Goal: Transaction & Acquisition: Purchase product/service

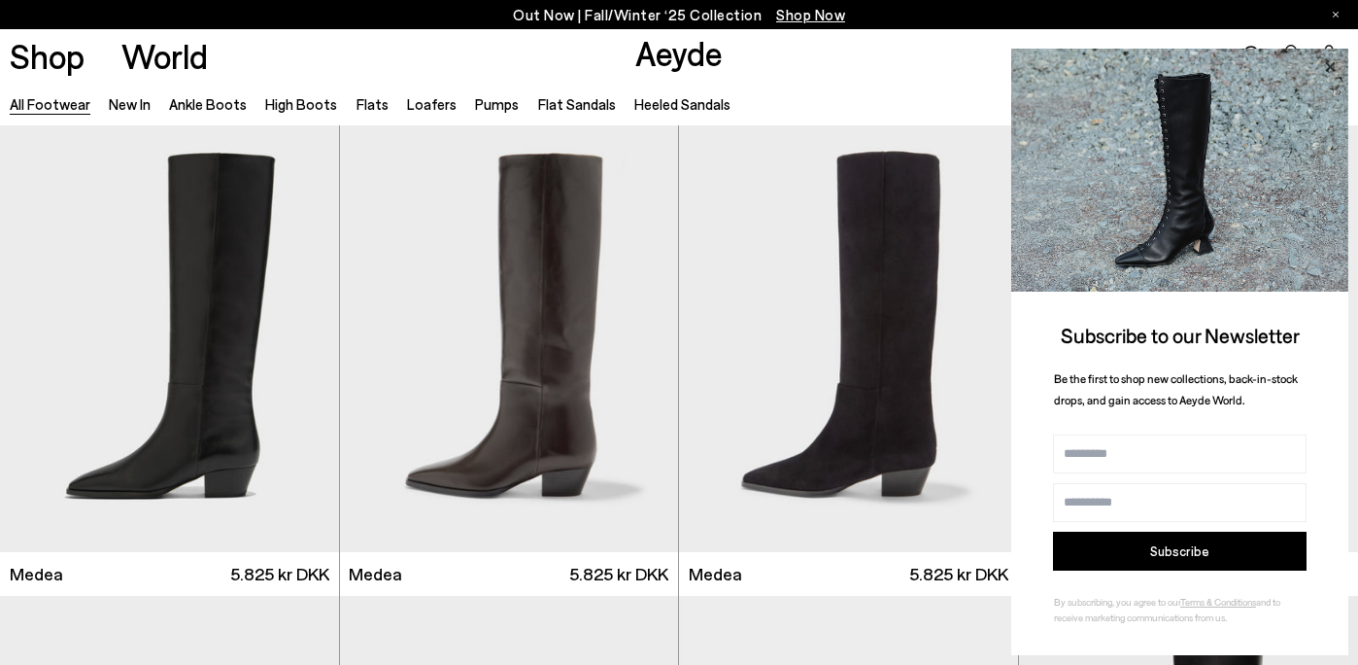
click at [1332, 72] on icon at bounding box center [1330, 66] width 25 height 25
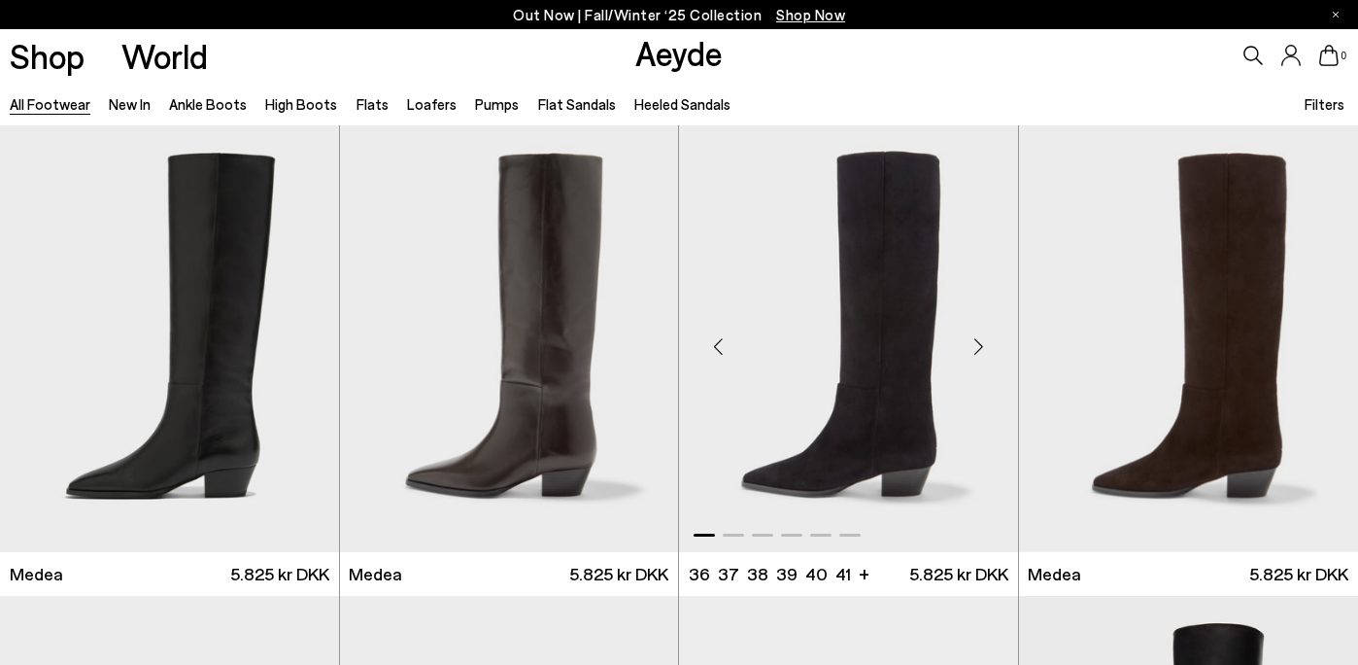
click at [982, 348] on div "Next slide" at bounding box center [979, 346] width 58 height 58
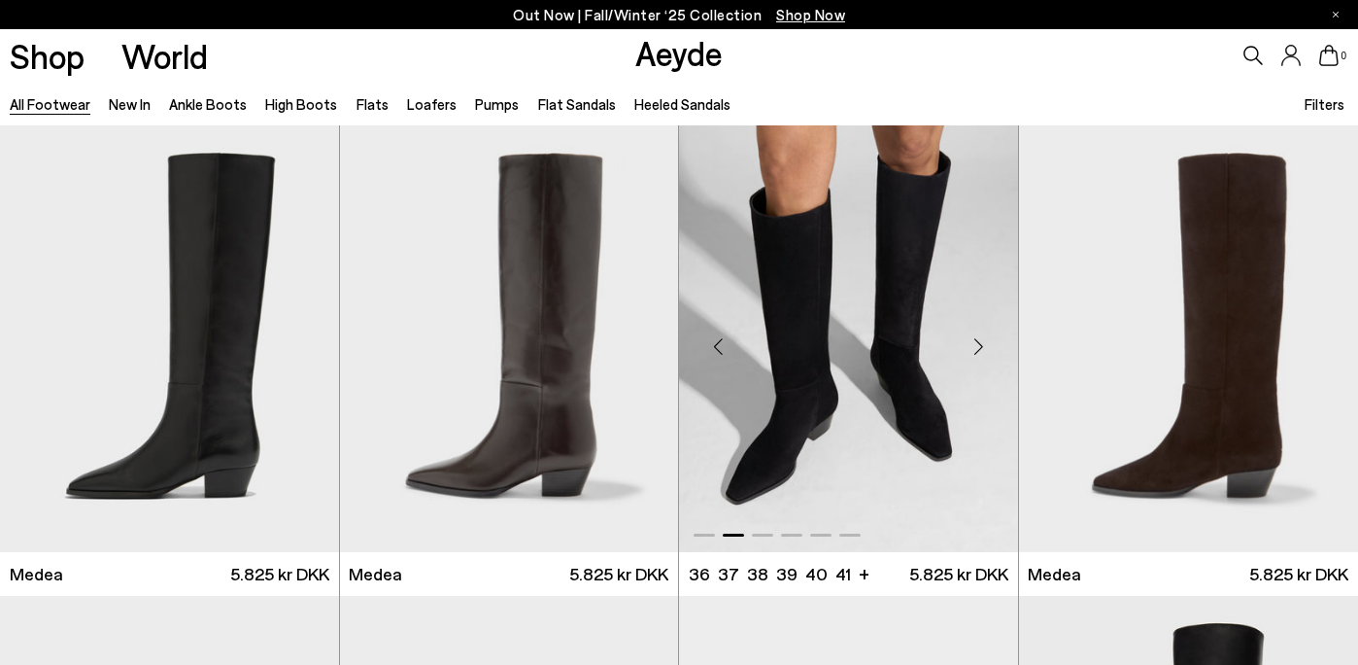
click at [982, 348] on div "Next slide" at bounding box center [979, 346] width 58 height 58
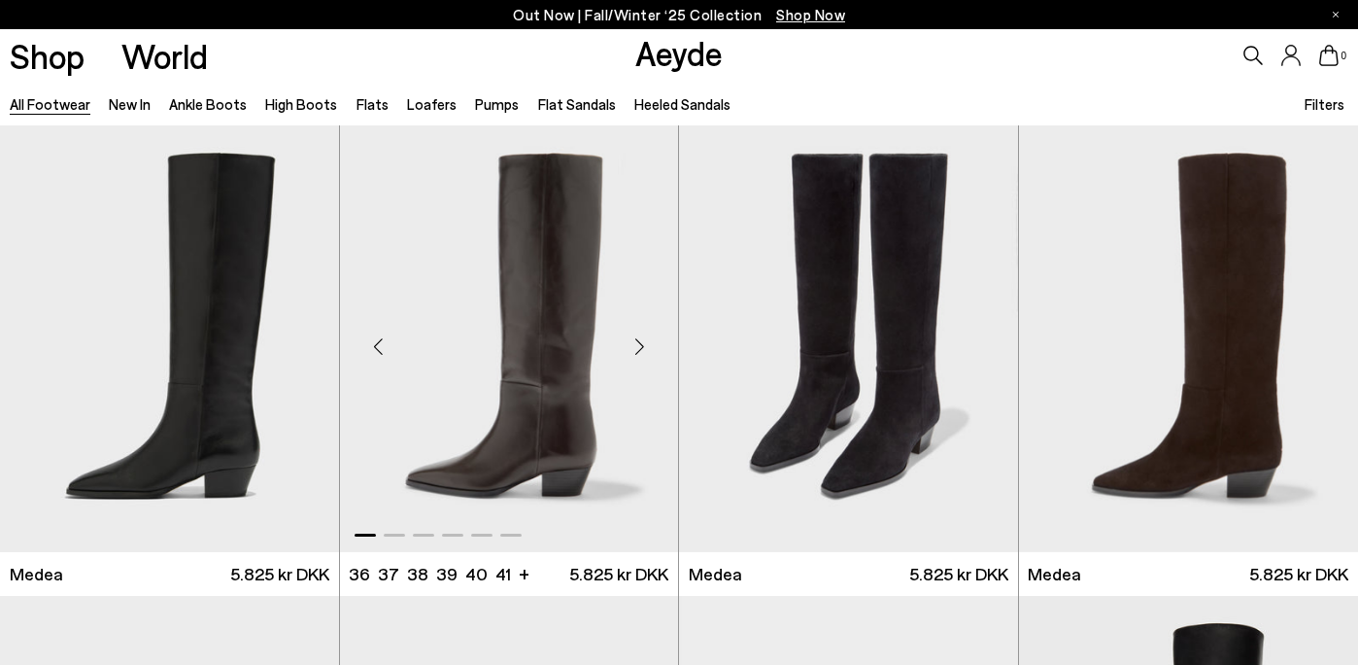
click at [646, 345] on div "Next slide" at bounding box center [639, 346] width 58 height 58
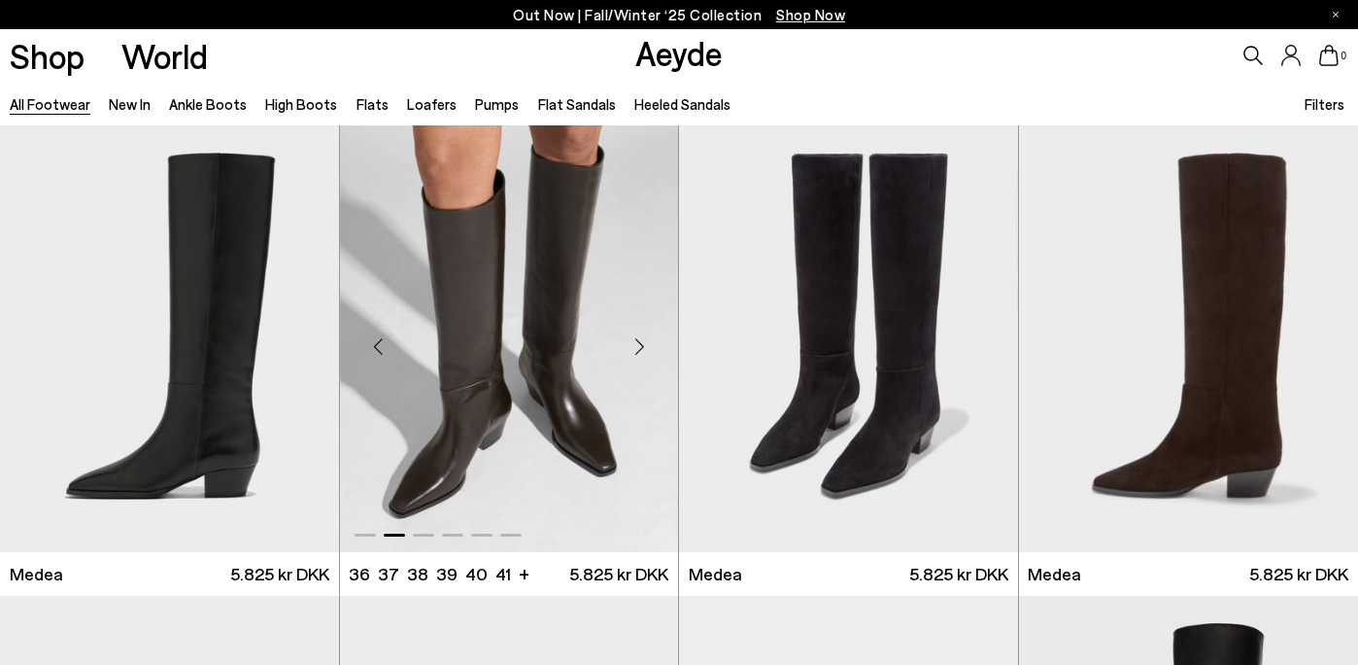
click at [646, 345] on div "Next slide" at bounding box center [639, 346] width 58 height 58
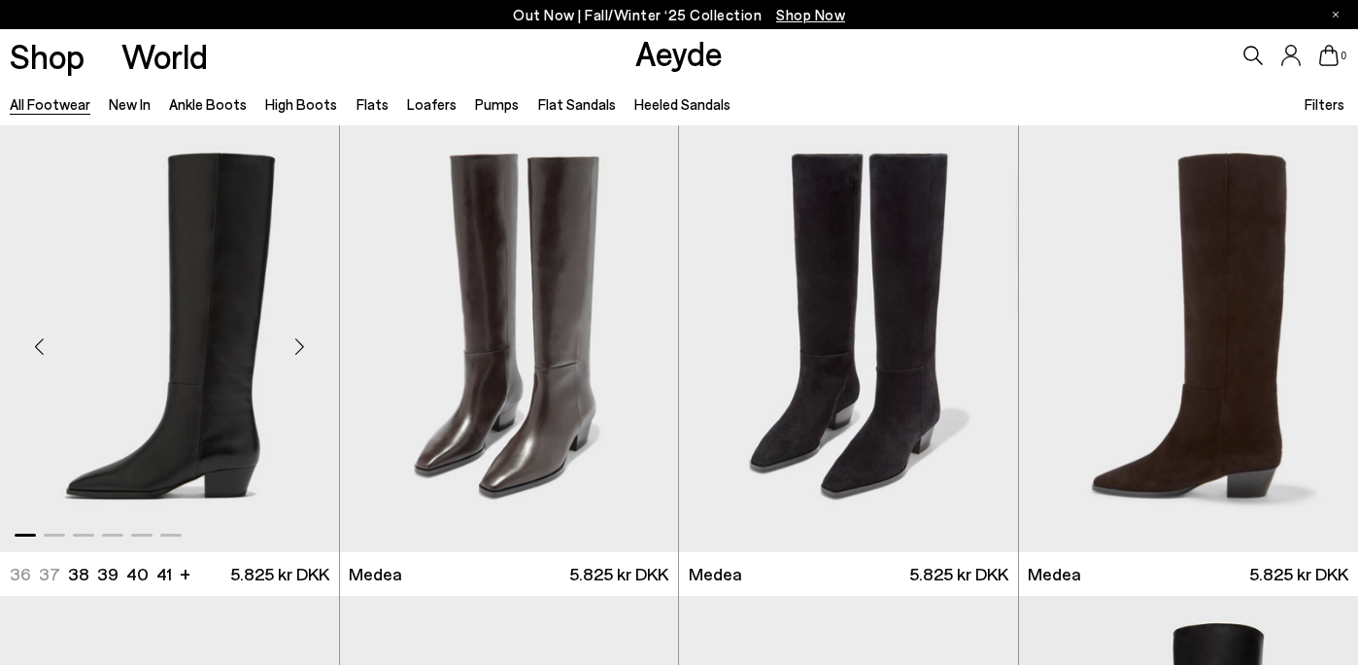
click at [304, 341] on div "Next slide" at bounding box center [300, 346] width 58 height 58
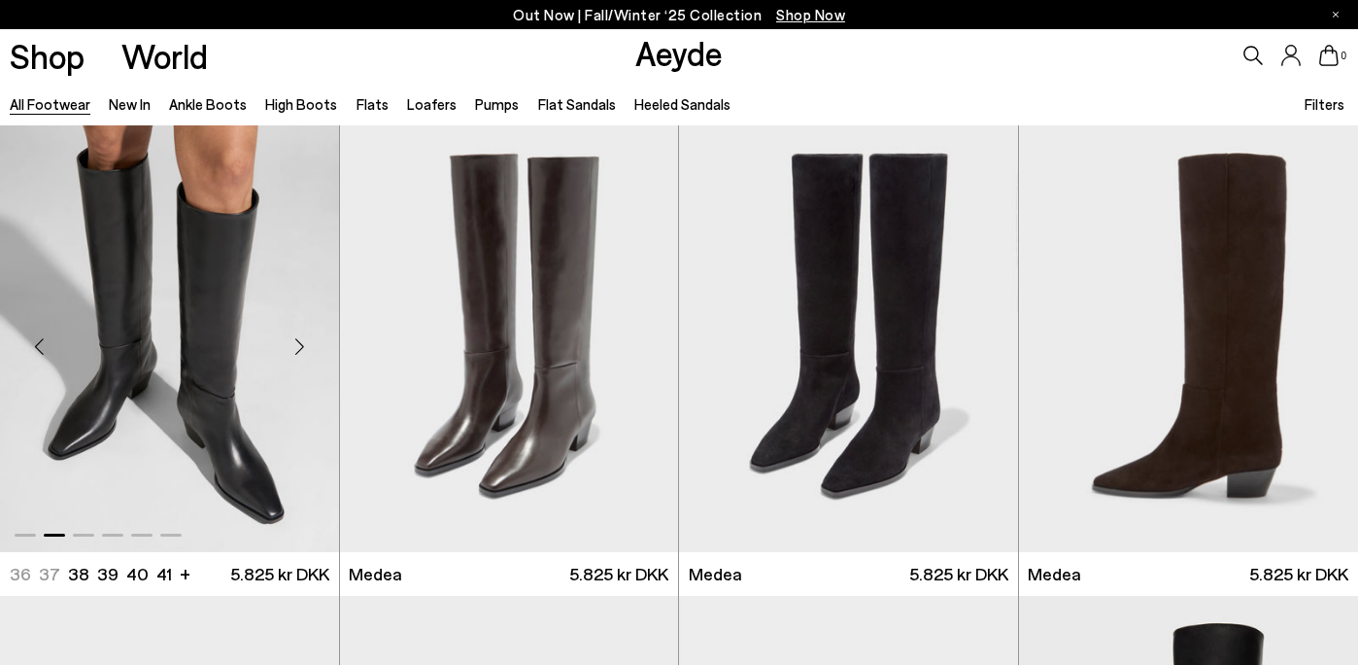
click at [304, 342] on div "Next slide" at bounding box center [300, 346] width 58 height 58
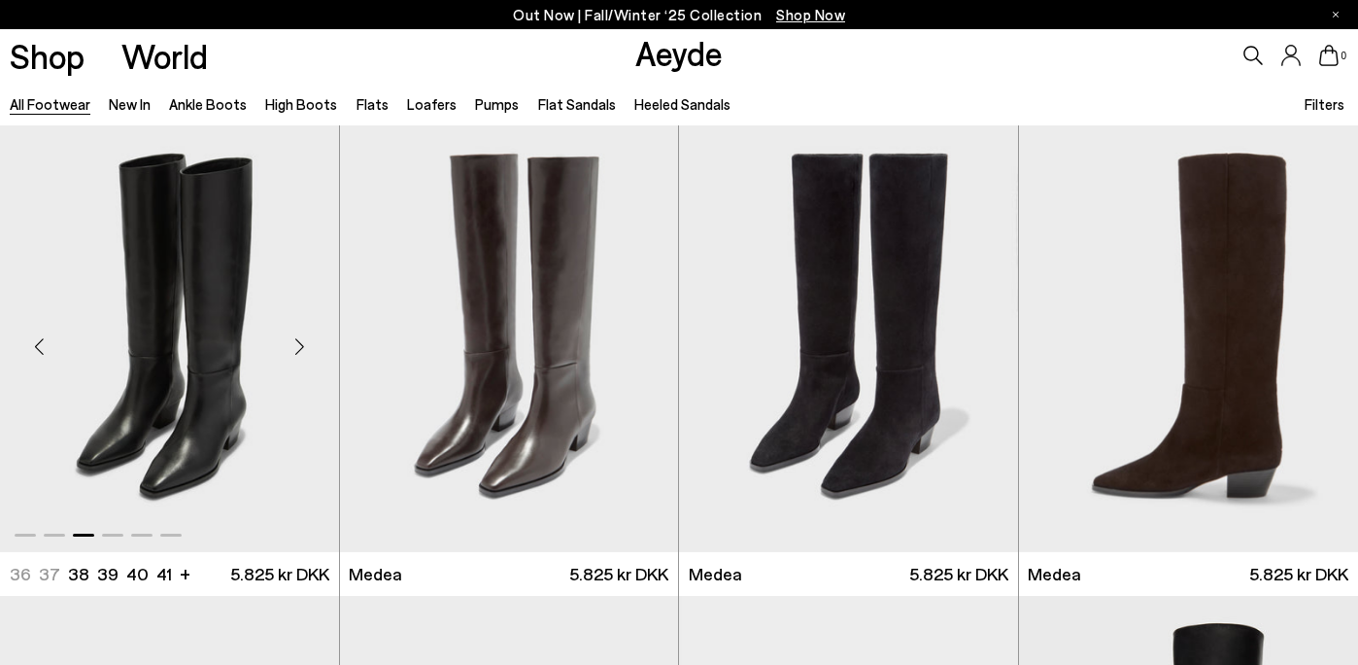
click at [304, 342] on div "Next slide" at bounding box center [300, 346] width 58 height 58
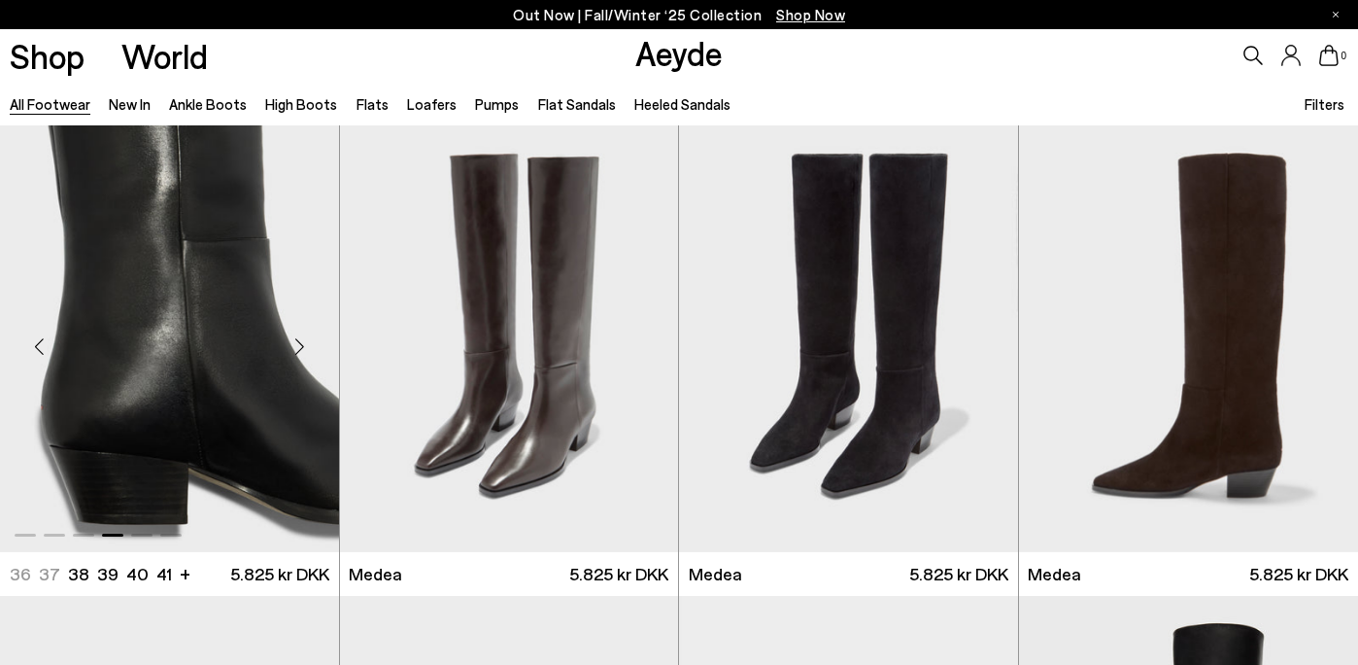
click at [303, 342] on div "Next slide" at bounding box center [300, 346] width 58 height 58
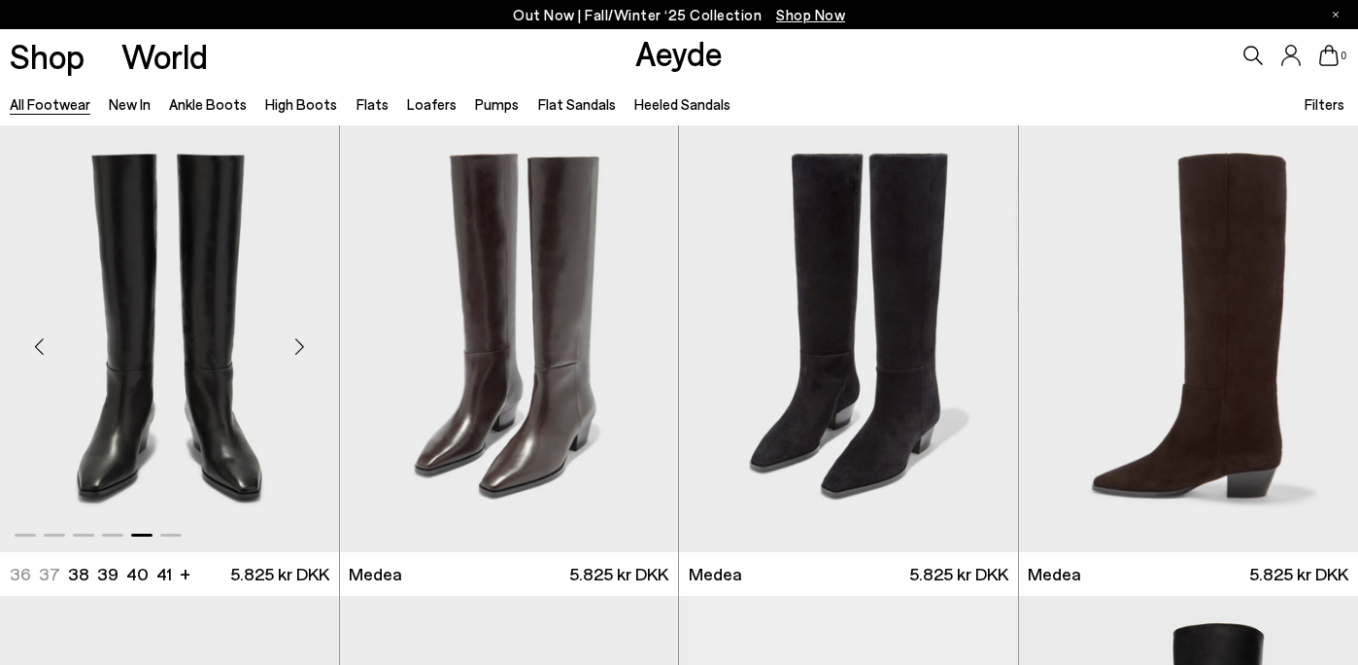
click at [303, 342] on div "Next slide" at bounding box center [300, 346] width 58 height 58
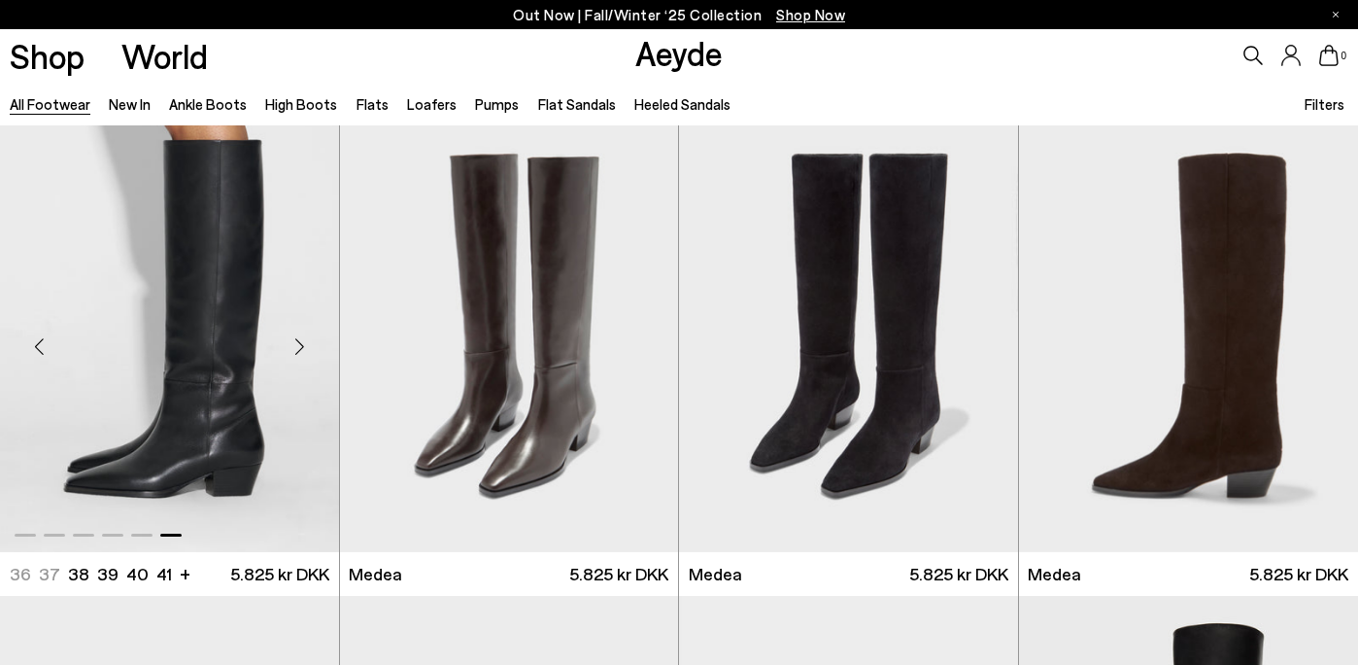
click at [303, 342] on div "Next slide" at bounding box center [300, 346] width 58 height 58
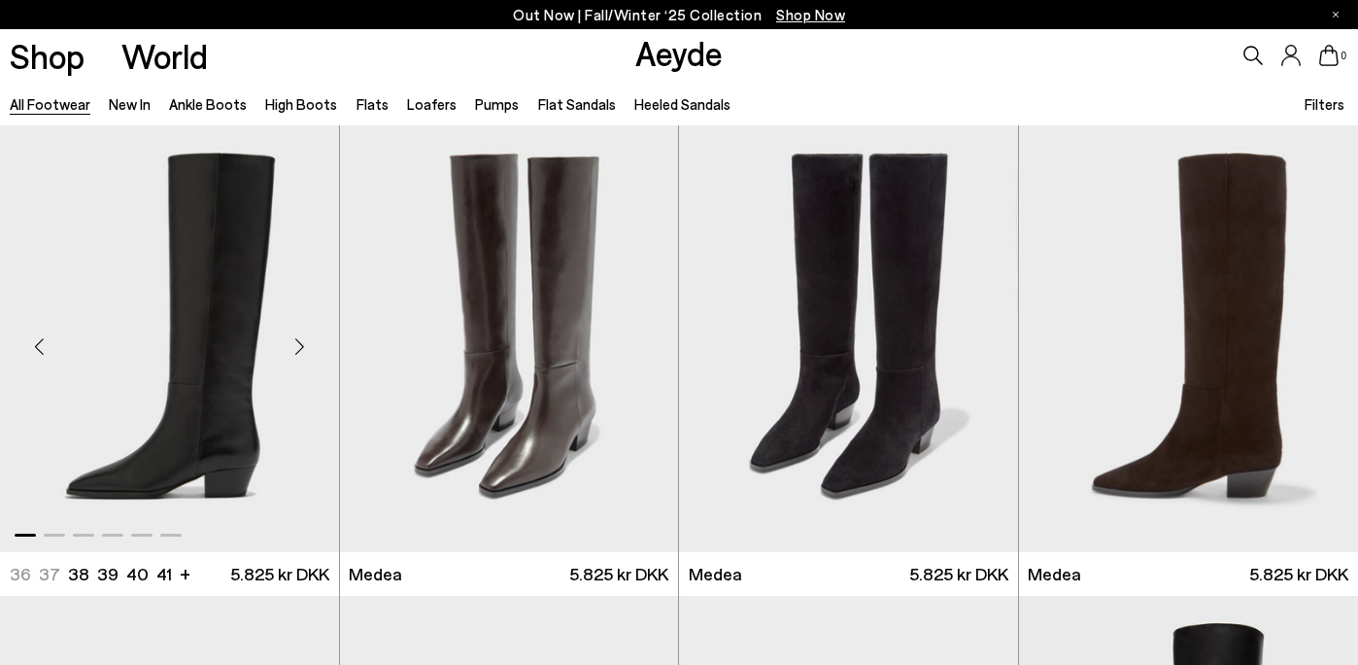
click at [303, 342] on div "Next slide" at bounding box center [300, 346] width 58 height 58
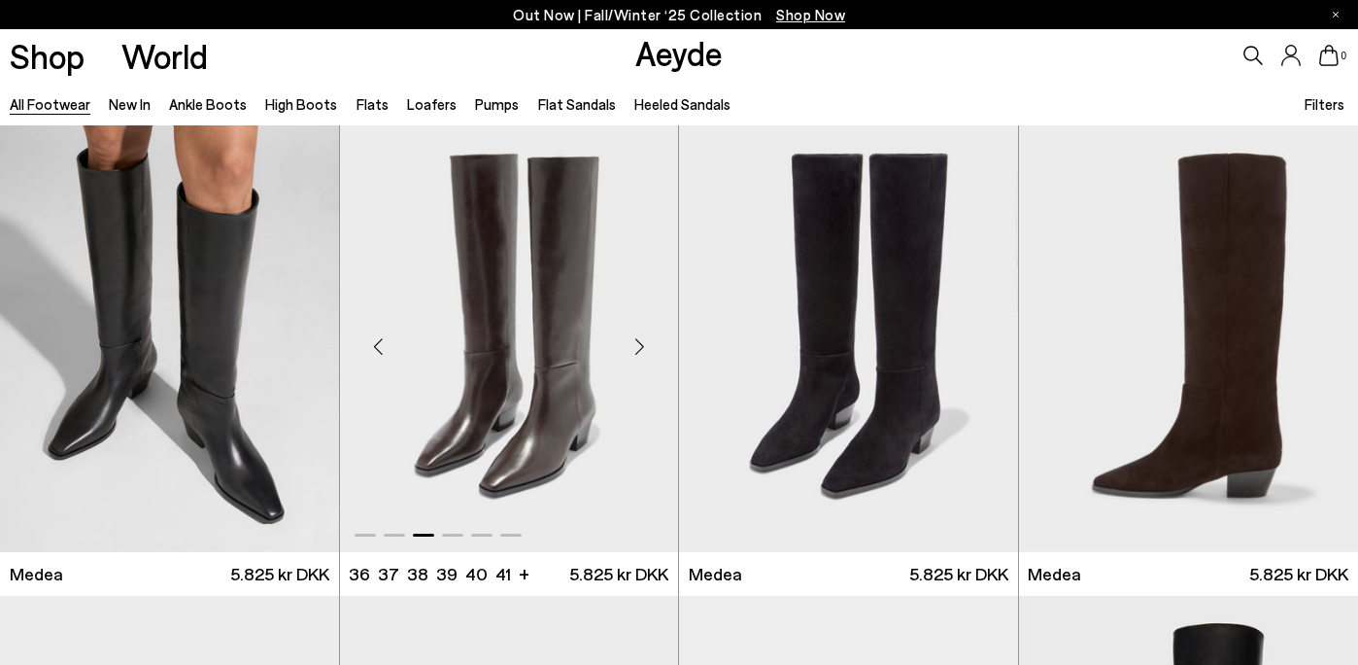
click at [640, 350] on div "Next slide" at bounding box center [639, 346] width 58 height 58
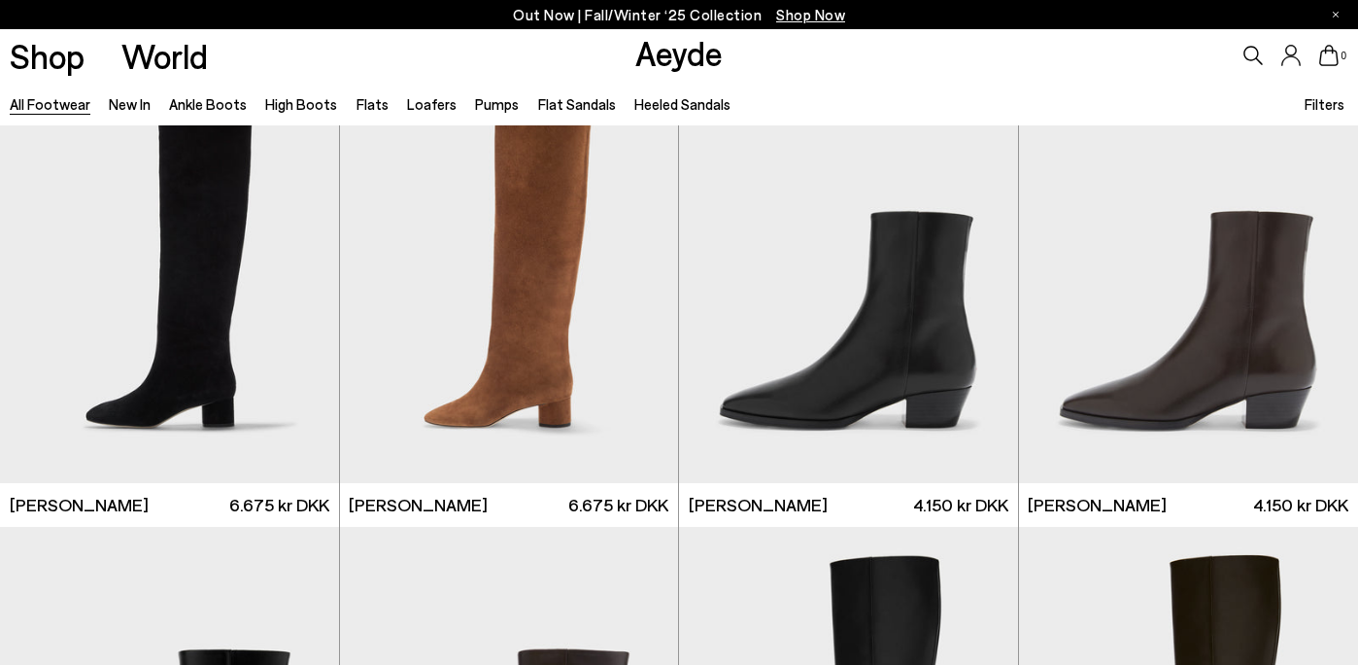
scroll to position [1006, 0]
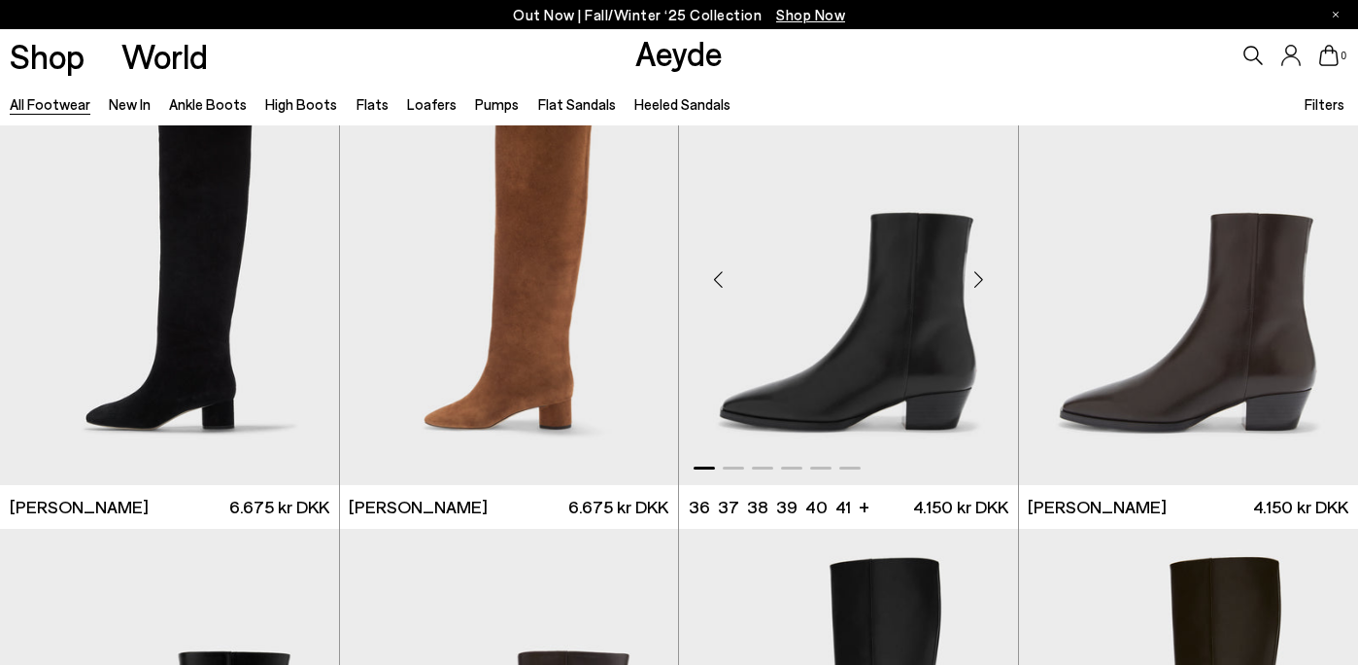
click at [987, 275] on div "Next slide" at bounding box center [979, 280] width 58 height 58
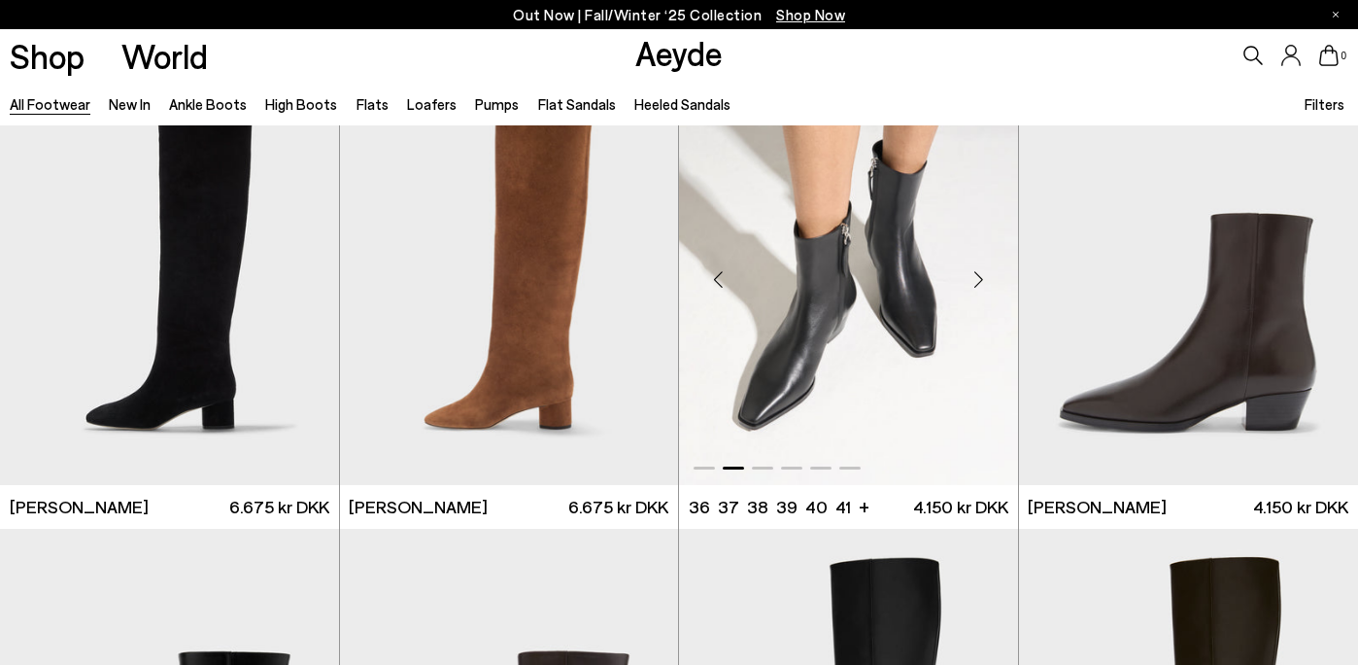
click at [987, 275] on div "Next slide" at bounding box center [979, 280] width 58 height 58
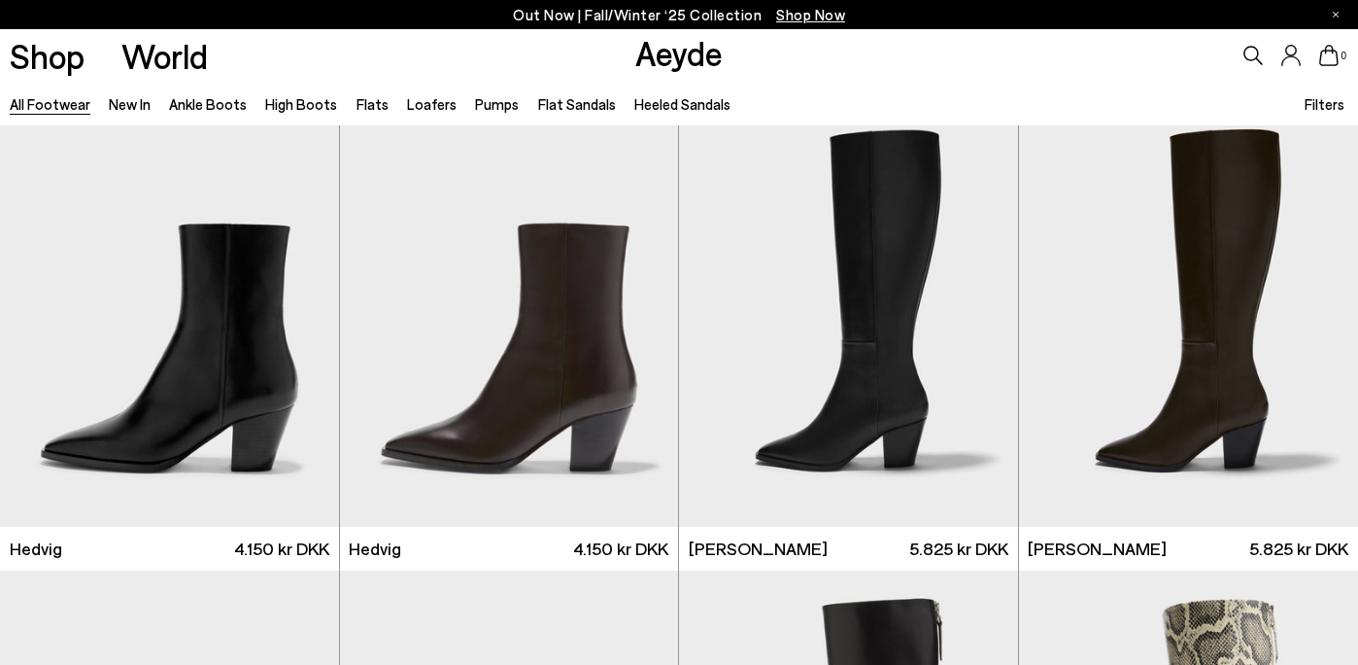
scroll to position [1427, 0]
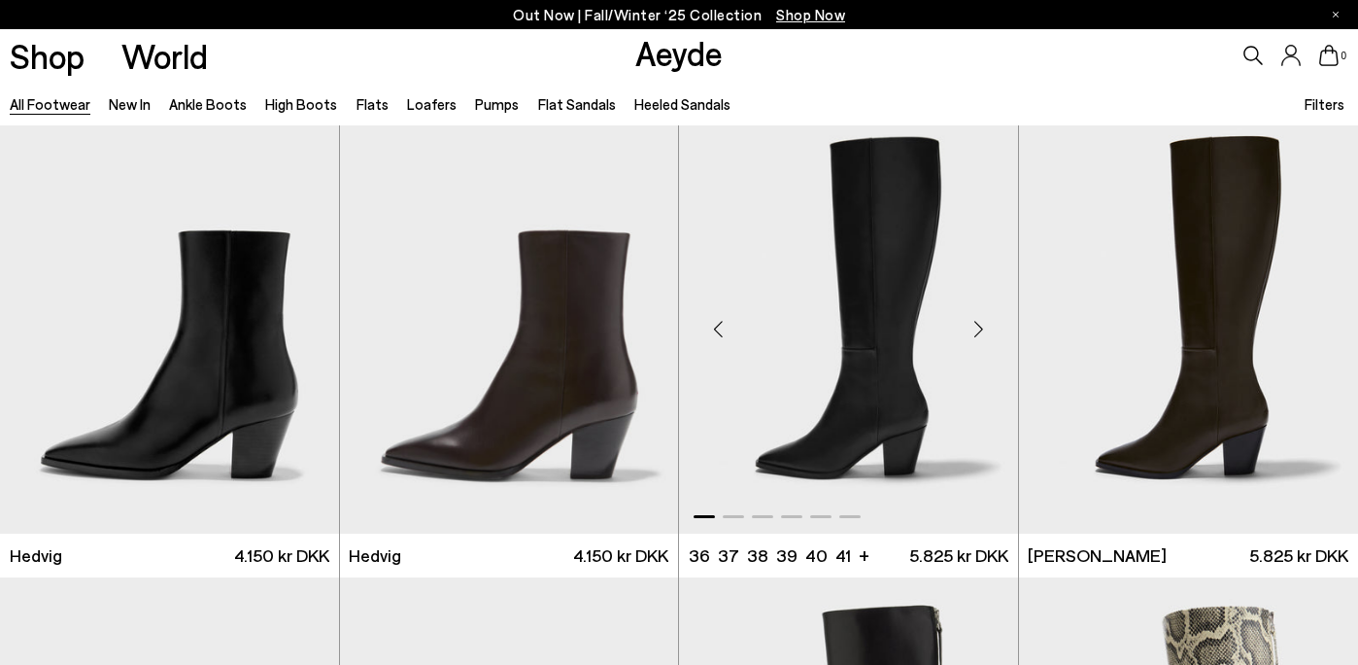
click at [980, 332] on div "Next slide" at bounding box center [979, 328] width 58 height 58
click at [986, 322] on div "Next slide" at bounding box center [979, 328] width 58 height 58
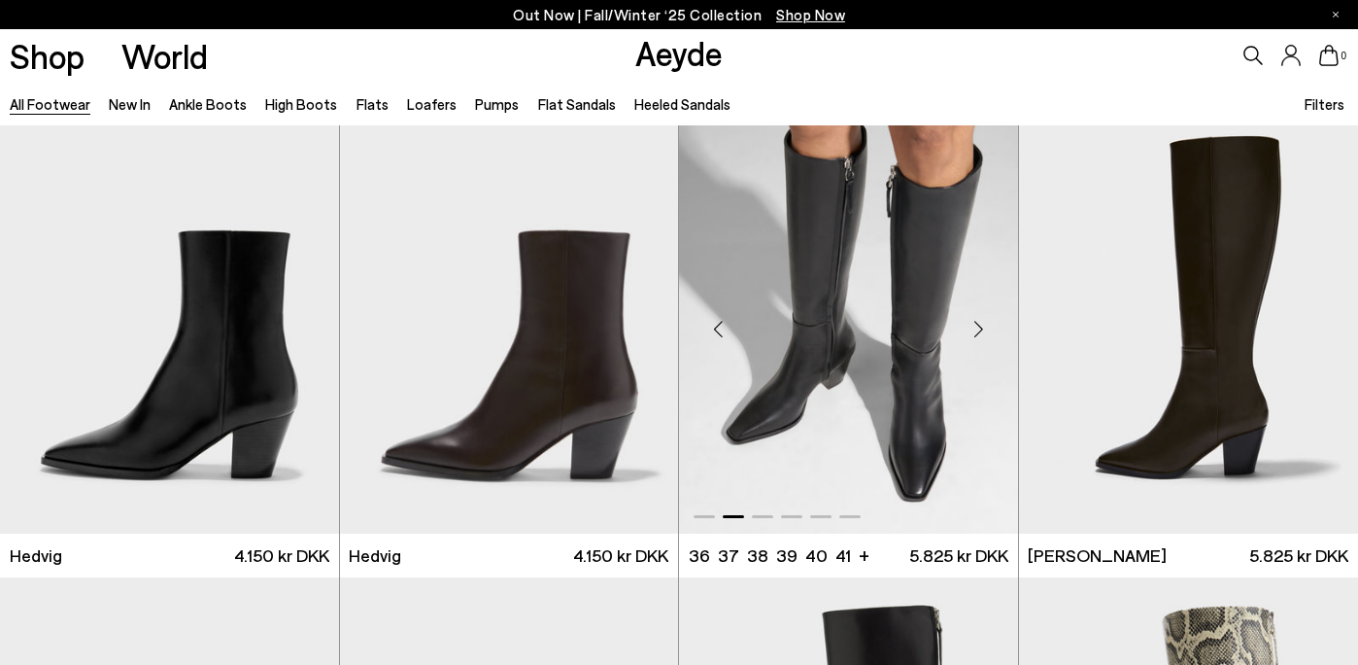
click at [985, 323] on div "Next slide" at bounding box center [979, 328] width 58 height 58
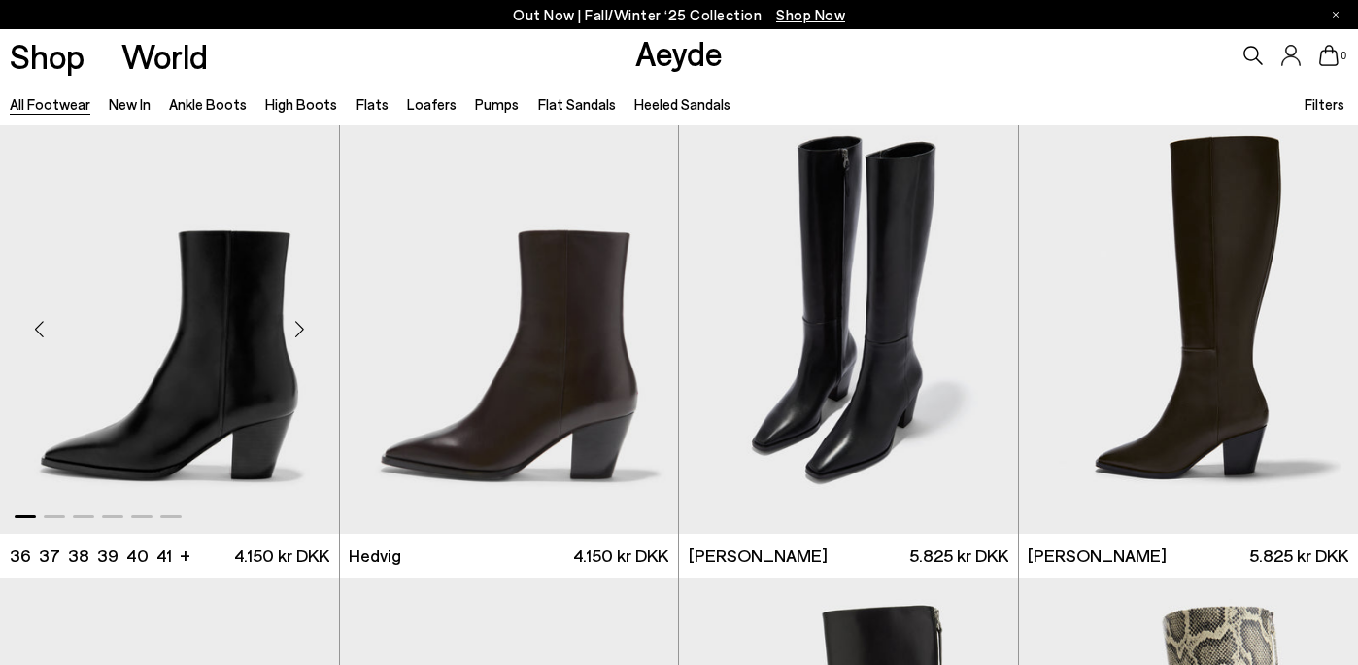
click at [297, 327] on div "Next slide" at bounding box center [300, 328] width 58 height 58
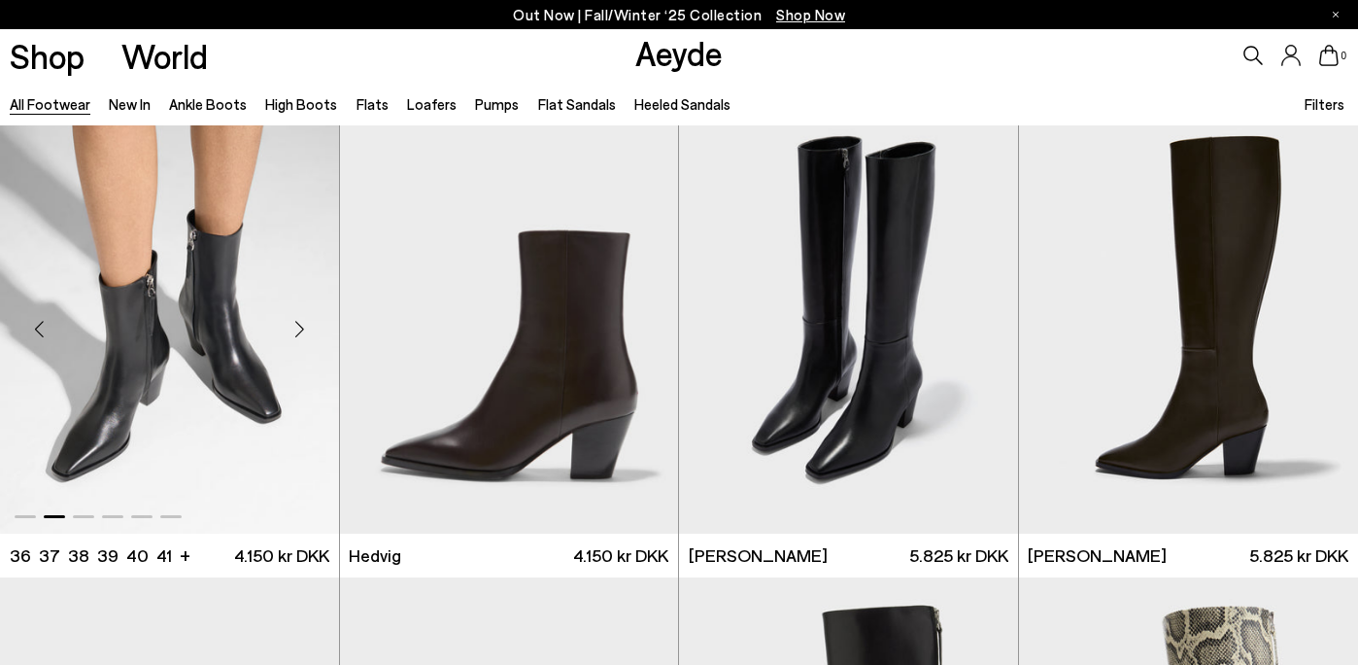
click at [297, 327] on div "Next slide" at bounding box center [300, 328] width 58 height 58
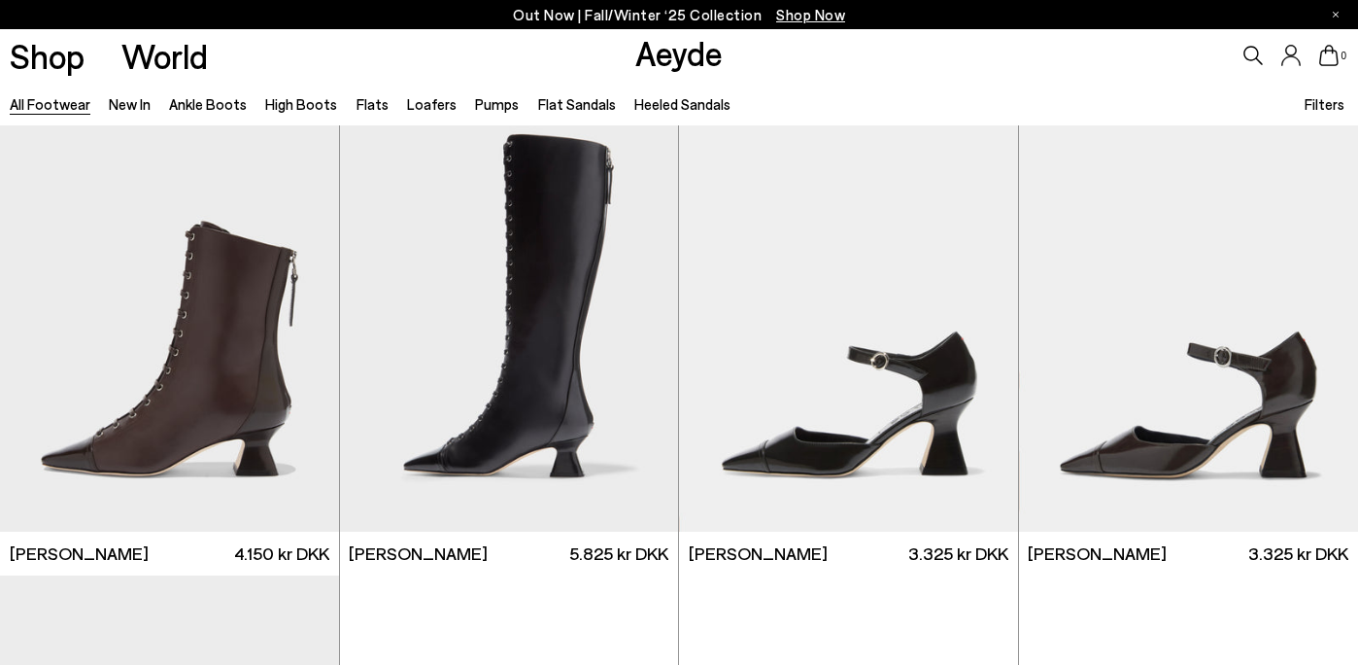
scroll to position [2839, 0]
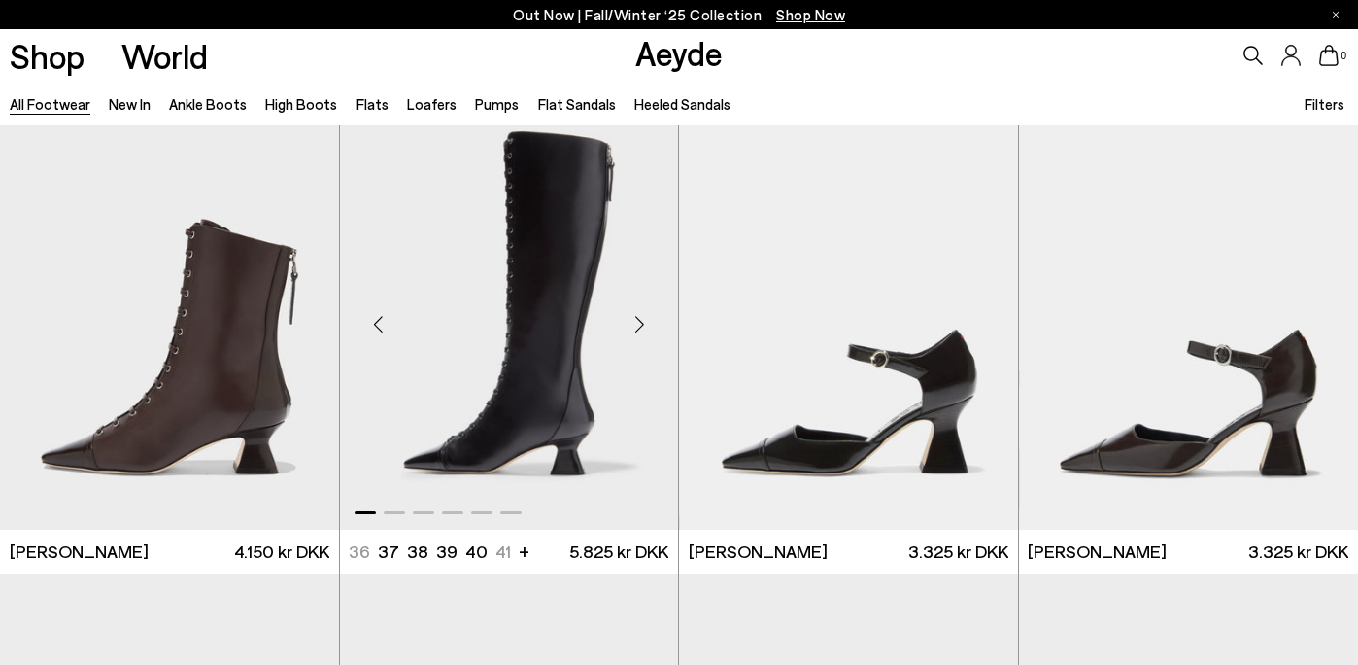
click at [636, 327] on div "Next slide" at bounding box center [639, 324] width 58 height 58
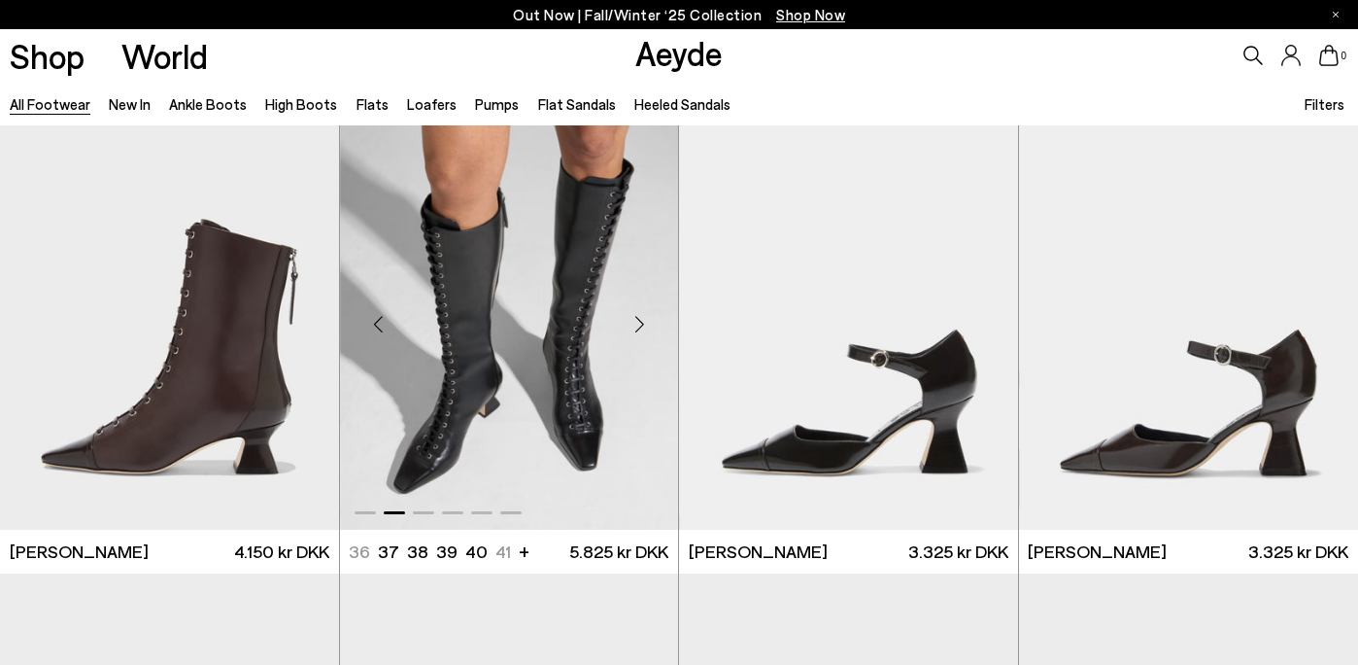
click at [636, 327] on div "Next slide" at bounding box center [639, 324] width 58 height 58
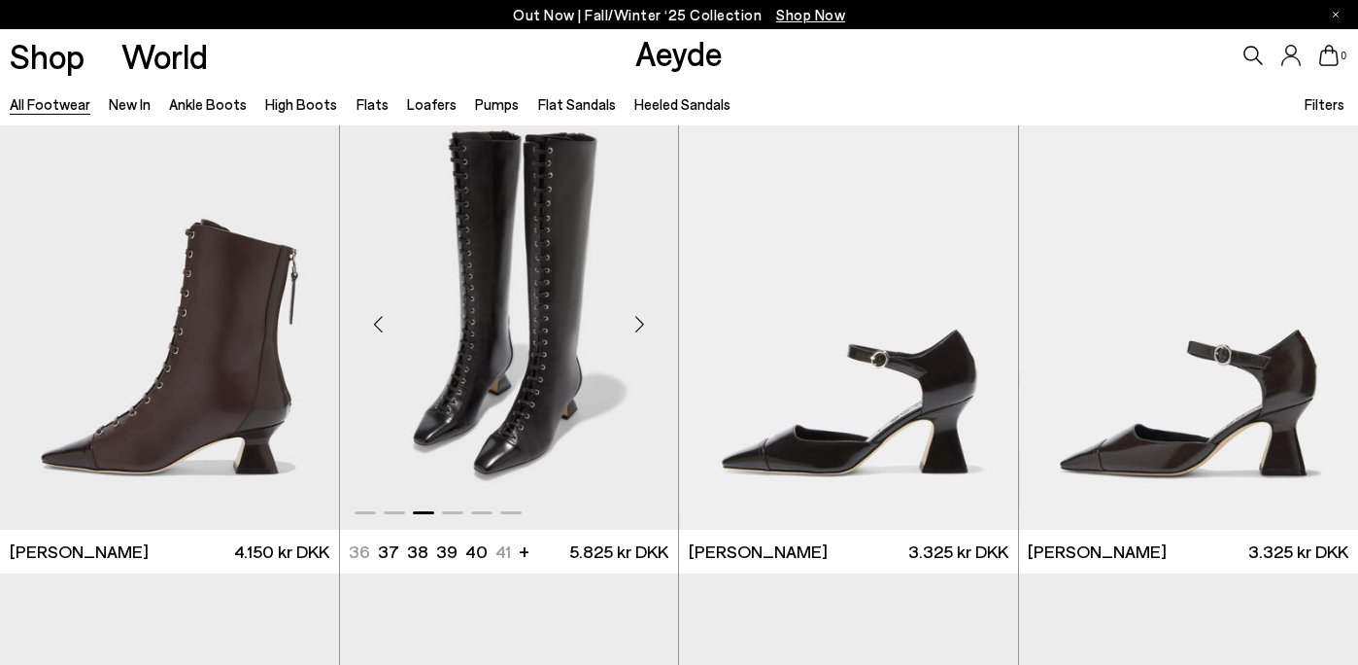
click at [636, 327] on div "Next slide" at bounding box center [639, 324] width 58 height 58
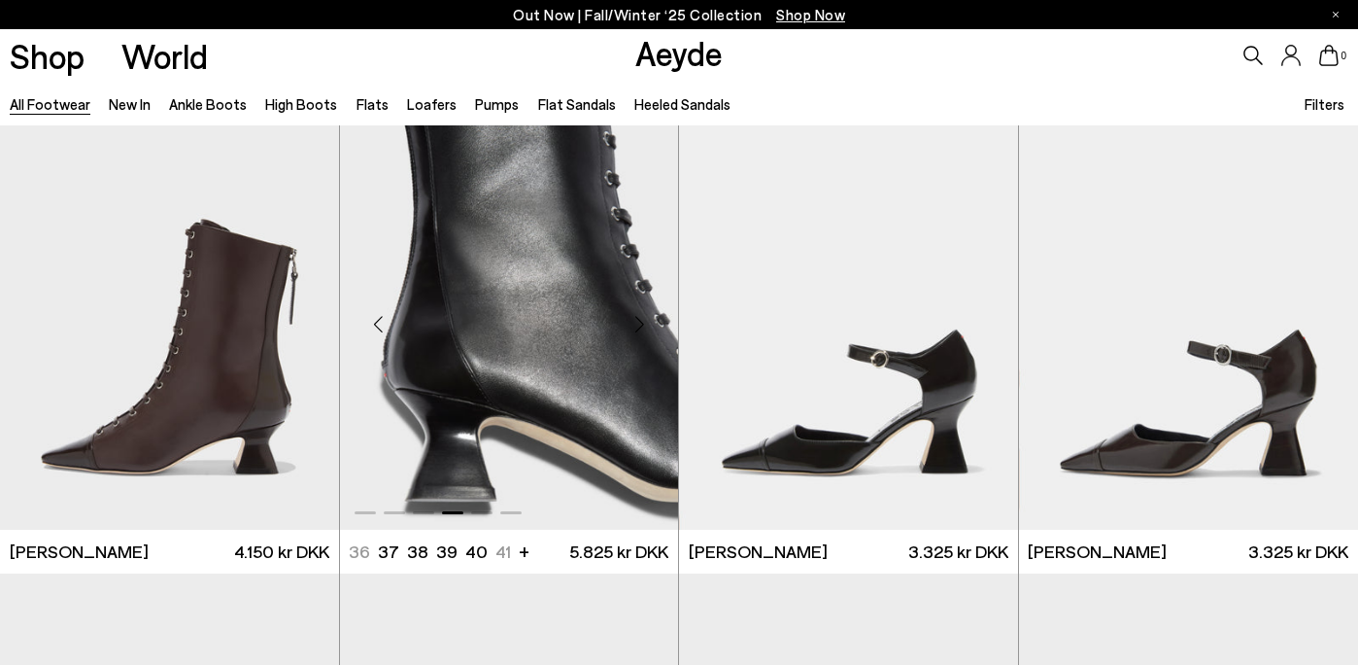
click at [386, 324] on div "Previous slide" at bounding box center [379, 324] width 58 height 58
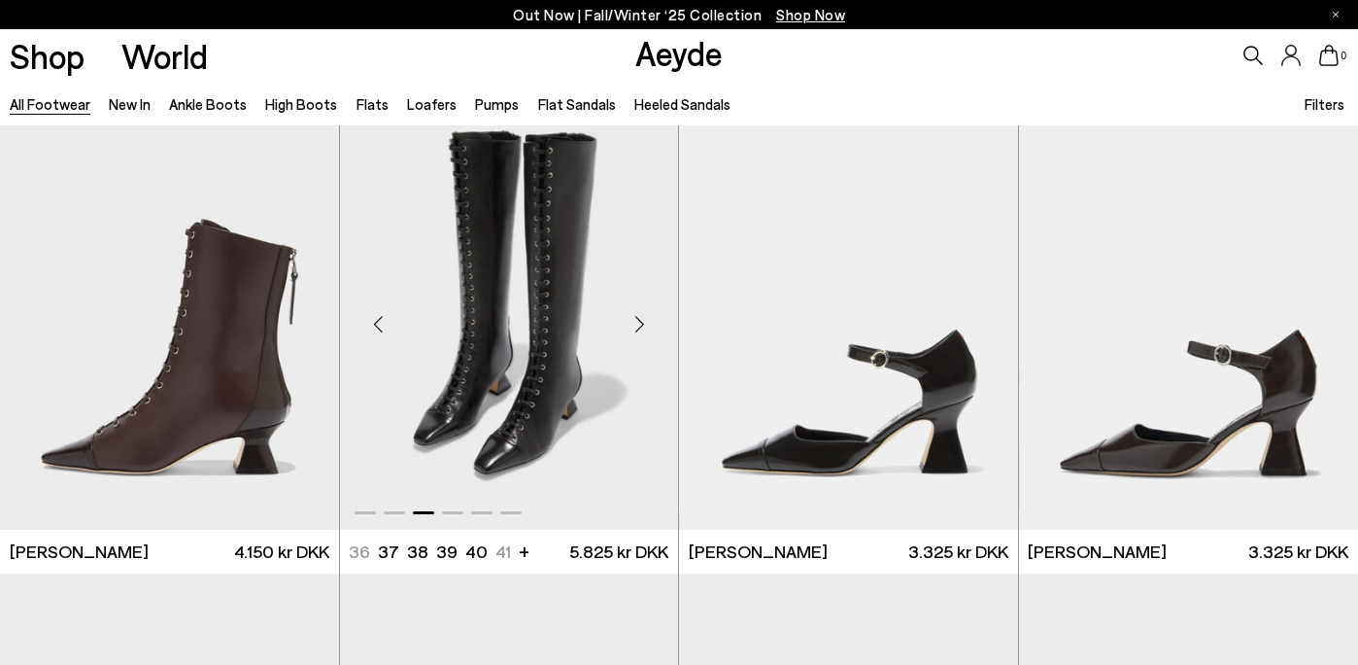
click at [386, 324] on div "Previous slide" at bounding box center [379, 324] width 58 height 58
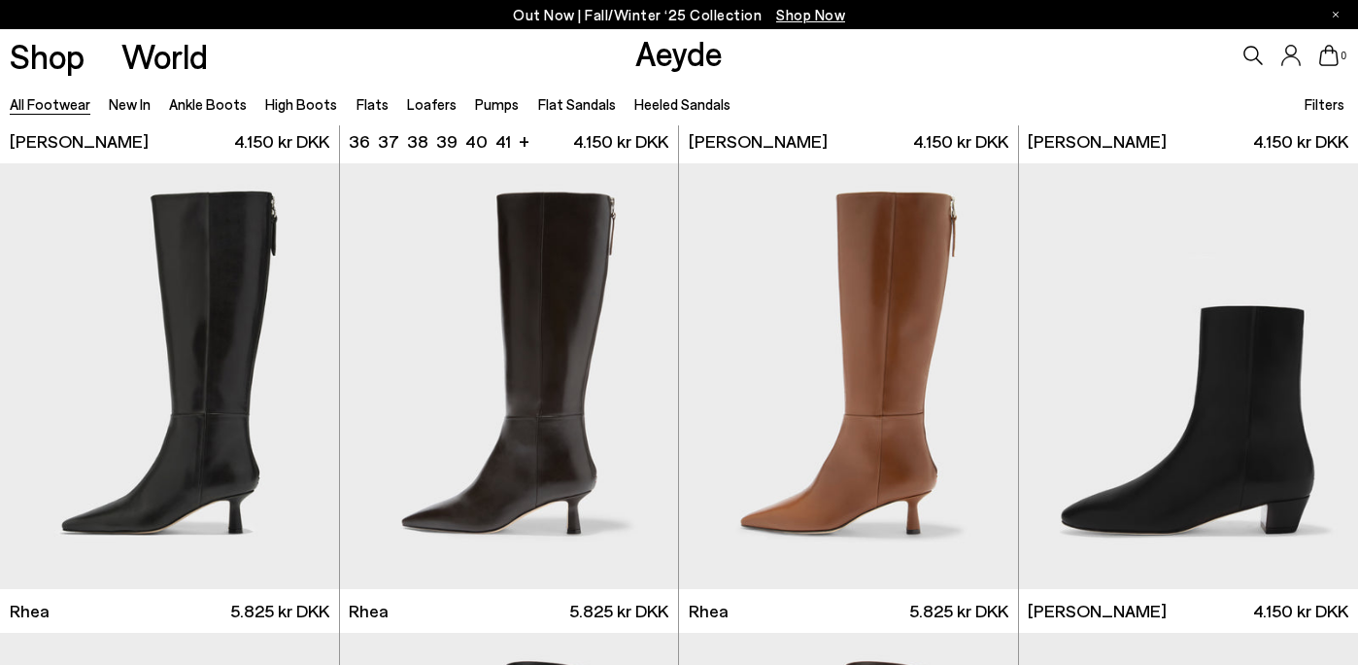
scroll to position [3720, 0]
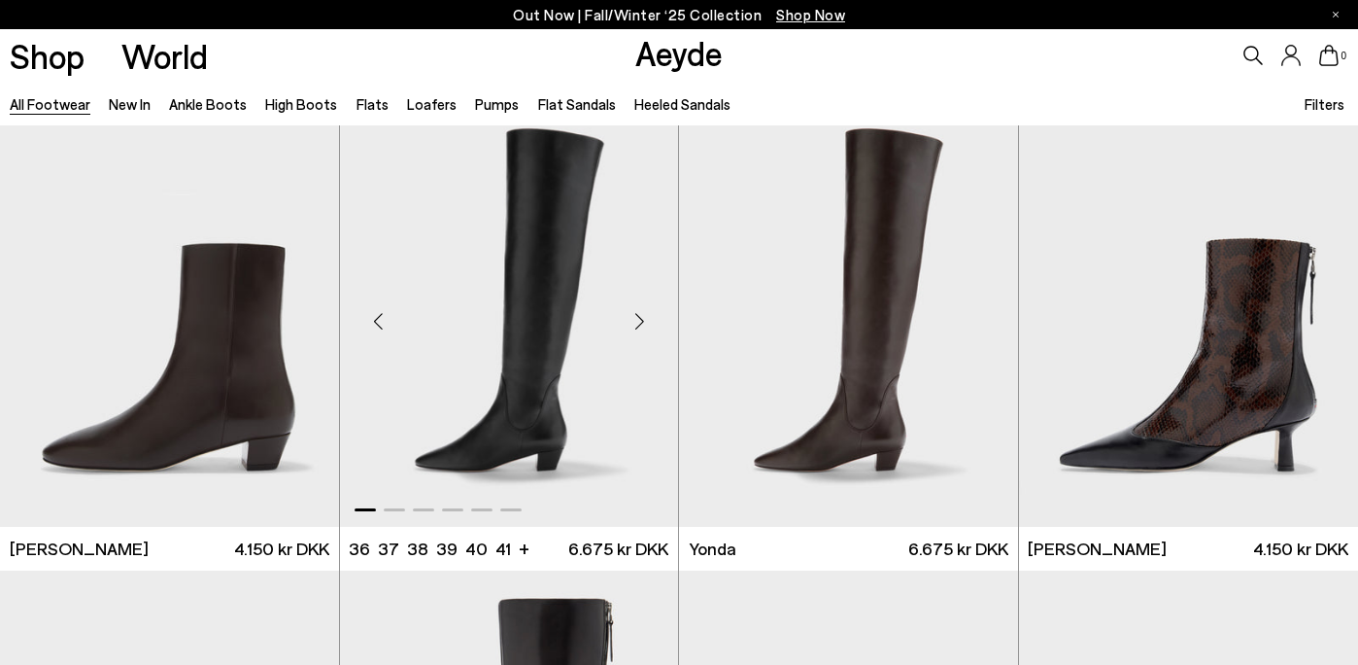
scroll to position [4253, 0]
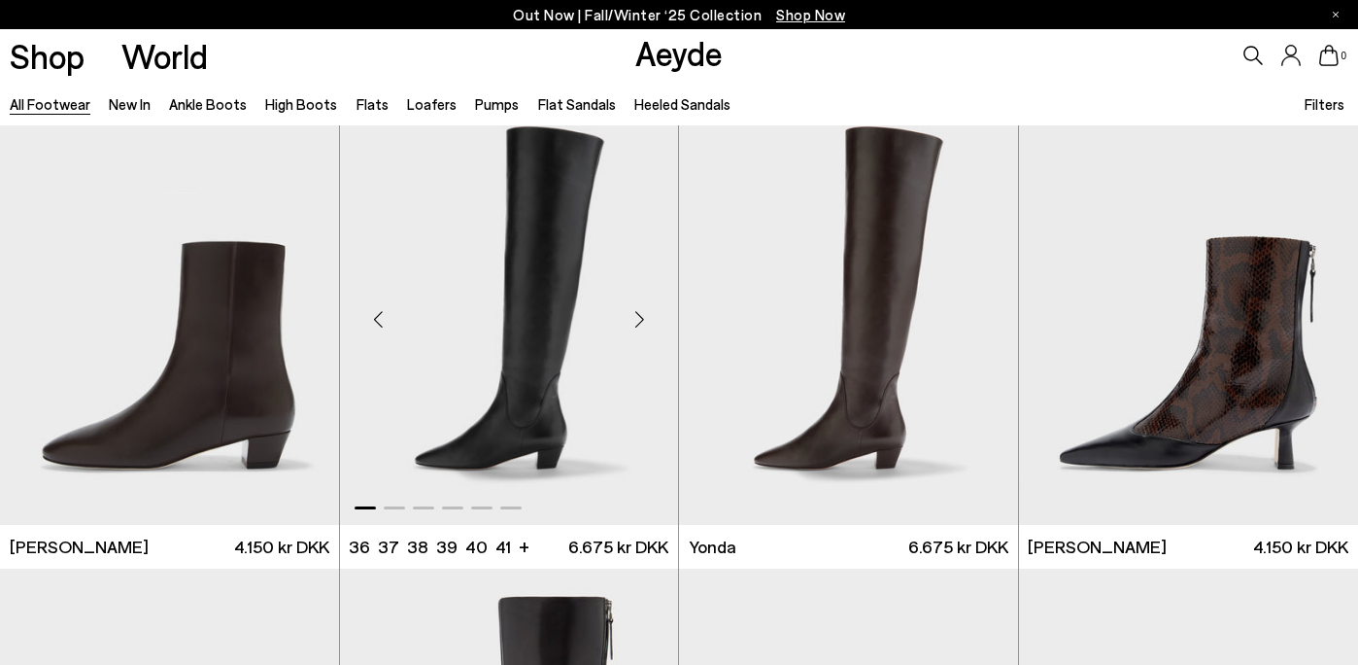
click at [643, 318] on div "Next slide" at bounding box center [639, 320] width 58 height 58
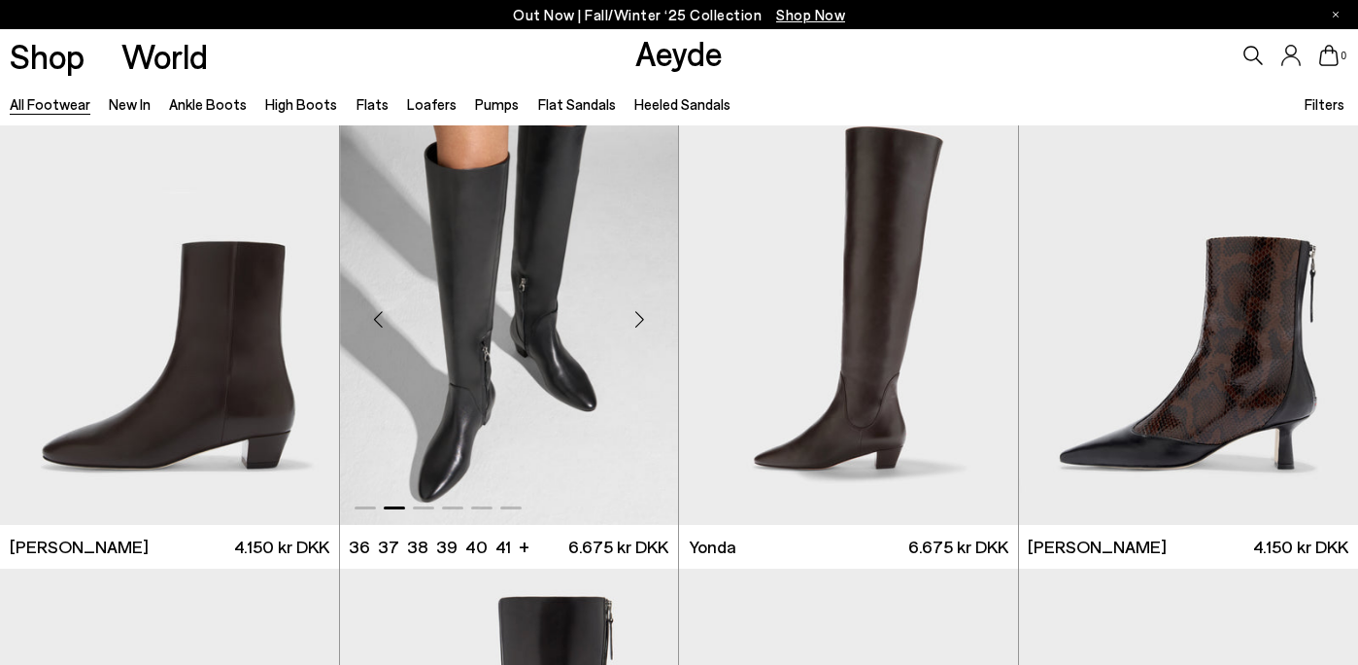
click at [643, 318] on div "Next slide" at bounding box center [639, 320] width 58 height 58
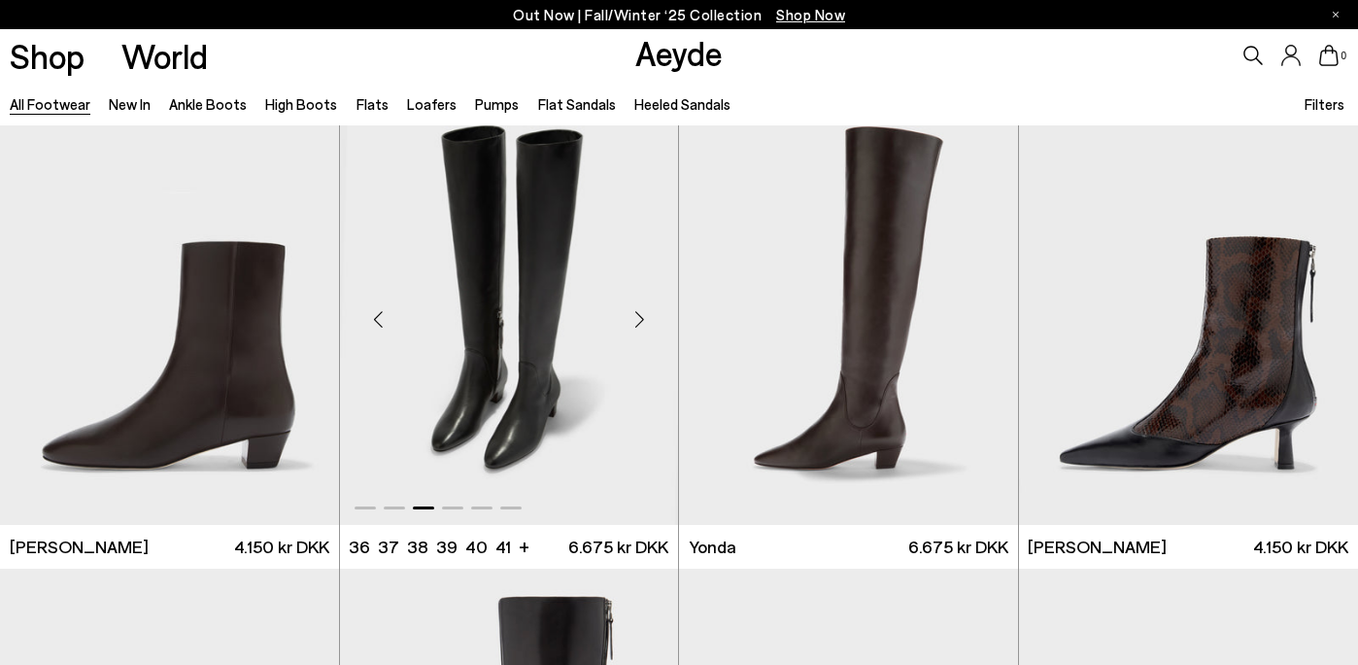
click at [643, 318] on div "Next slide" at bounding box center [639, 320] width 58 height 58
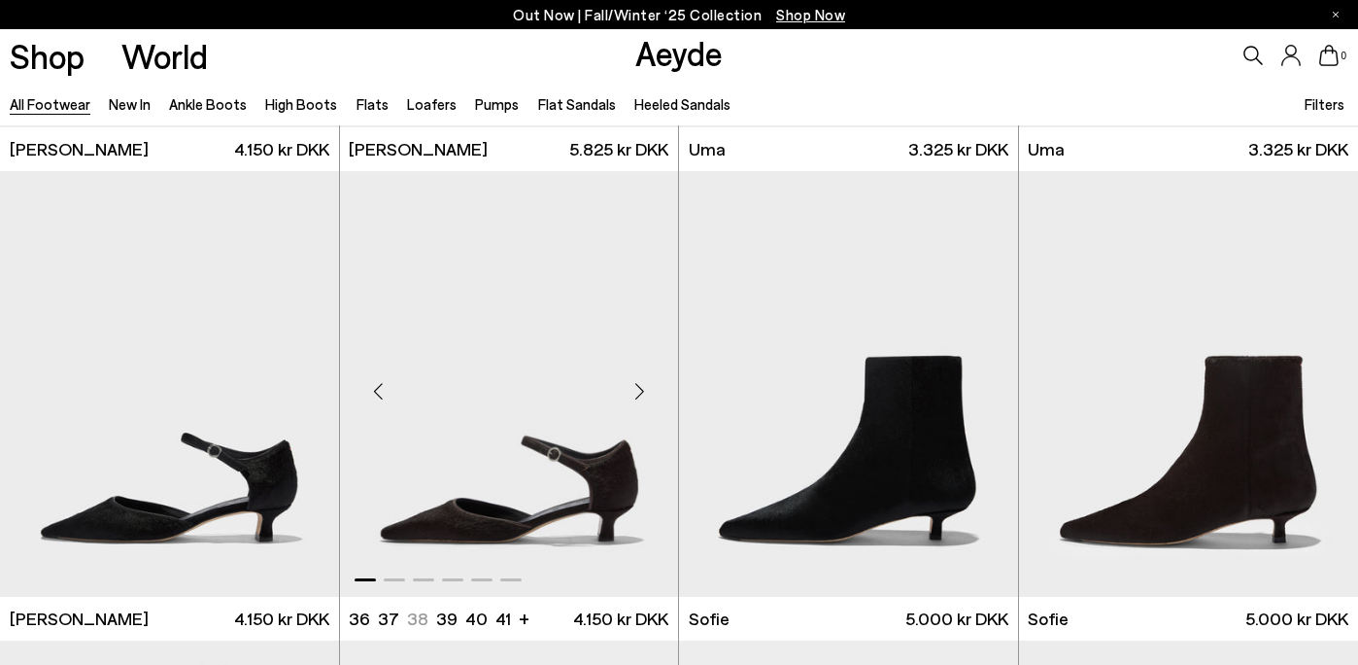
scroll to position [5121, 0]
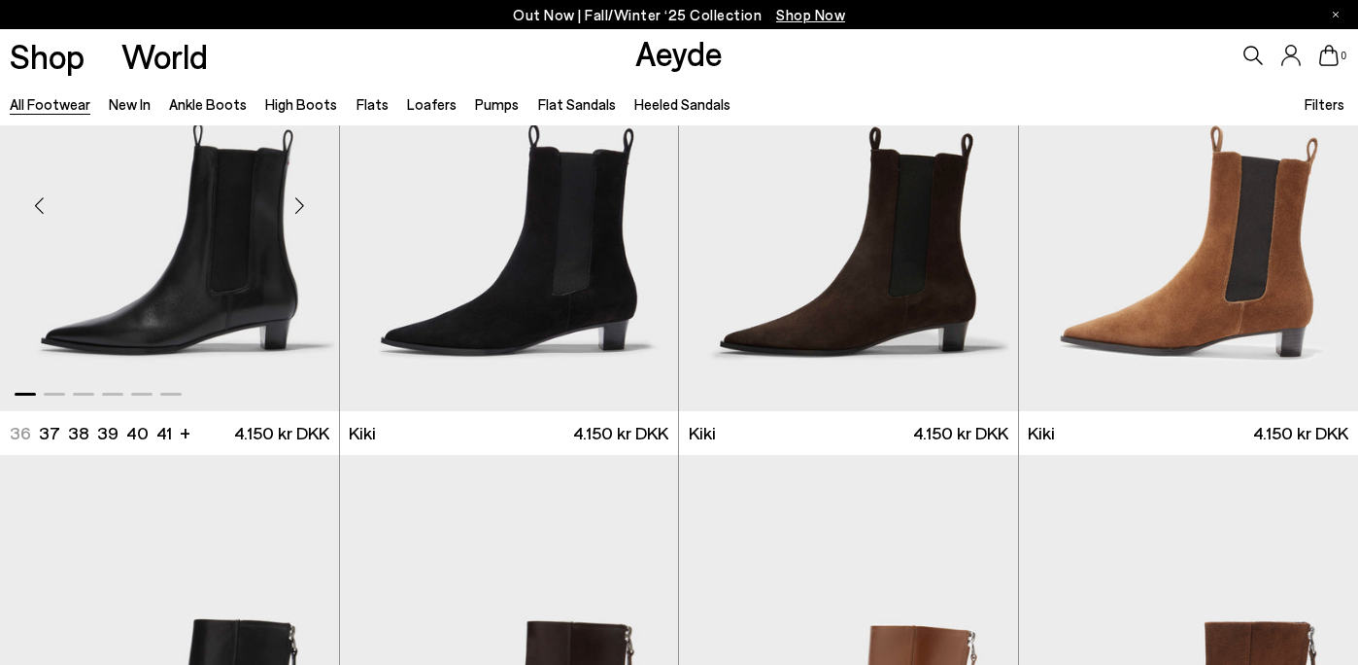
scroll to position [6973, 0]
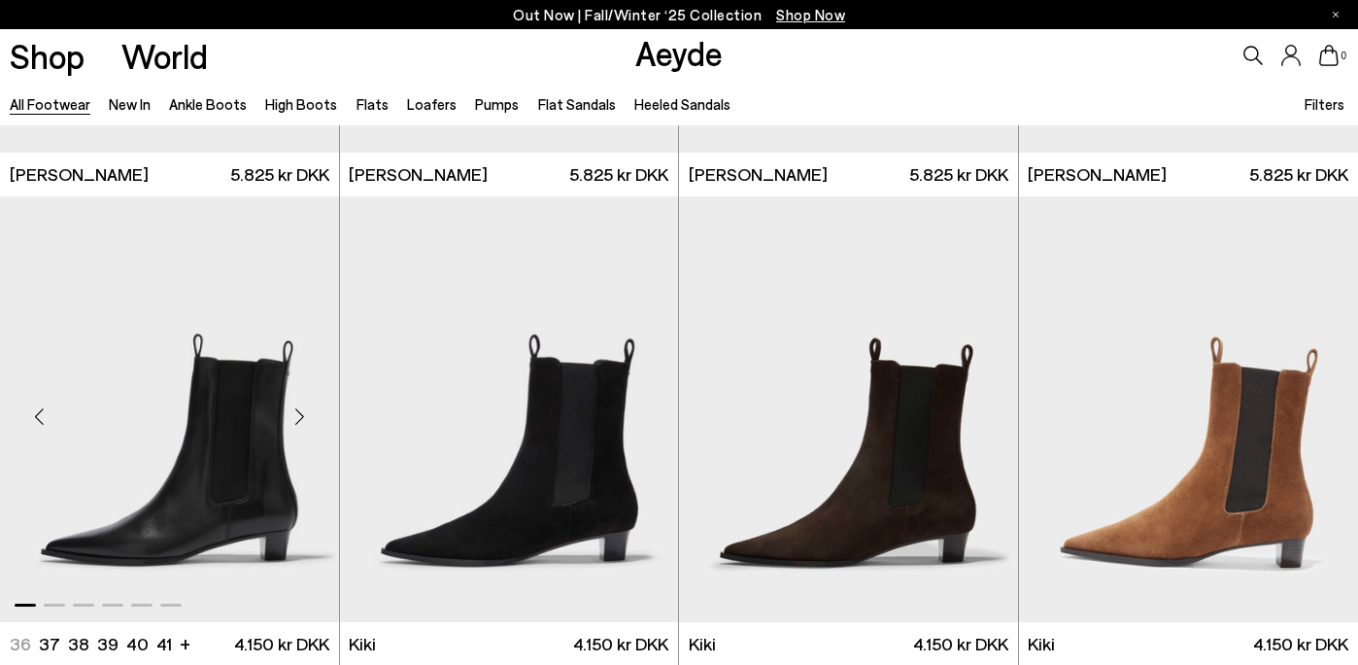
click at [320, 432] on div "Next slide" at bounding box center [300, 417] width 58 height 58
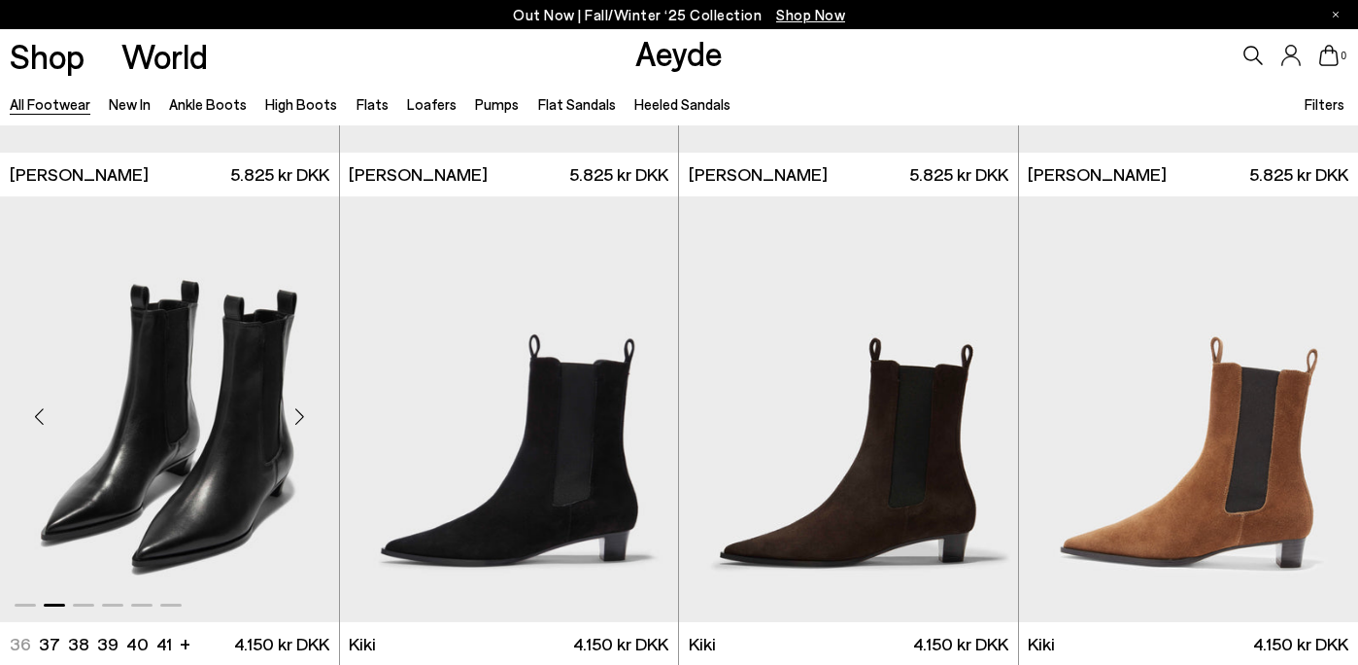
click at [314, 426] on div "Next slide" at bounding box center [300, 417] width 58 height 58
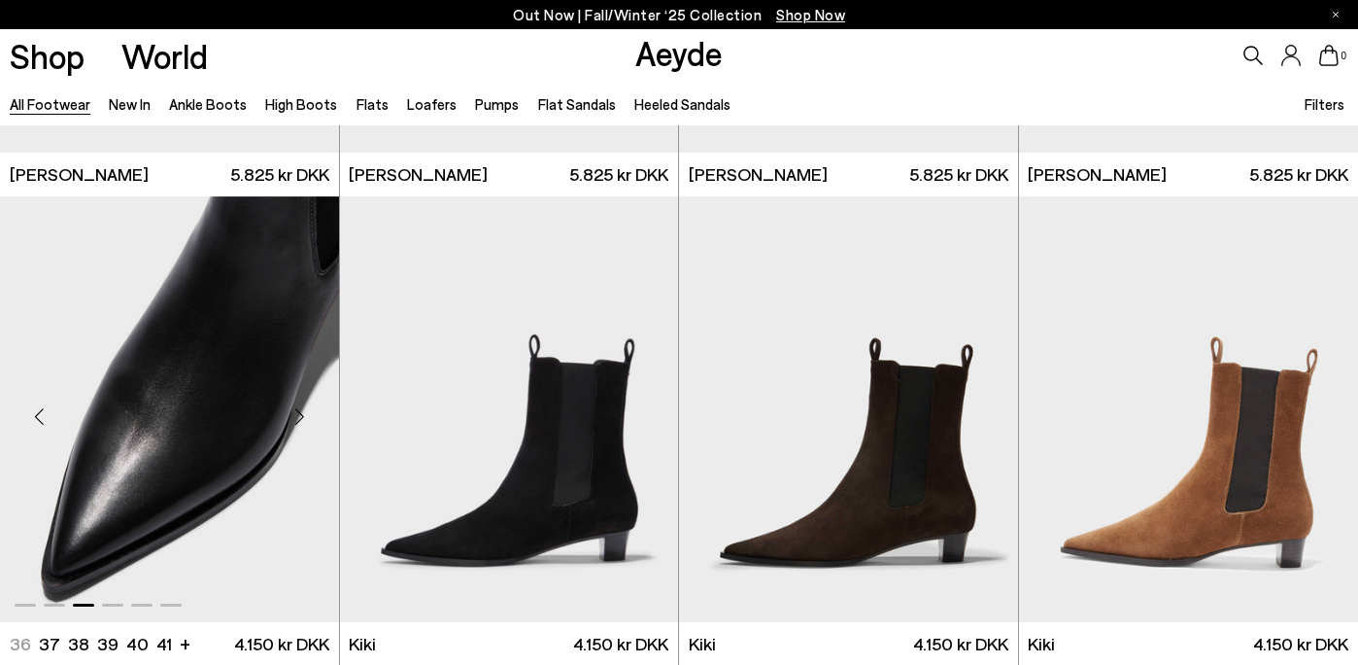
click at [314, 426] on div "Next slide" at bounding box center [300, 417] width 58 height 58
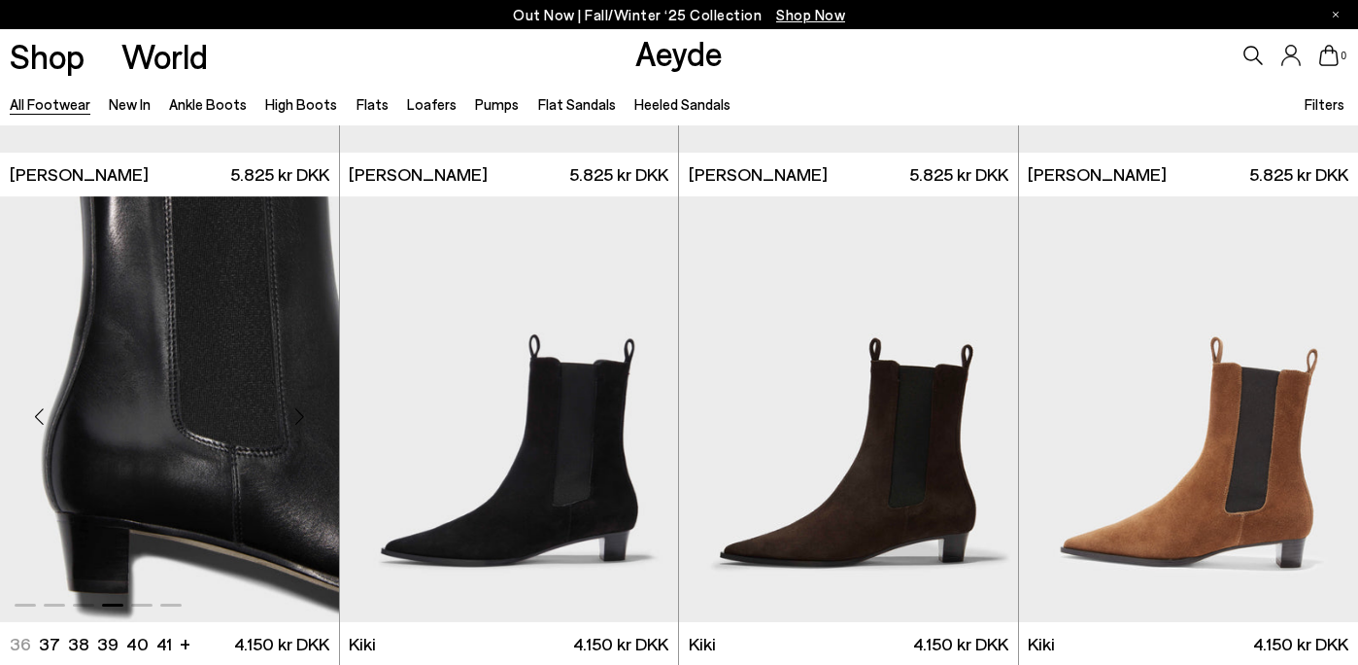
click at [314, 426] on div "Next slide" at bounding box center [300, 417] width 58 height 58
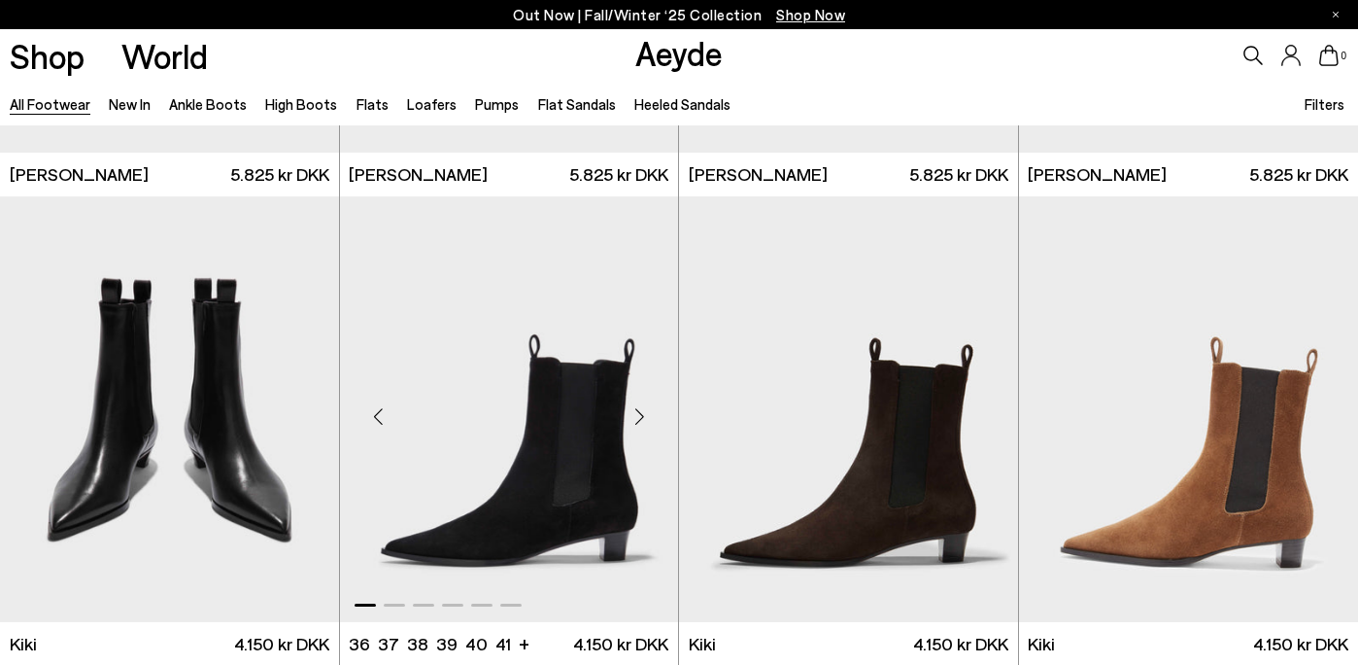
scroll to position [7106, 0]
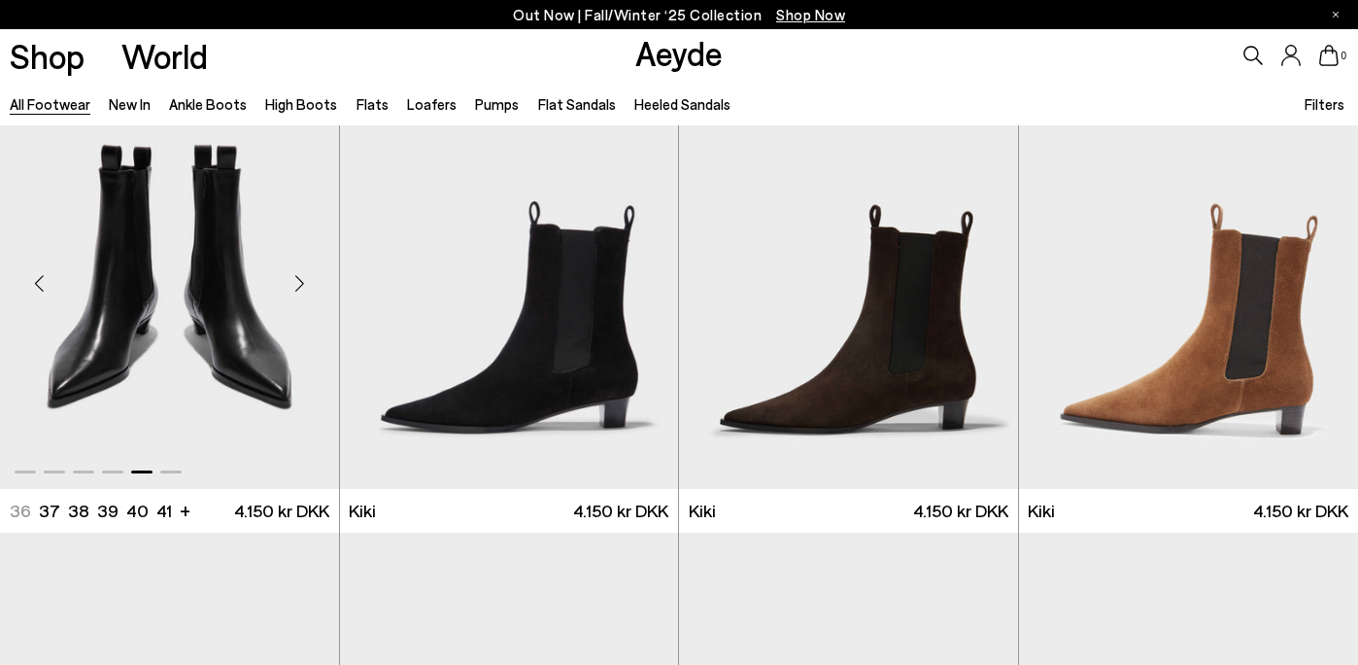
click at [301, 288] on div "Next slide" at bounding box center [300, 284] width 58 height 58
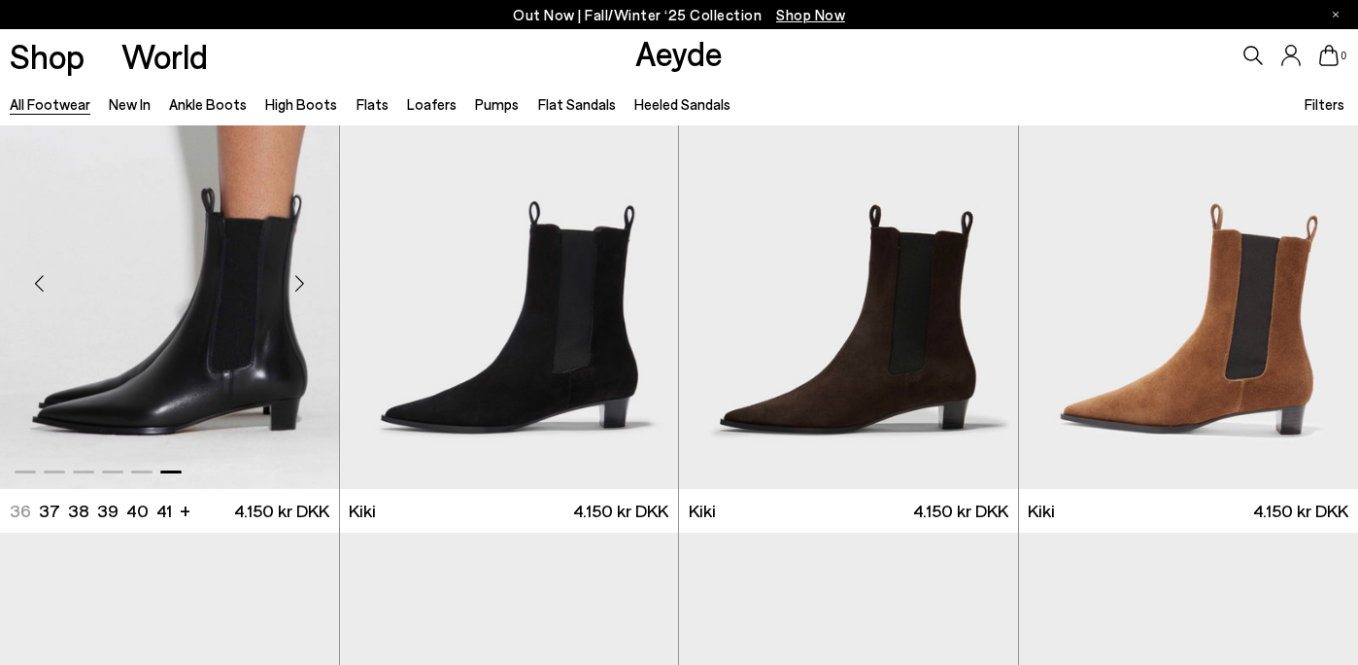
click at [301, 288] on div "Next slide" at bounding box center [300, 284] width 58 height 58
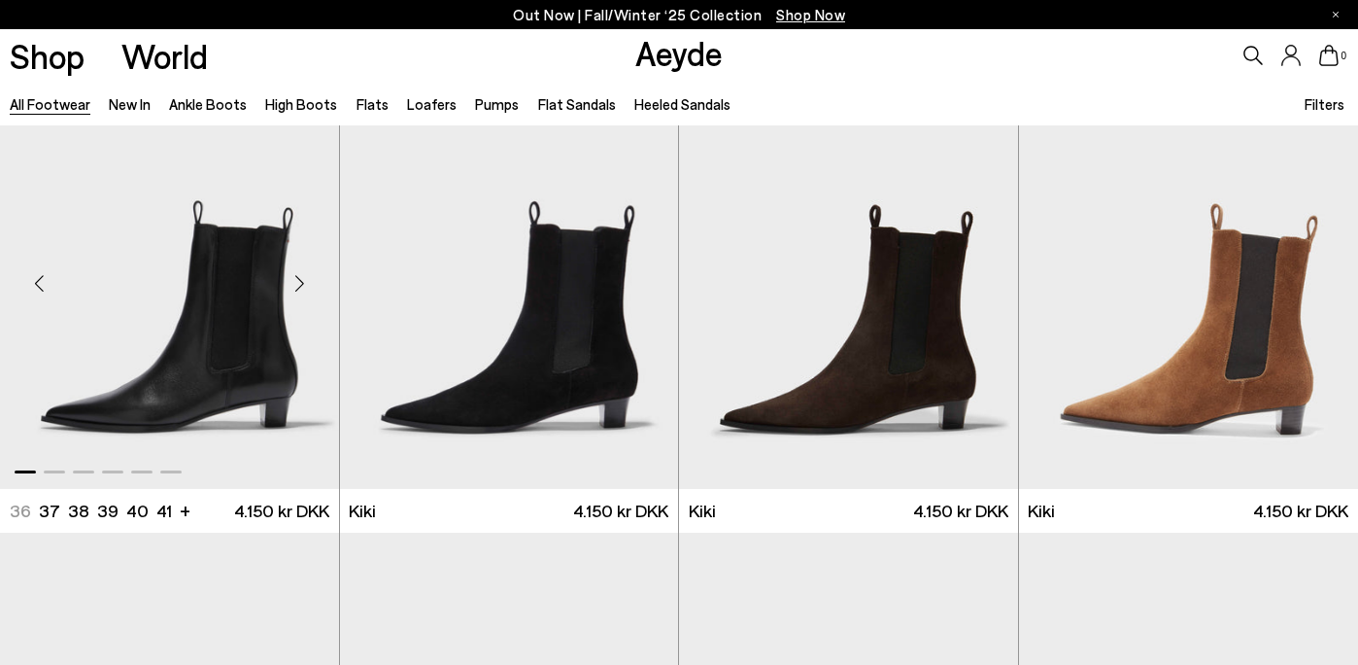
click at [302, 288] on div "Next slide" at bounding box center [300, 284] width 58 height 58
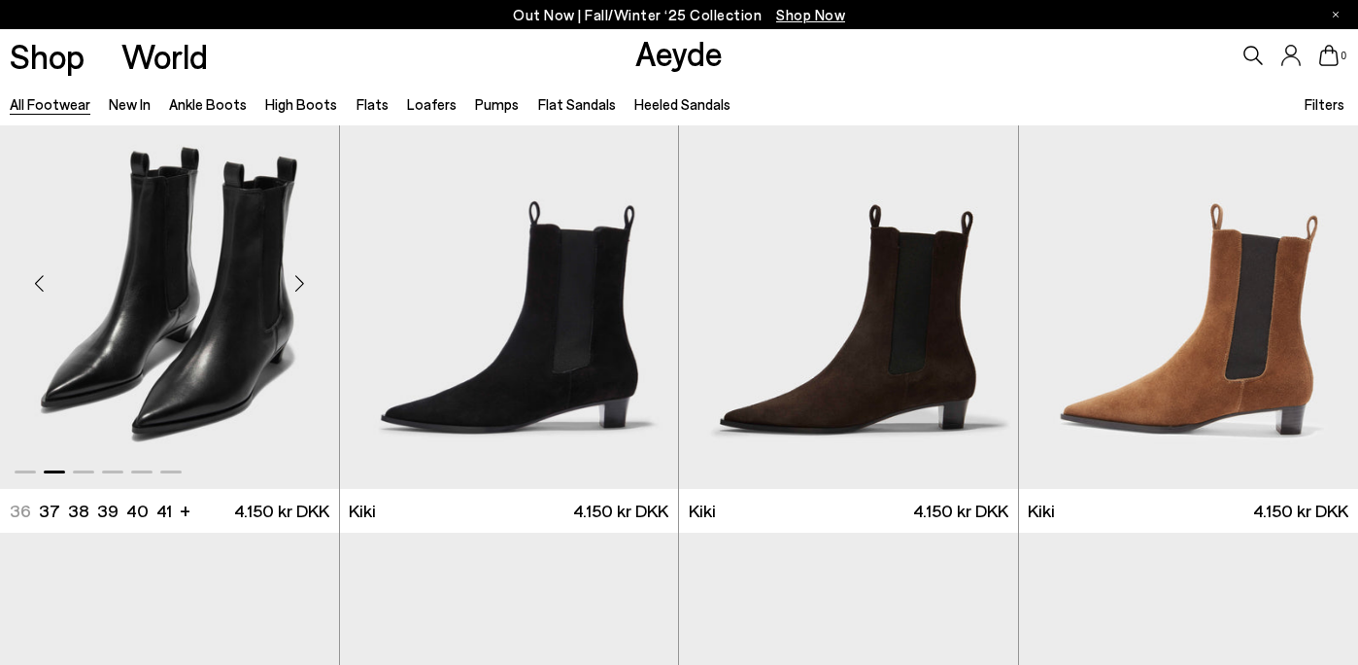
click at [302, 288] on div "Next slide" at bounding box center [300, 284] width 58 height 58
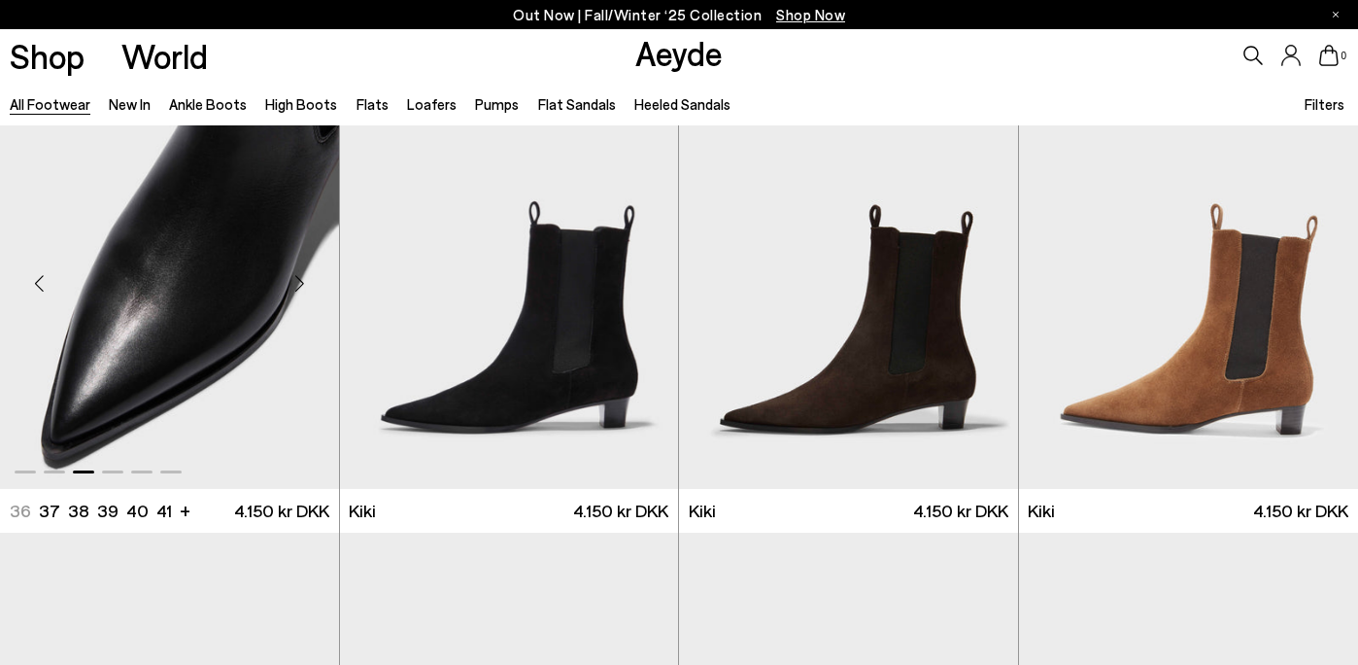
click at [302, 288] on div "Next slide" at bounding box center [300, 284] width 58 height 58
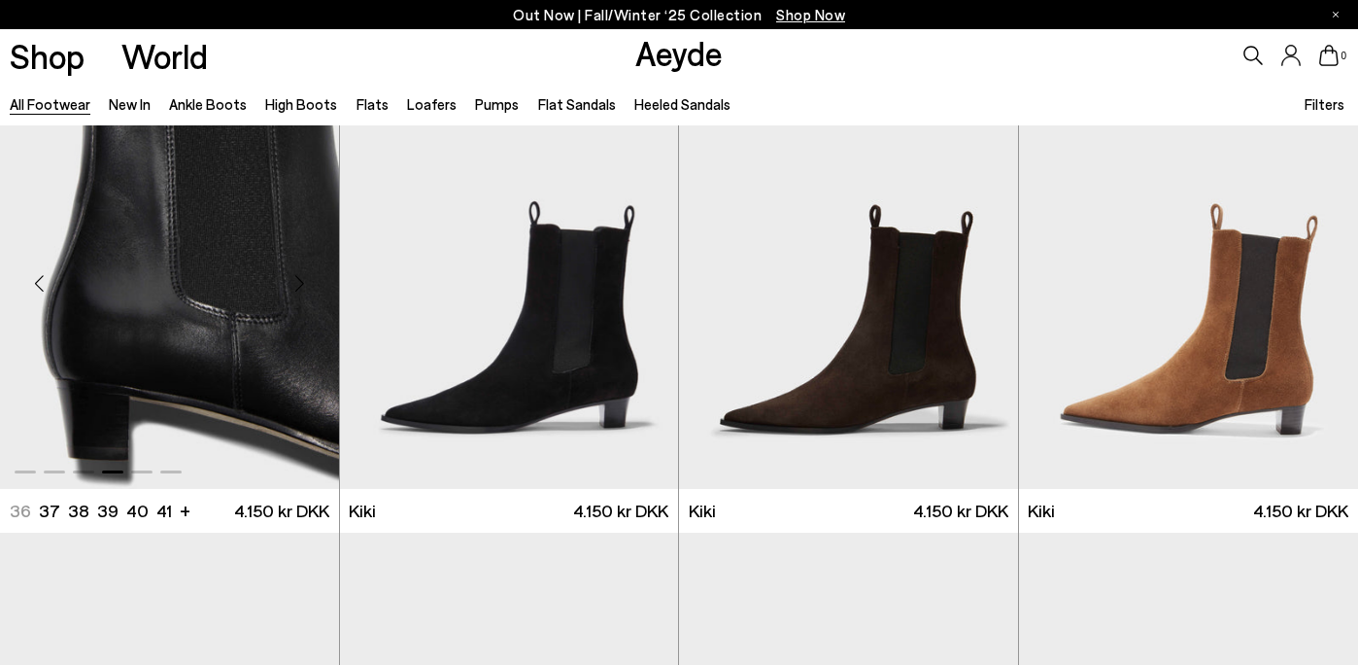
click at [302, 288] on div "Next slide" at bounding box center [300, 284] width 58 height 58
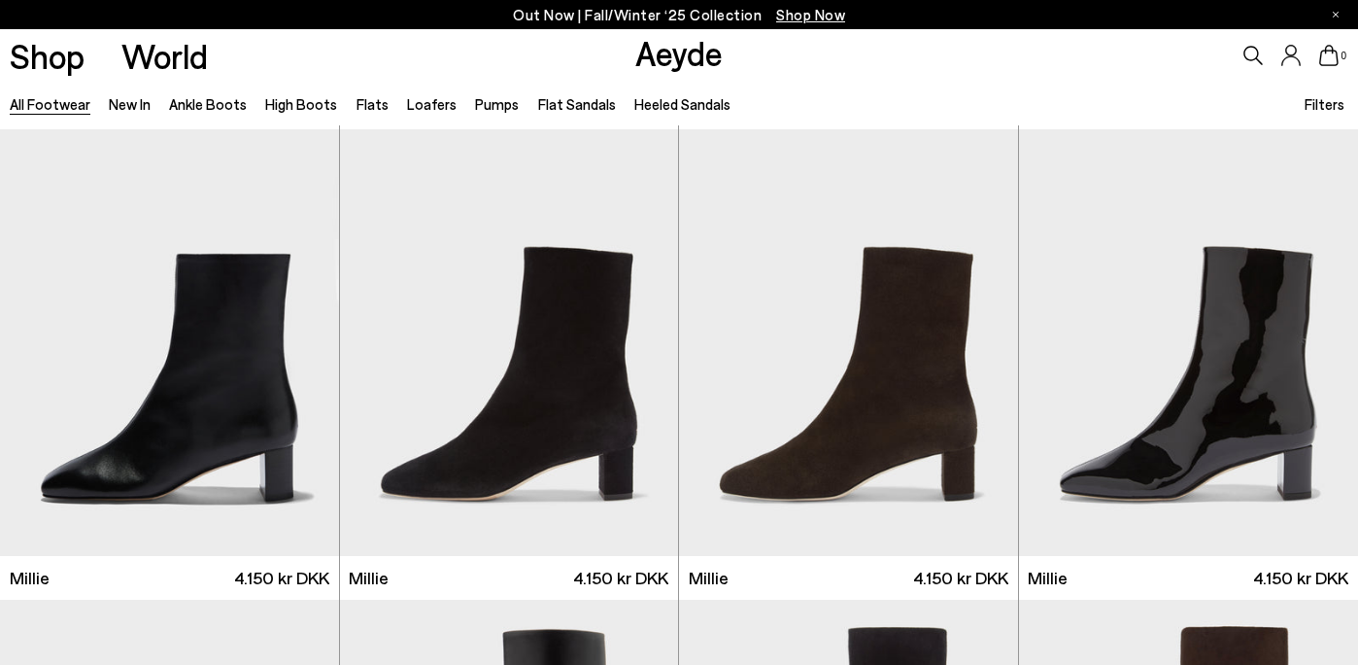
scroll to position [7980, 0]
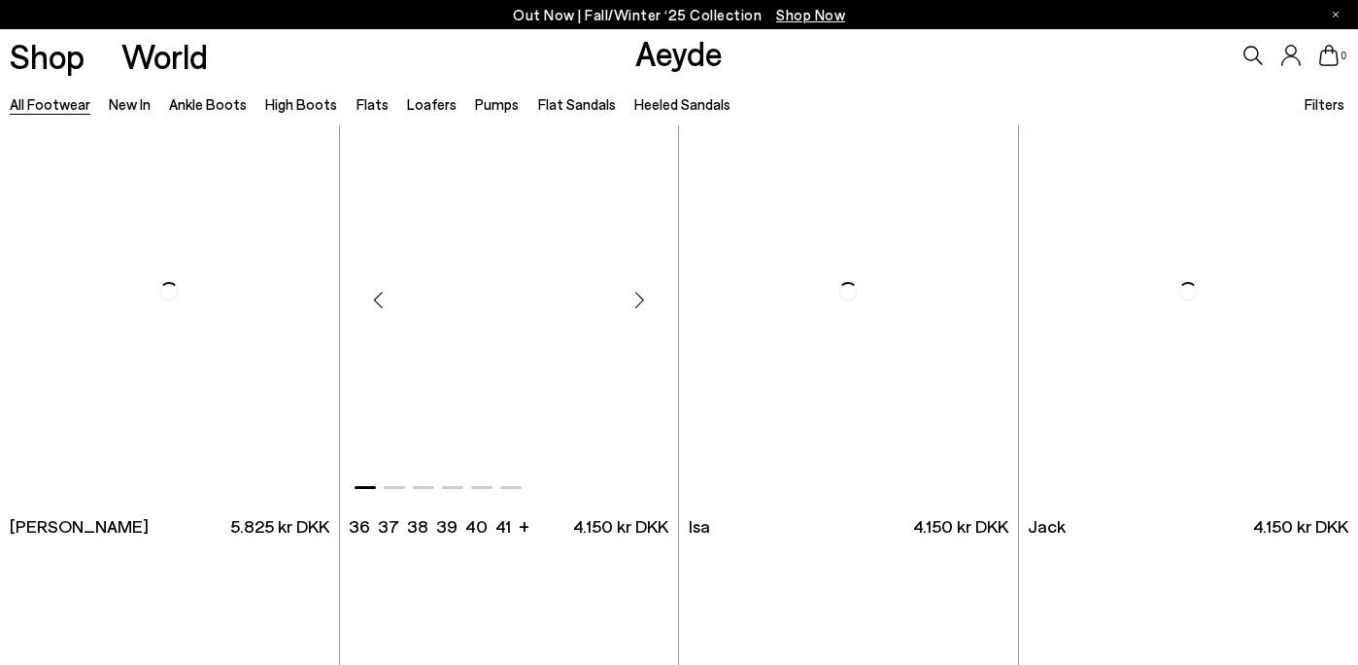
scroll to position [11314, 0]
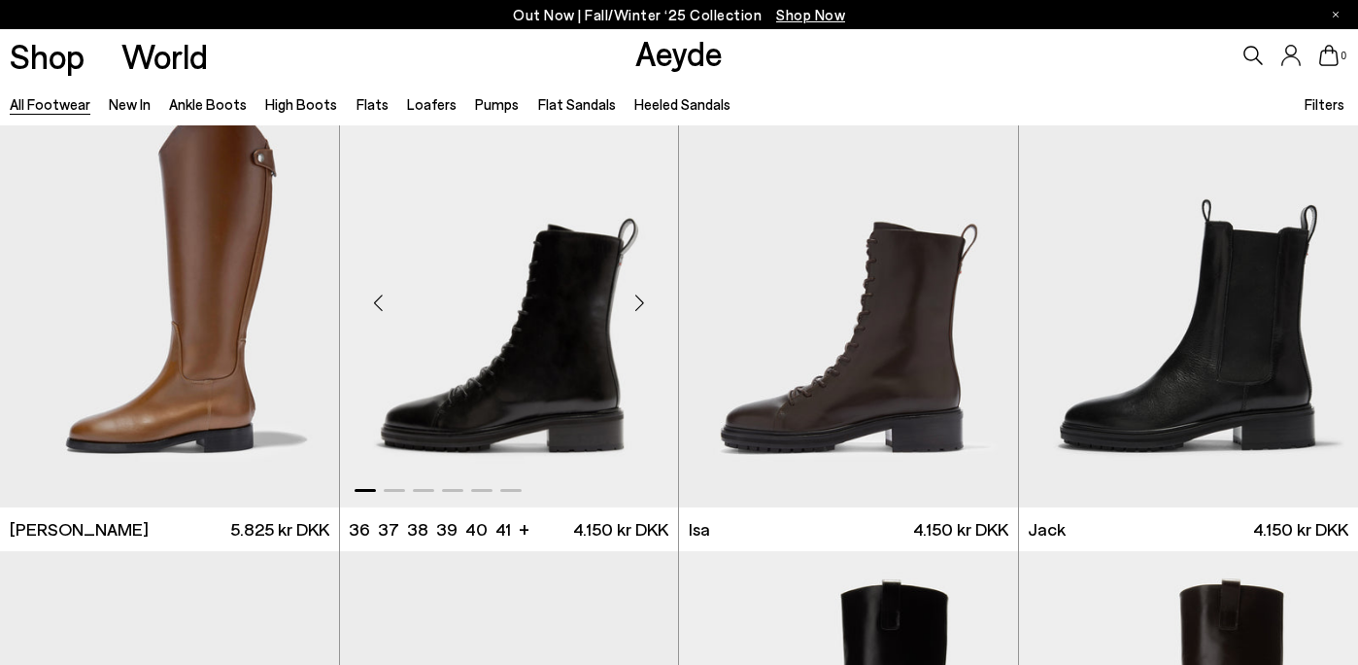
click at [637, 306] on div "Next slide" at bounding box center [639, 302] width 58 height 58
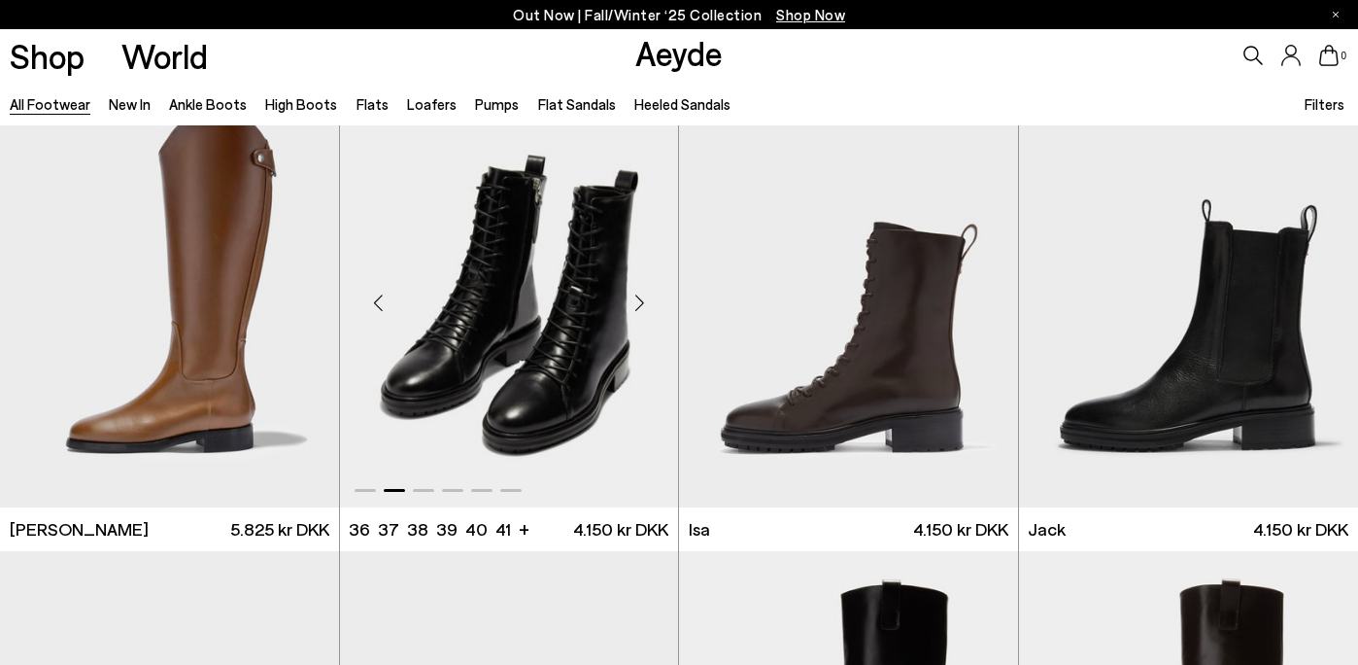
click at [638, 306] on div "Next slide" at bounding box center [639, 302] width 58 height 58
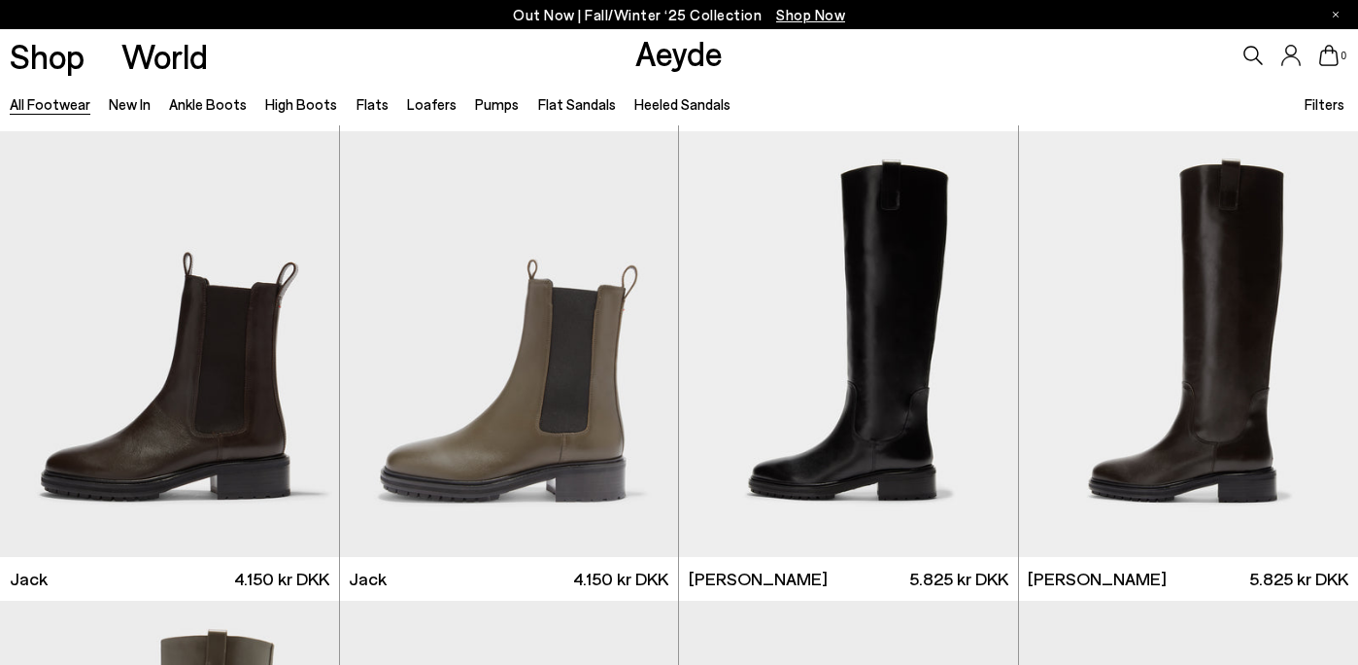
scroll to position [11738, 0]
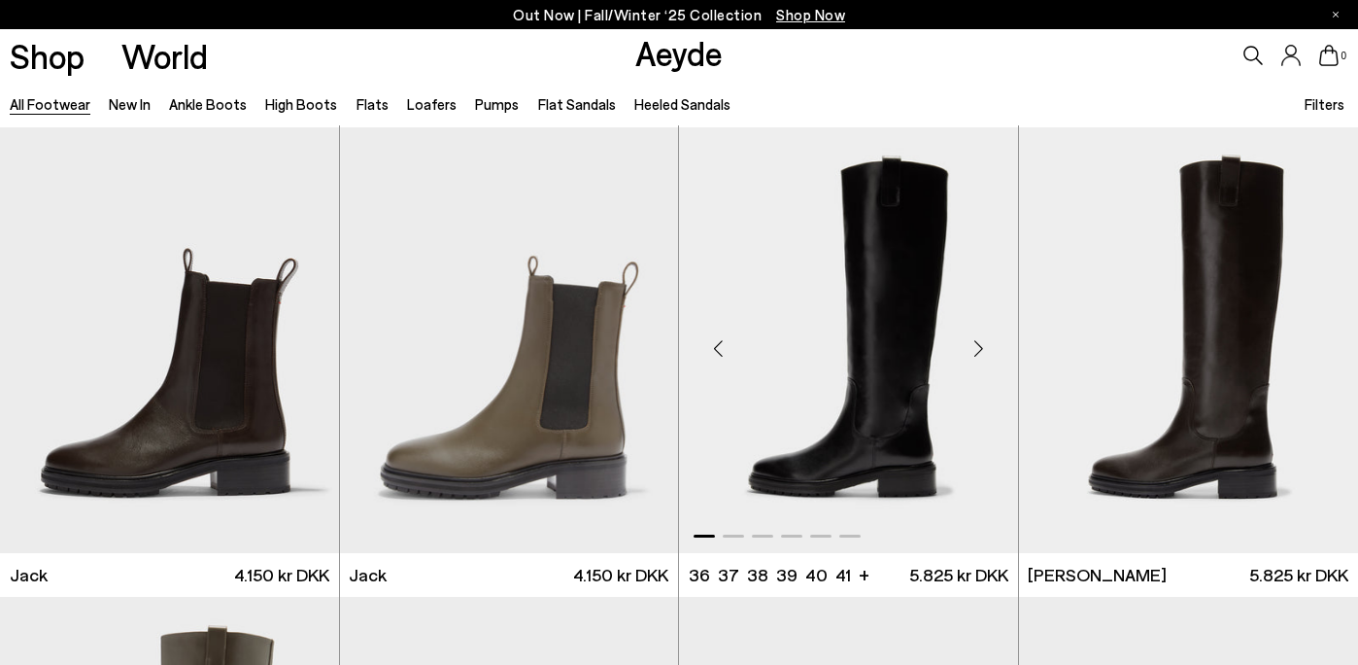
click at [974, 338] on div "Next slide" at bounding box center [979, 348] width 58 height 58
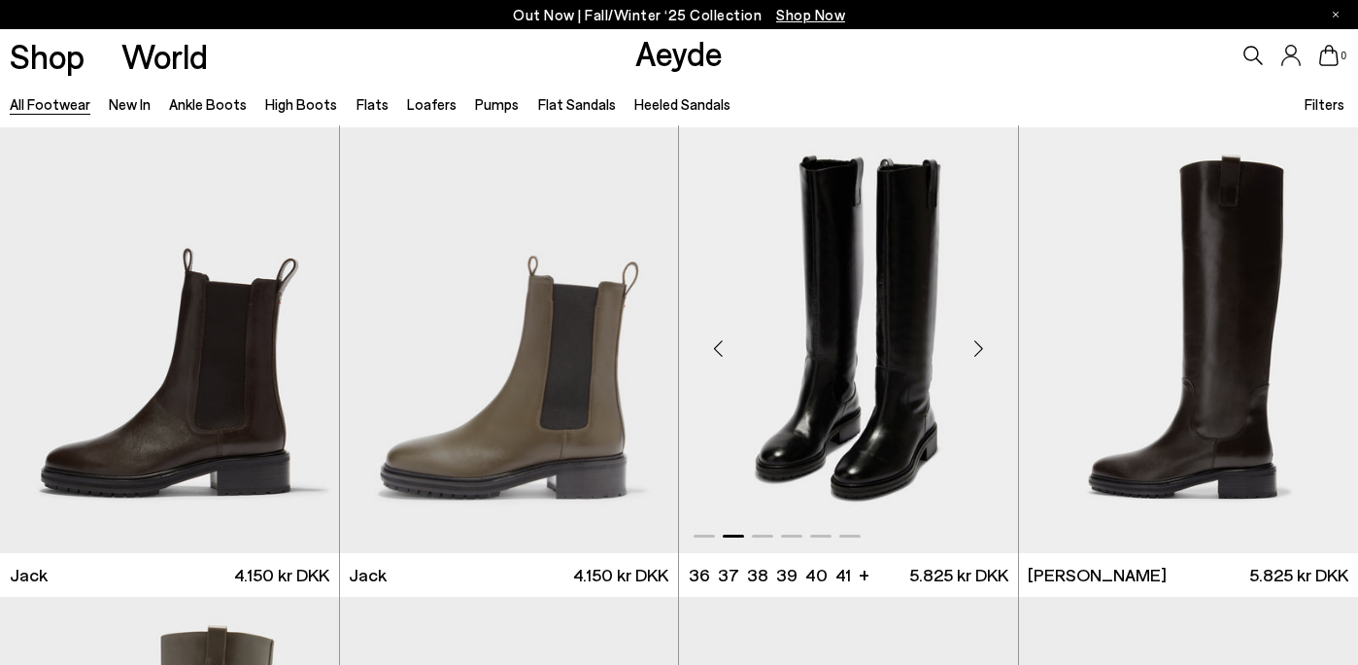
click at [974, 339] on div "Next slide" at bounding box center [979, 348] width 58 height 58
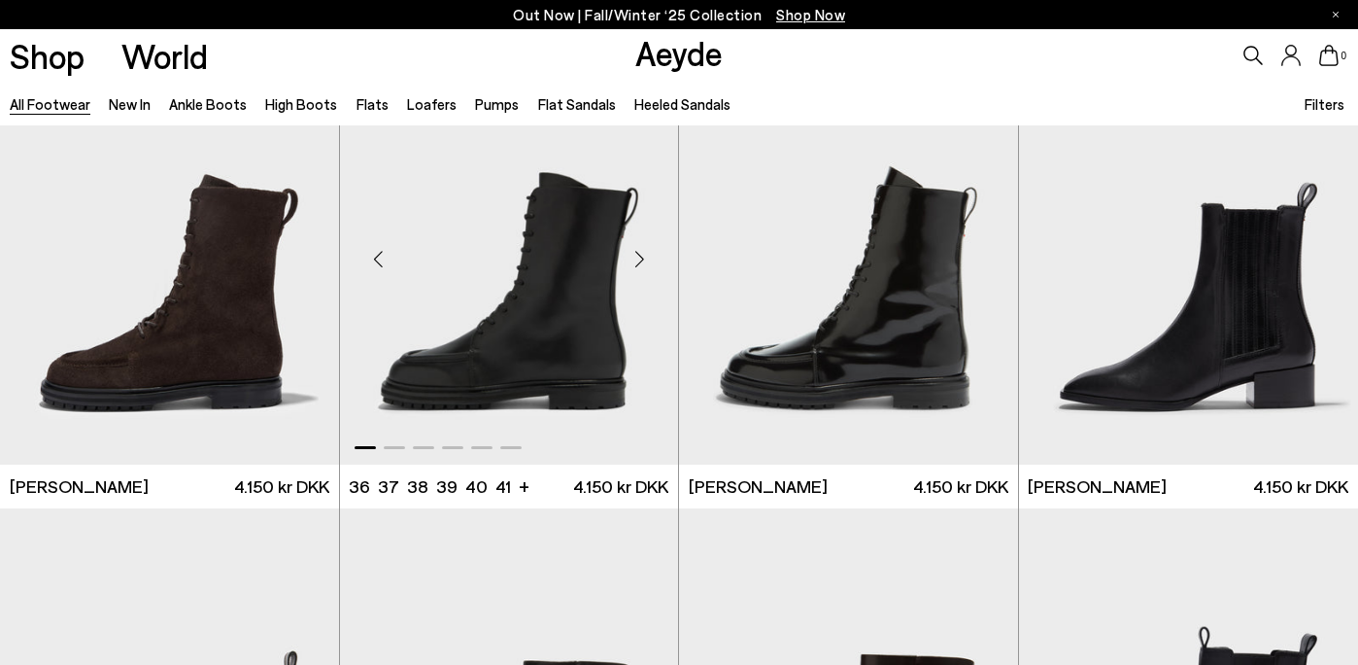
scroll to position [12700, 0]
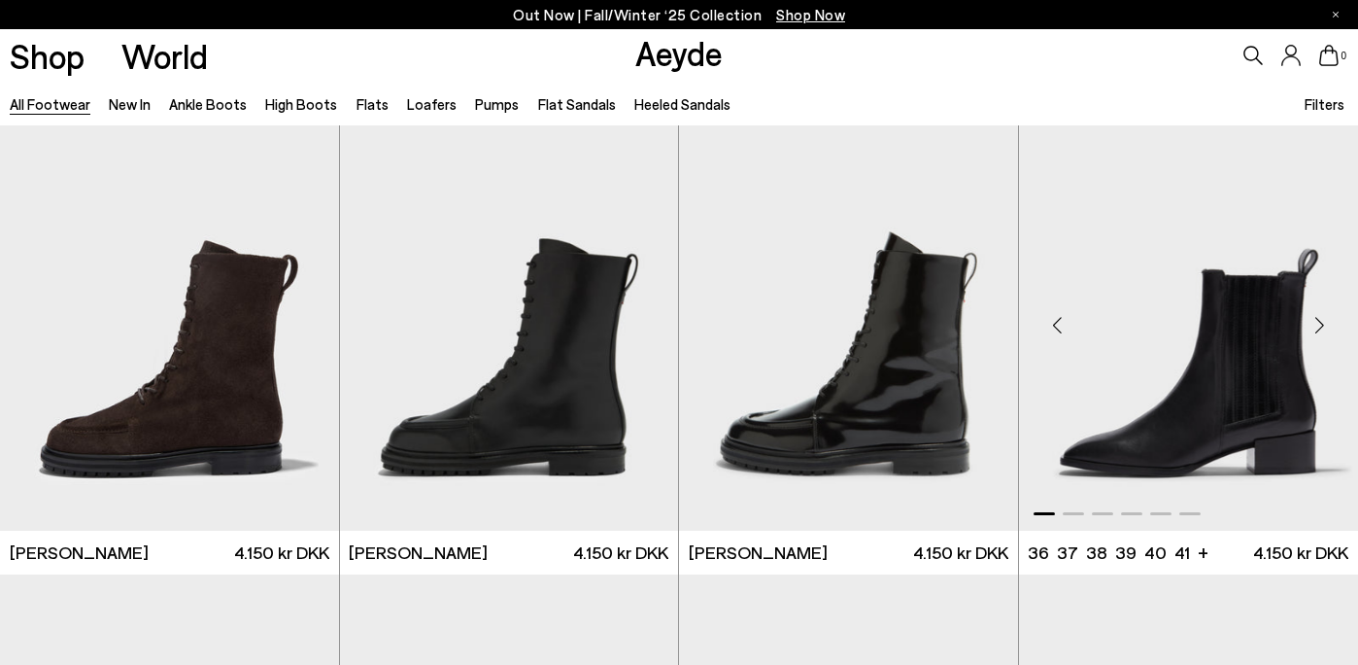
click at [1326, 322] on div "Next slide" at bounding box center [1319, 325] width 58 height 58
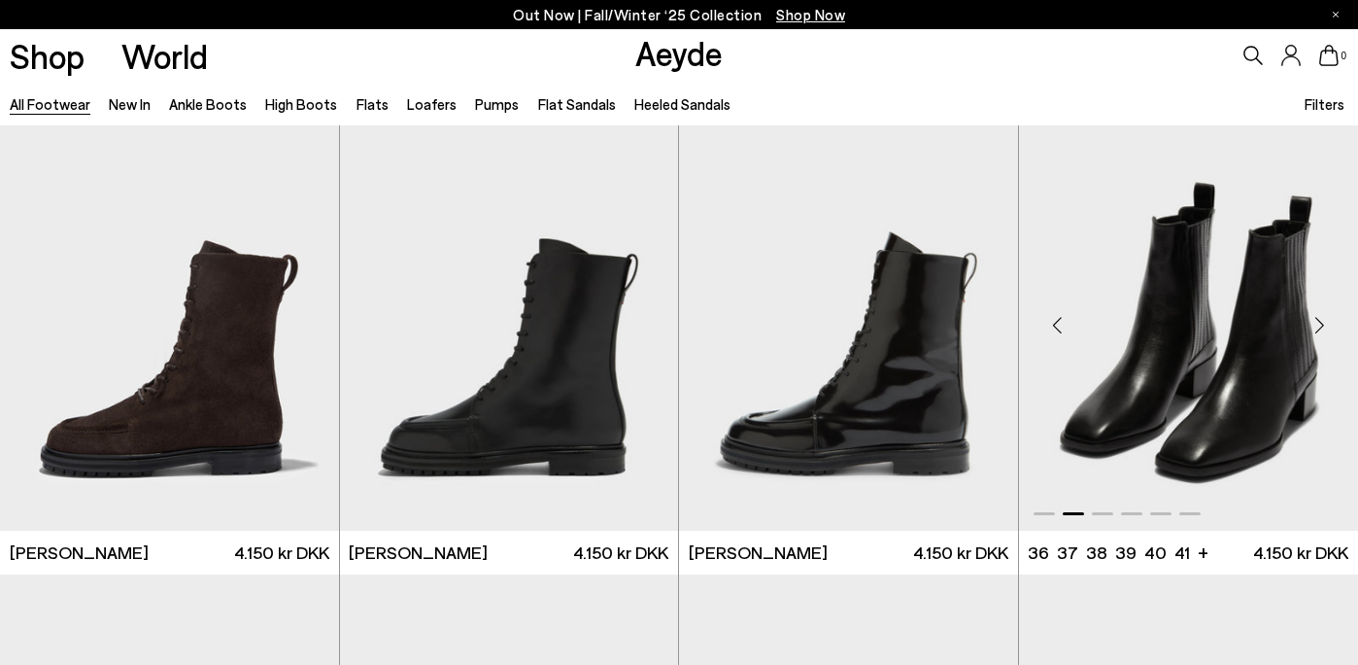
click at [1326, 322] on div "Next slide" at bounding box center [1319, 325] width 58 height 58
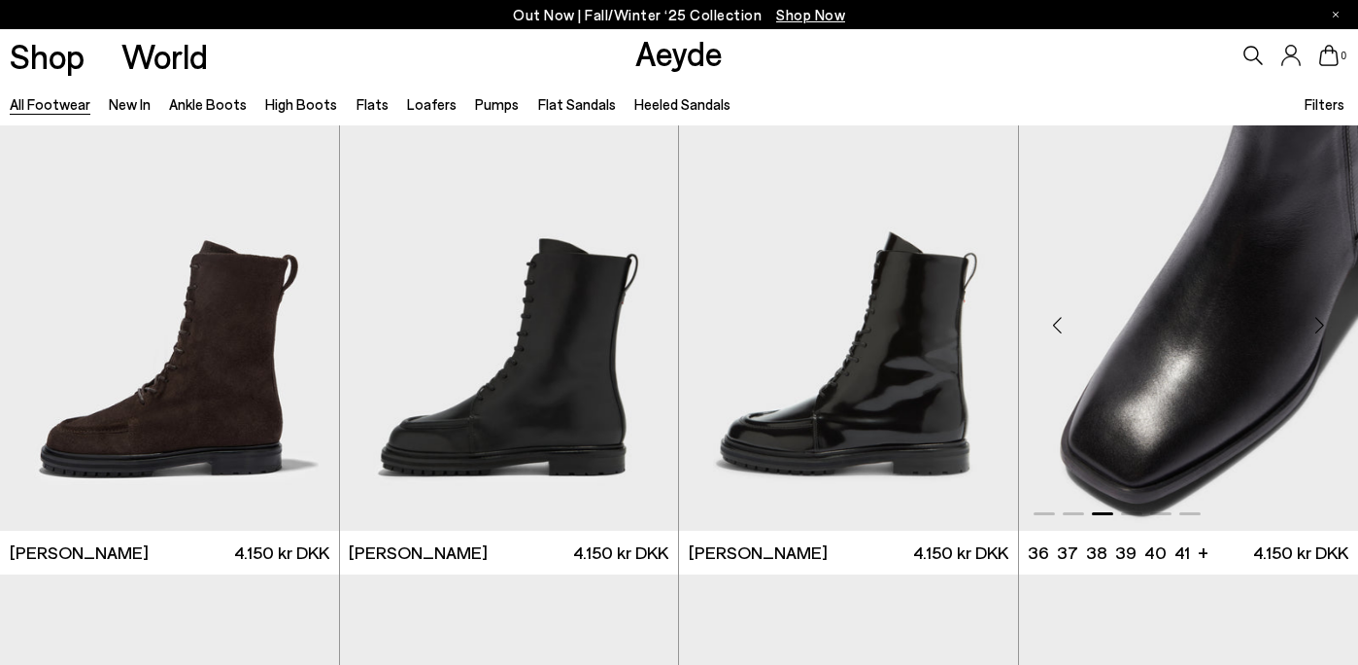
click at [1326, 322] on div "Next slide" at bounding box center [1319, 325] width 58 height 58
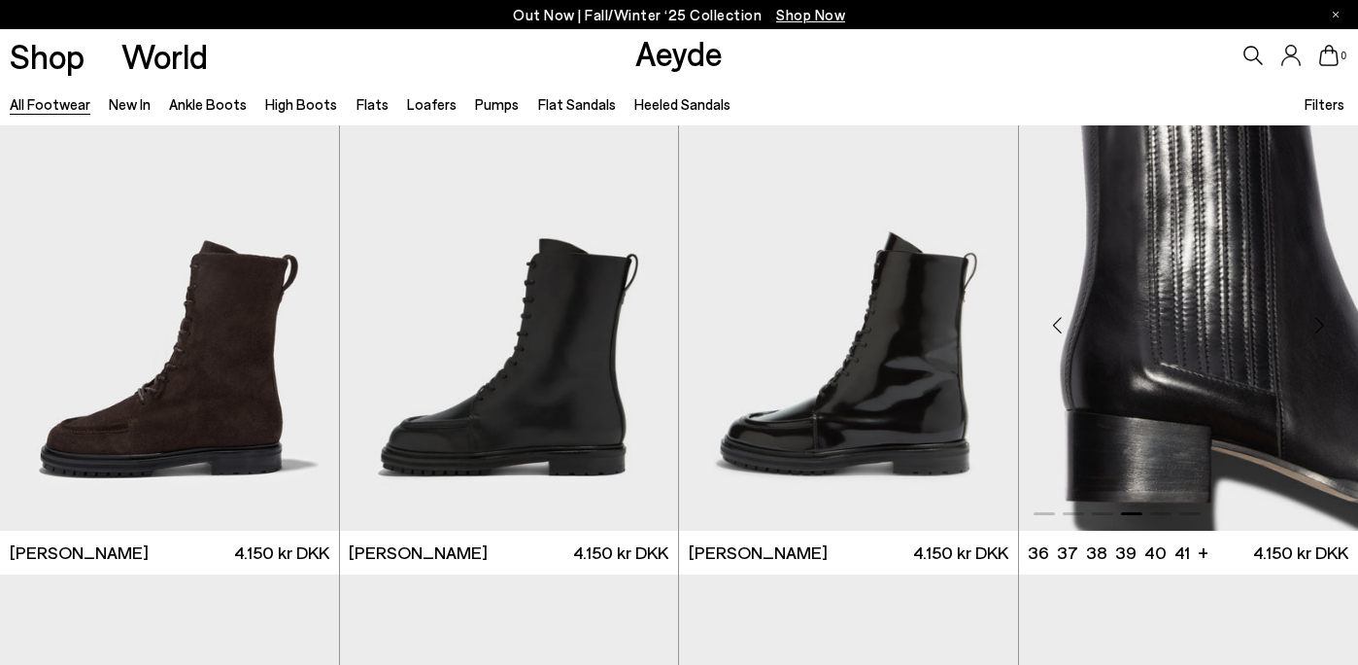
click at [1326, 322] on div "Next slide" at bounding box center [1319, 325] width 58 height 58
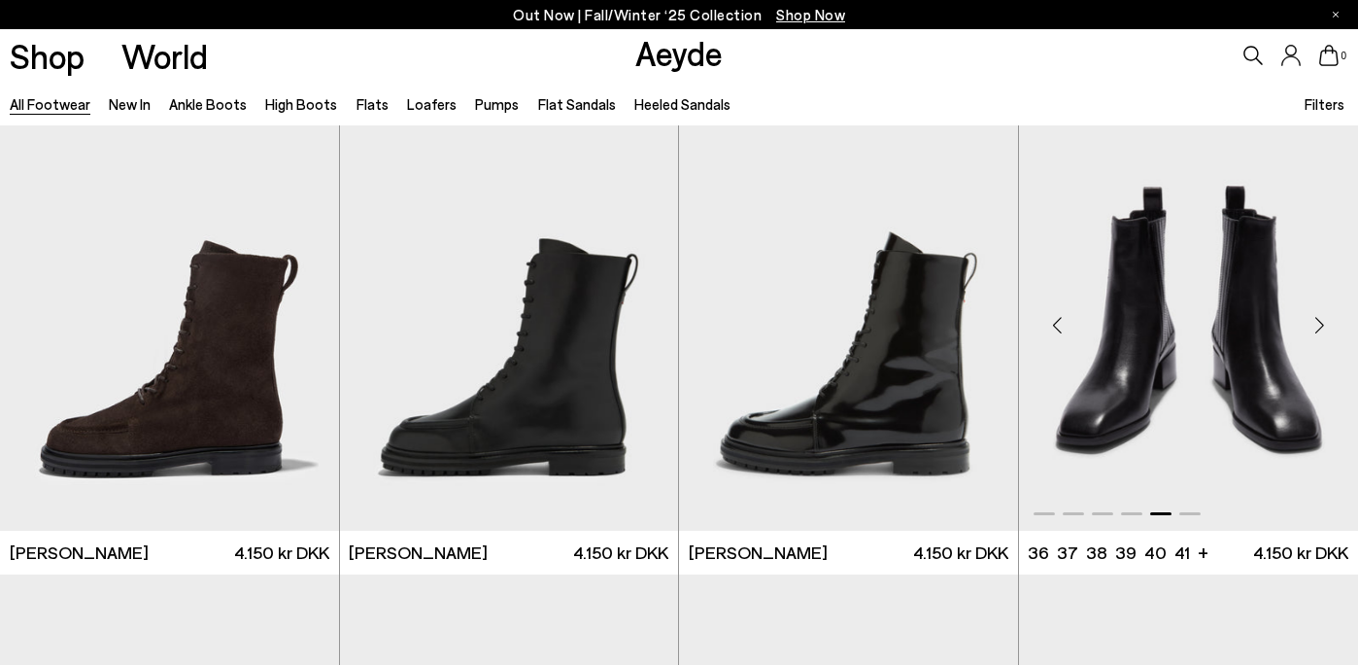
click at [1325, 322] on div "Next slide" at bounding box center [1319, 325] width 58 height 58
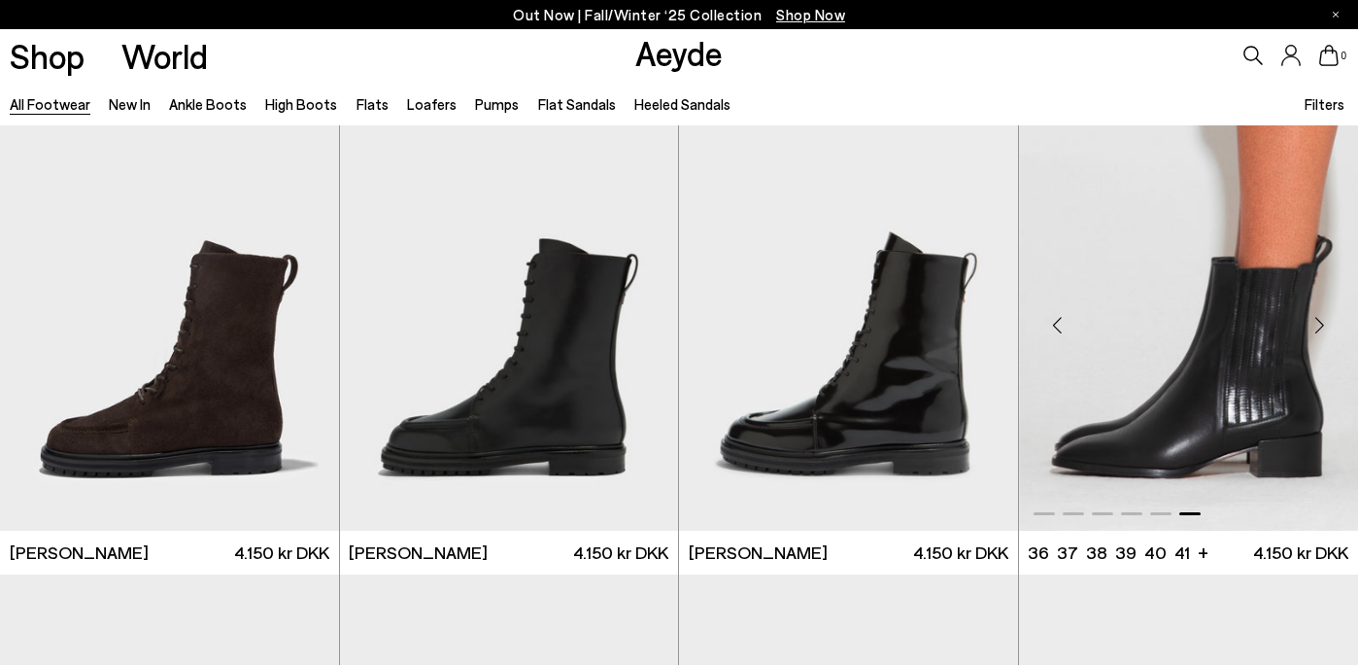
click at [1325, 322] on div "Next slide" at bounding box center [1319, 325] width 58 height 58
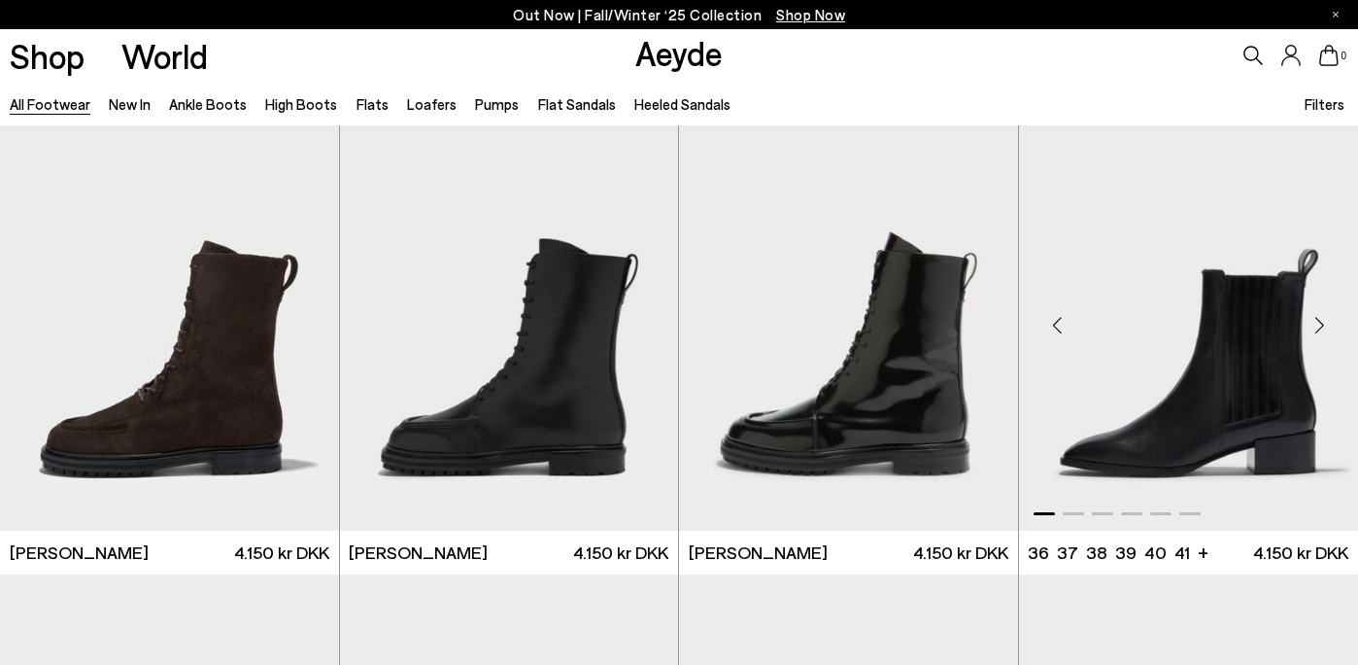
click at [1325, 322] on div "Next slide" at bounding box center [1319, 325] width 58 height 58
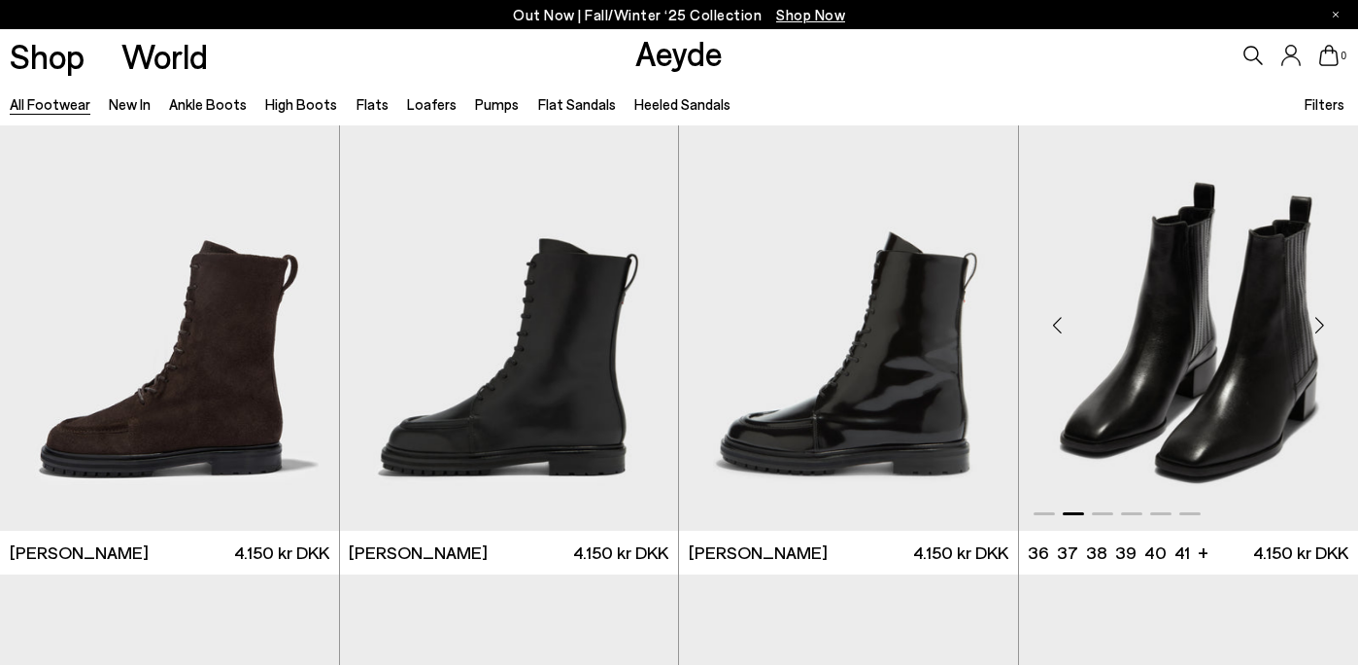
click at [1325, 322] on div "Next slide" at bounding box center [1319, 325] width 58 height 58
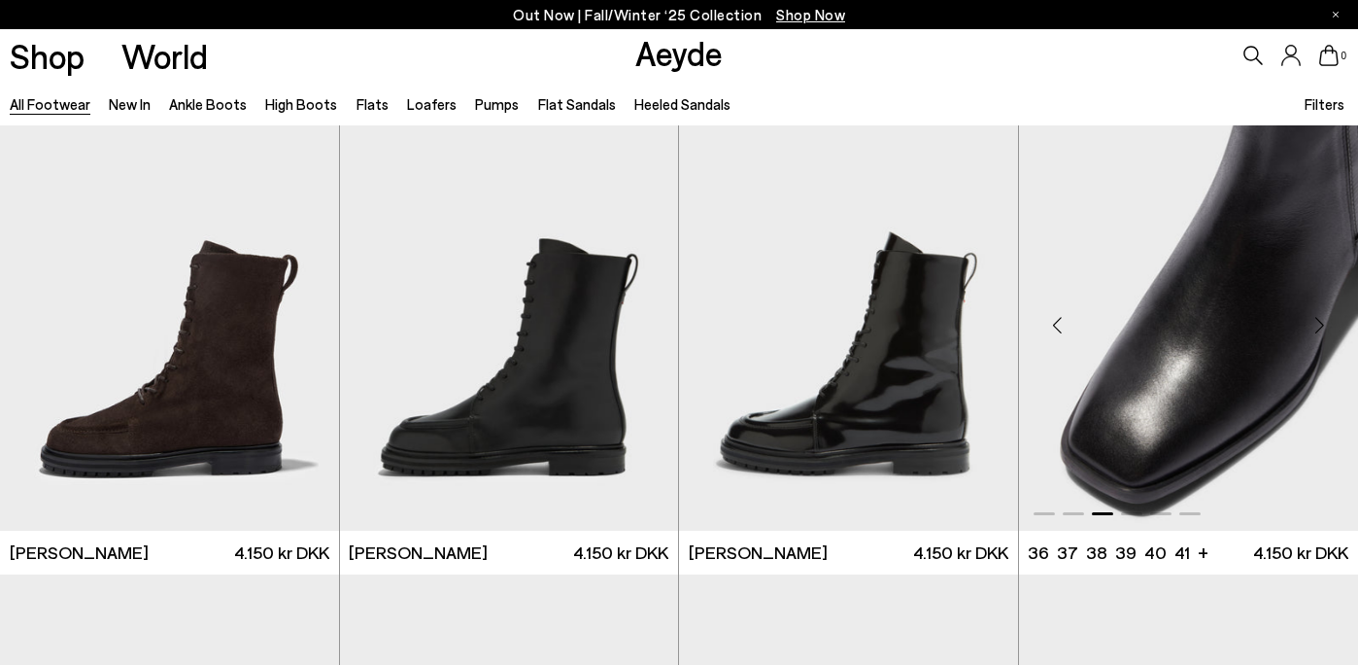
click at [1325, 322] on div "Next slide" at bounding box center [1319, 325] width 58 height 58
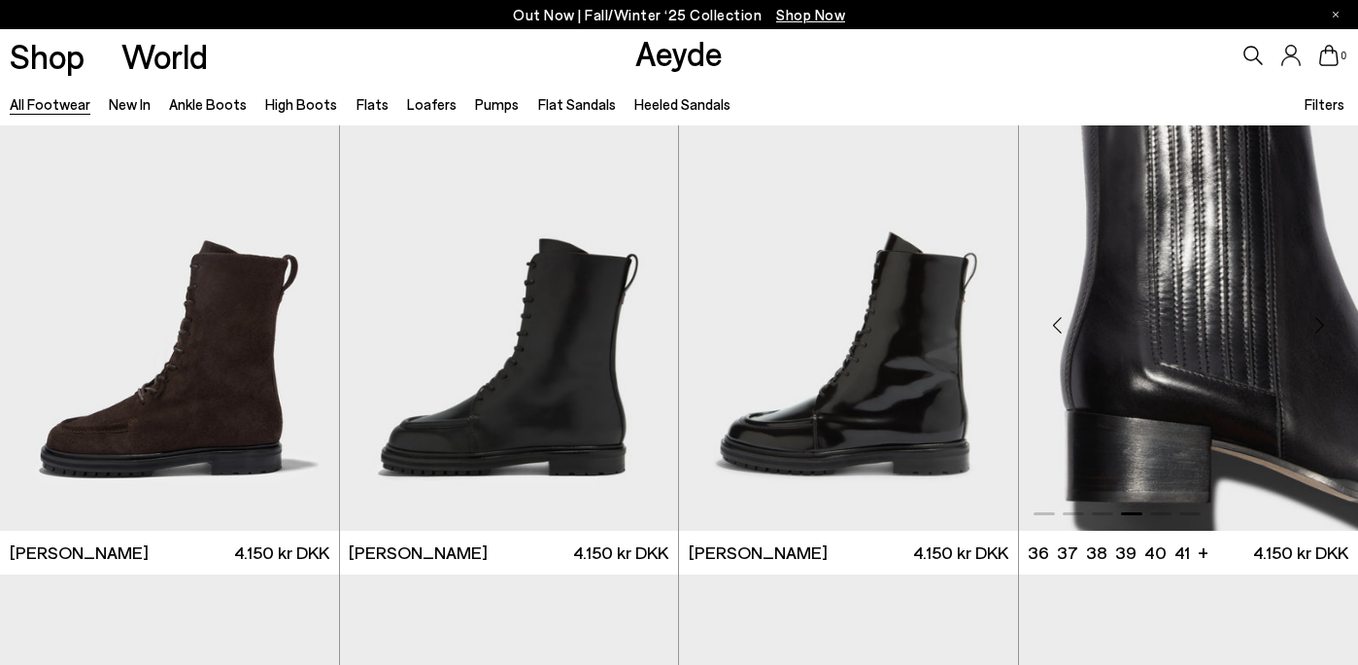
click at [1325, 322] on div "Next slide" at bounding box center [1319, 325] width 58 height 58
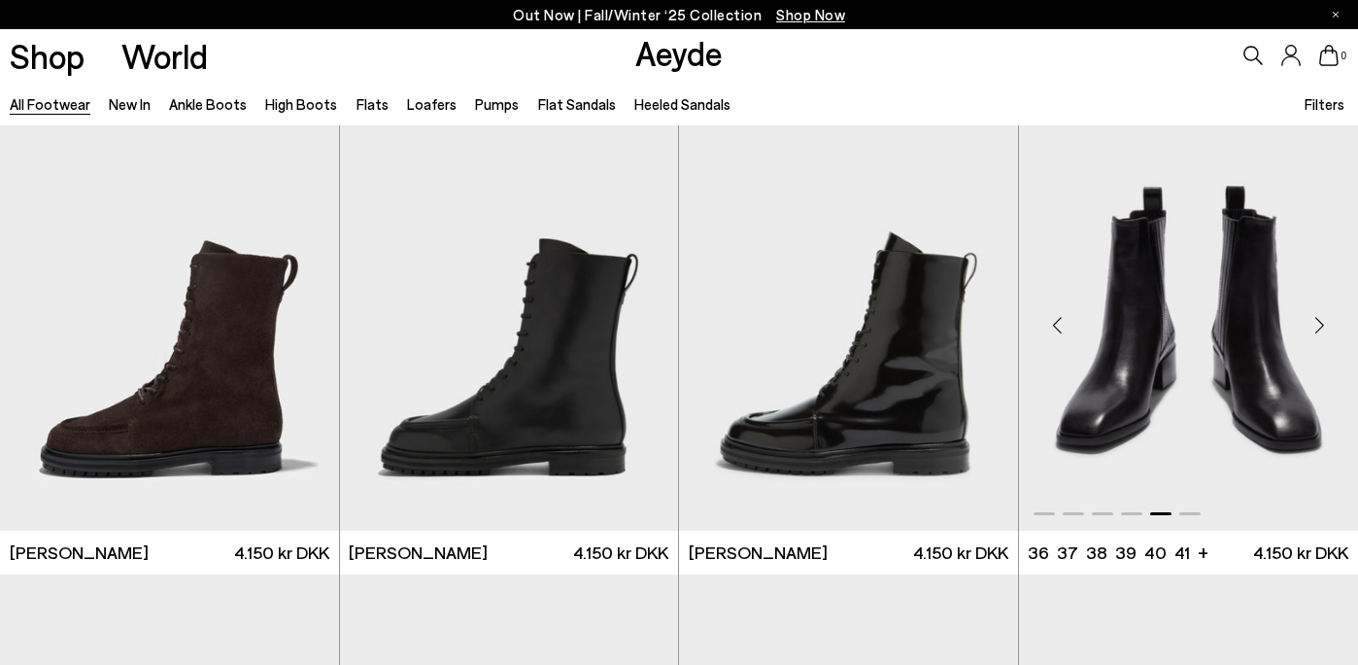
click at [1325, 322] on div "Next slide" at bounding box center [1319, 325] width 58 height 58
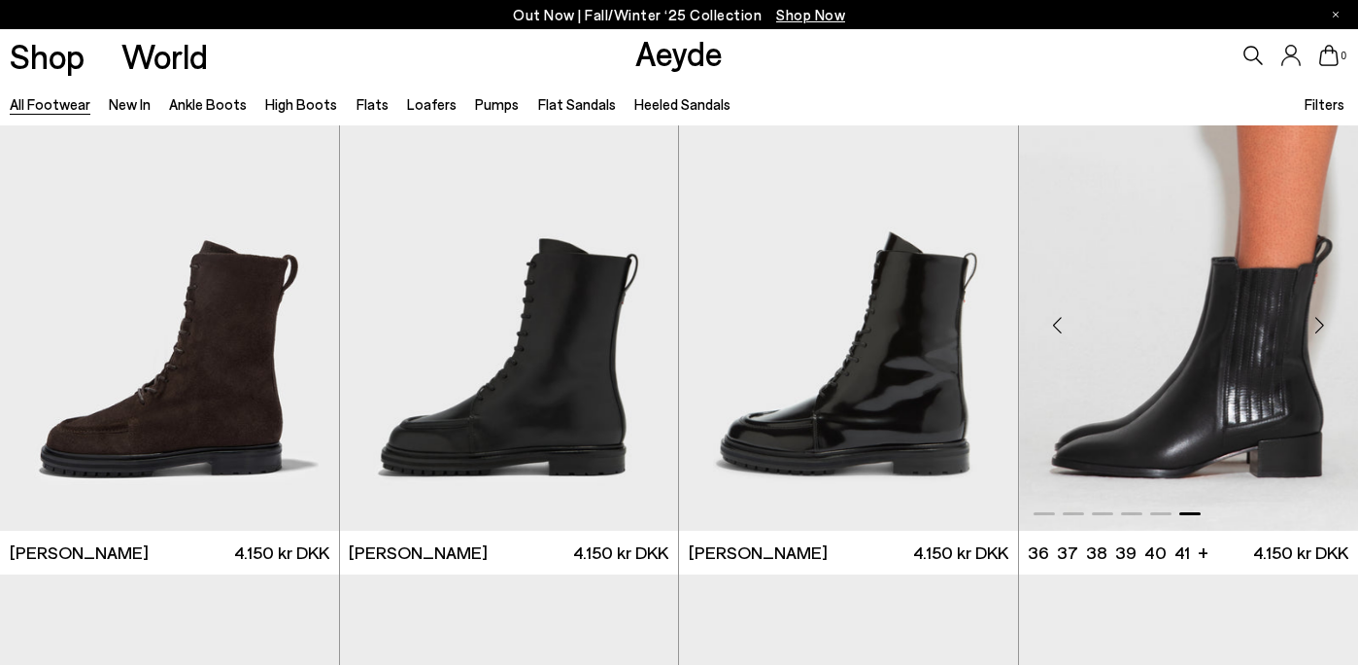
click at [1325, 322] on div "Next slide" at bounding box center [1319, 325] width 58 height 58
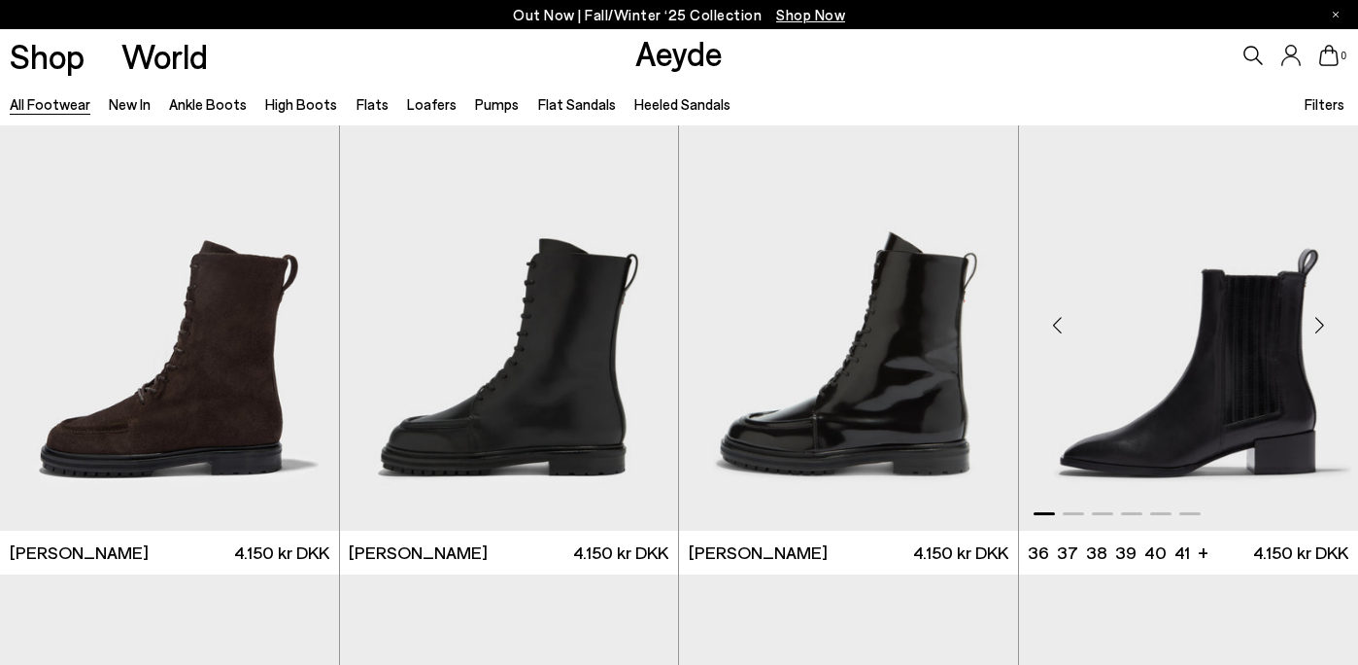
click at [1325, 322] on div "Next slide" at bounding box center [1319, 325] width 58 height 58
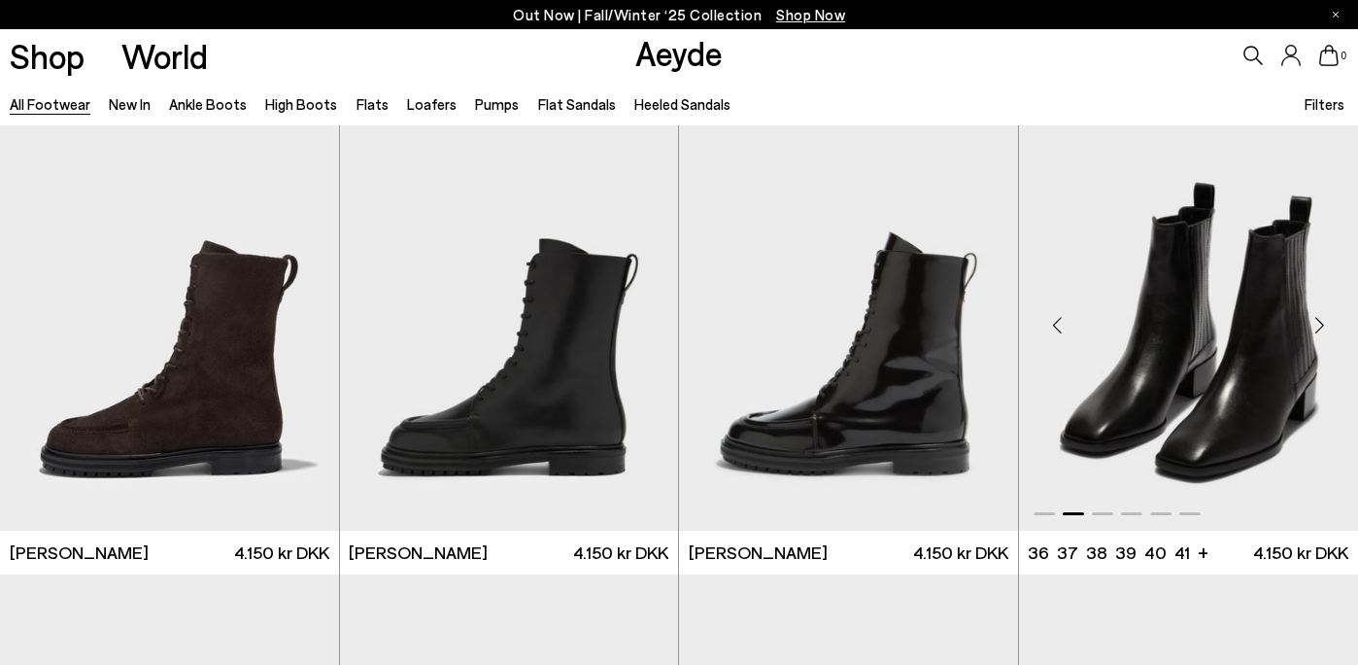
click at [1058, 322] on div "Previous slide" at bounding box center [1058, 325] width 58 height 58
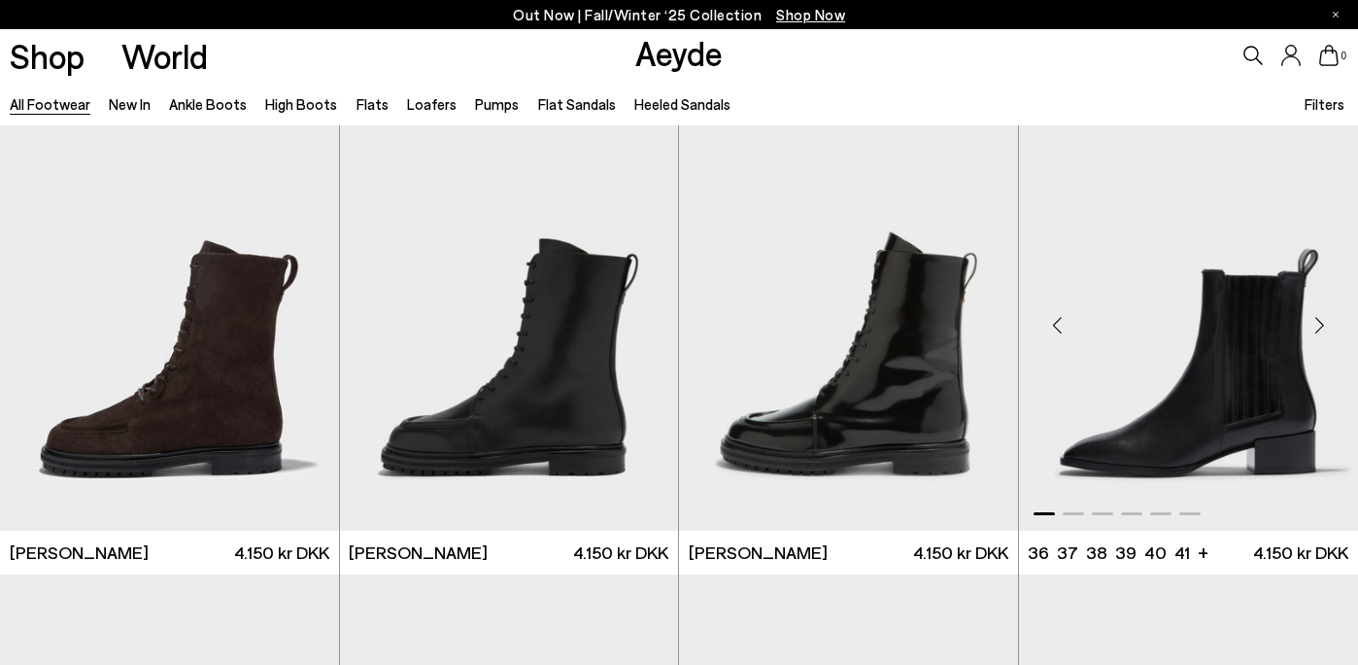
click at [1058, 322] on div "Previous slide" at bounding box center [1058, 325] width 58 height 58
click at [1053, 315] on div "Previous slide" at bounding box center [1058, 325] width 58 height 58
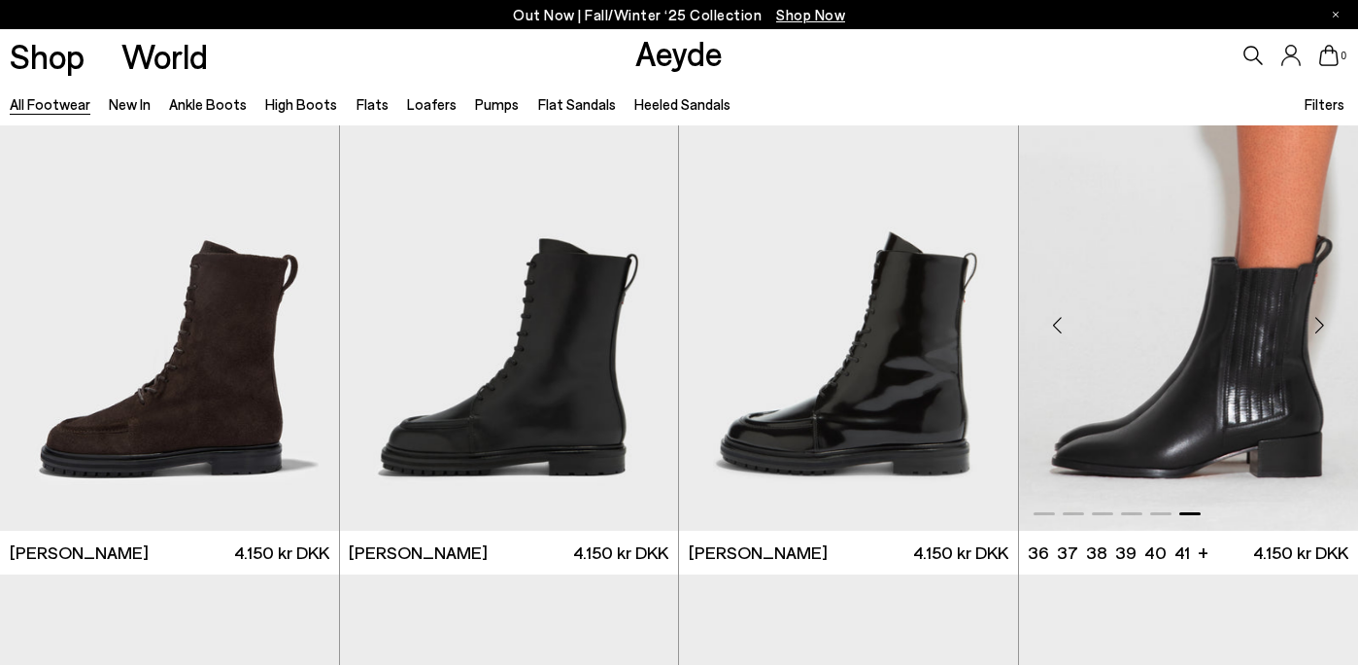
click at [1323, 332] on div "Next slide" at bounding box center [1319, 325] width 58 height 58
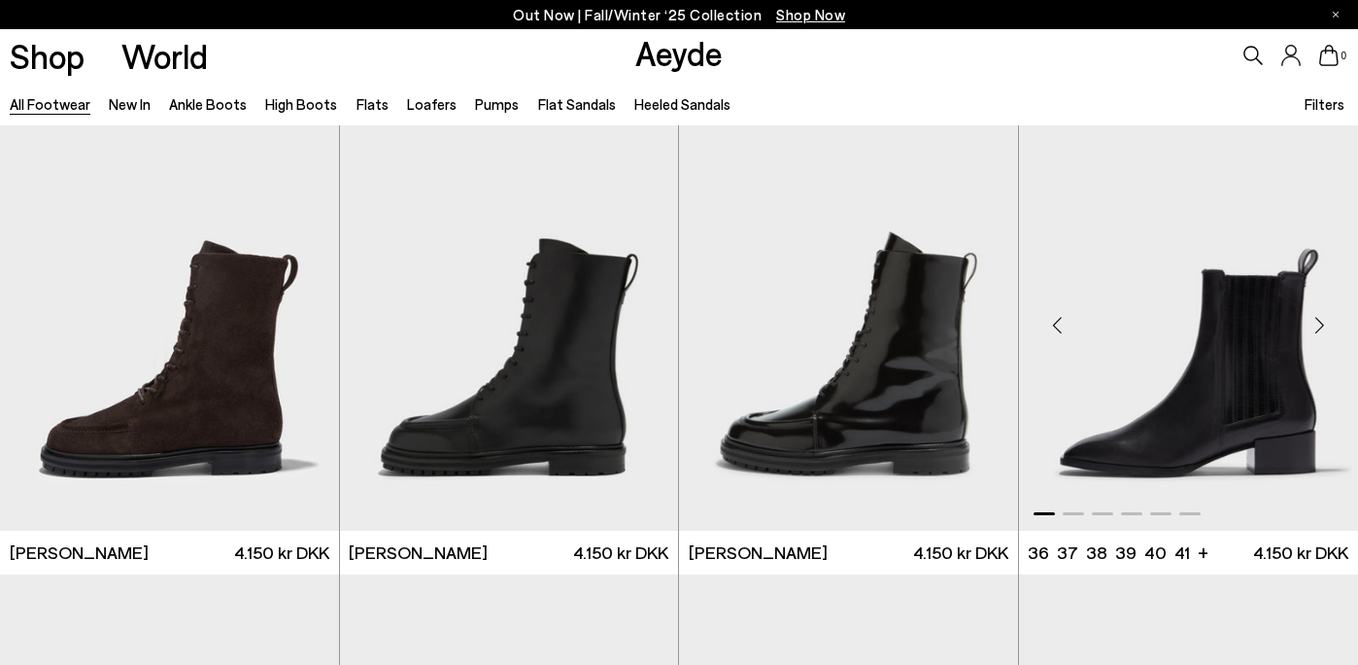
click at [1320, 327] on div "Next slide" at bounding box center [1319, 325] width 58 height 58
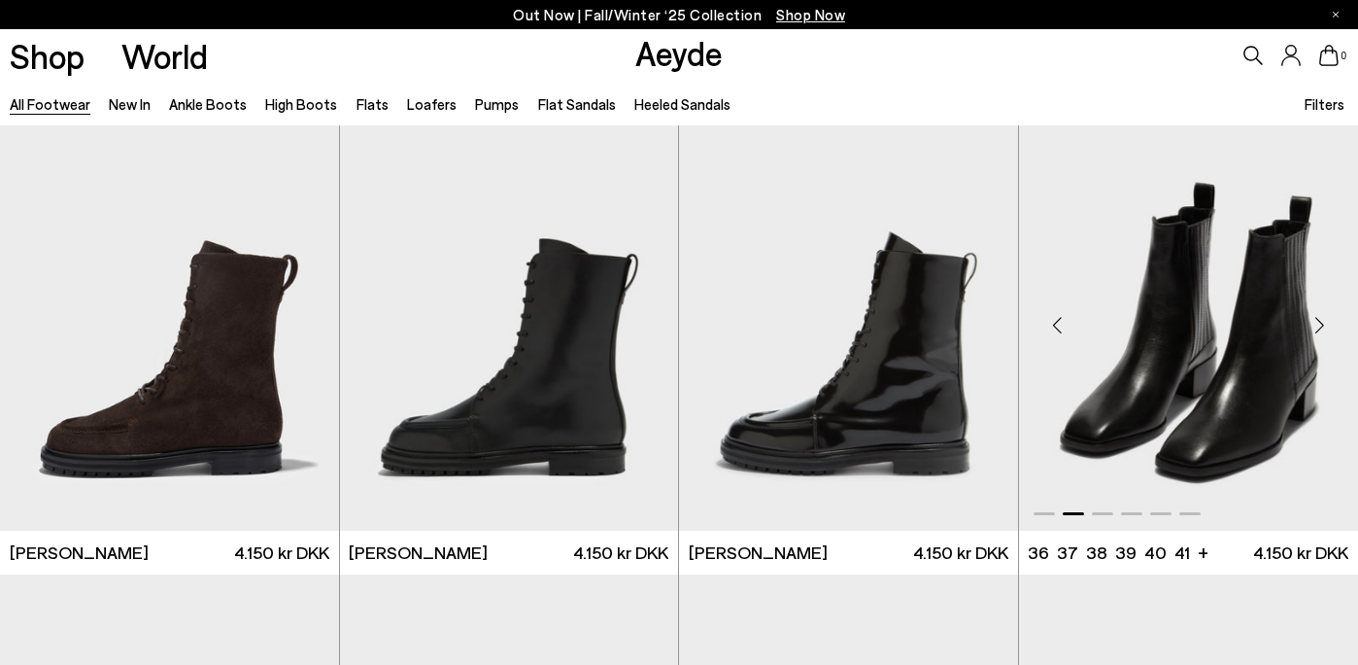
click at [1320, 327] on div "Next slide" at bounding box center [1319, 325] width 58 height 58
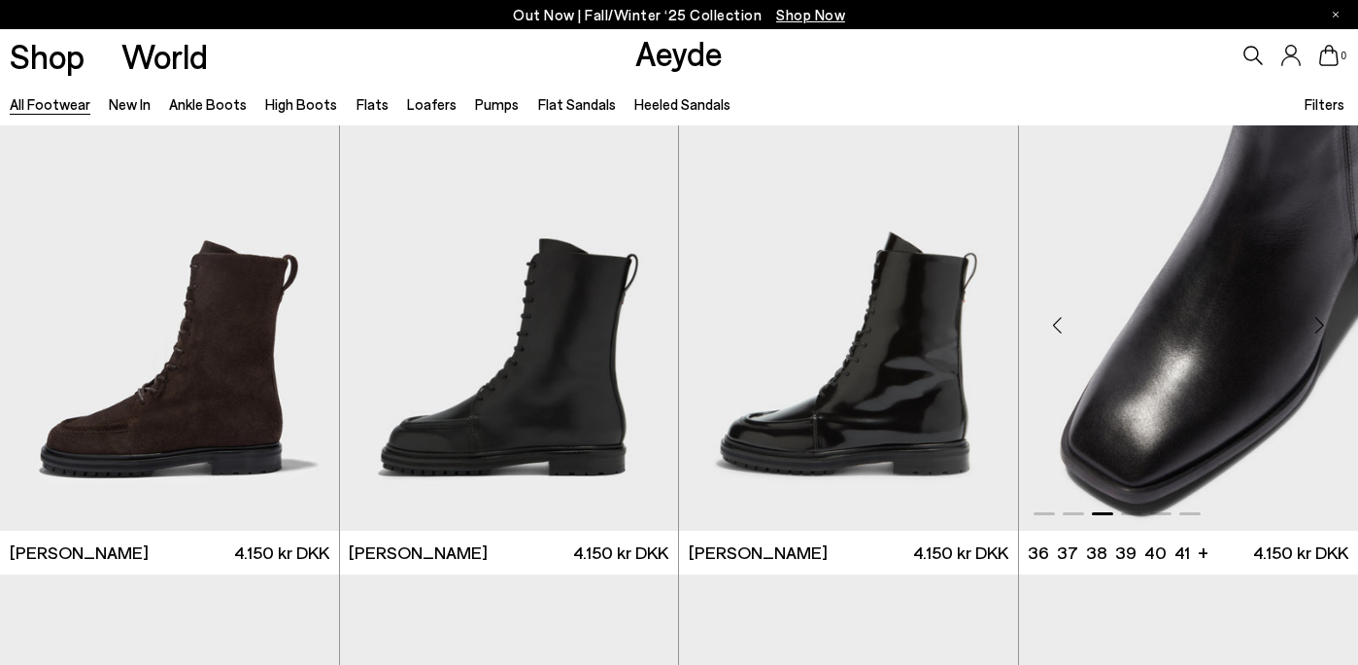
click at [1319, 328] on div "Next slide" at bounding box center [1319, 325] width 58 height 58
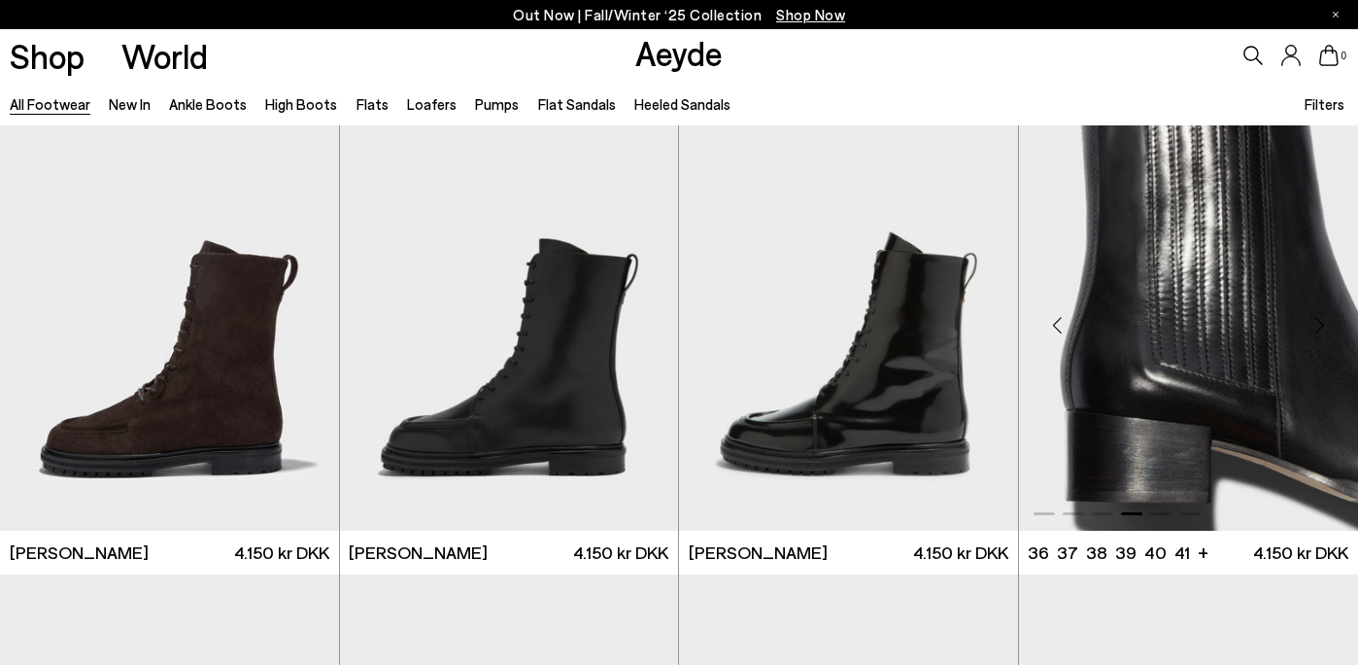
click at [1318, 322] on div "Next slide" at bounding box center [1319, 325] width 58 height 58
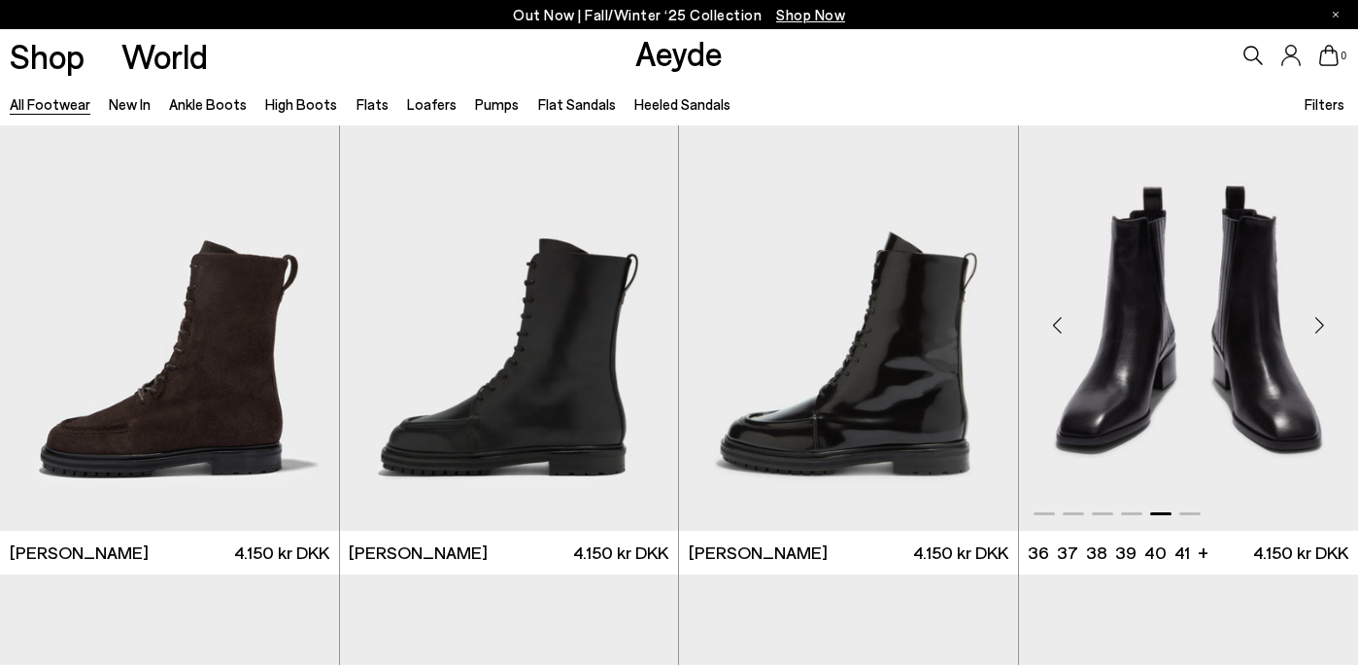
click at [1318, 323] on div "Next slide" at bounding box center [1319, 325] width 58 height 58
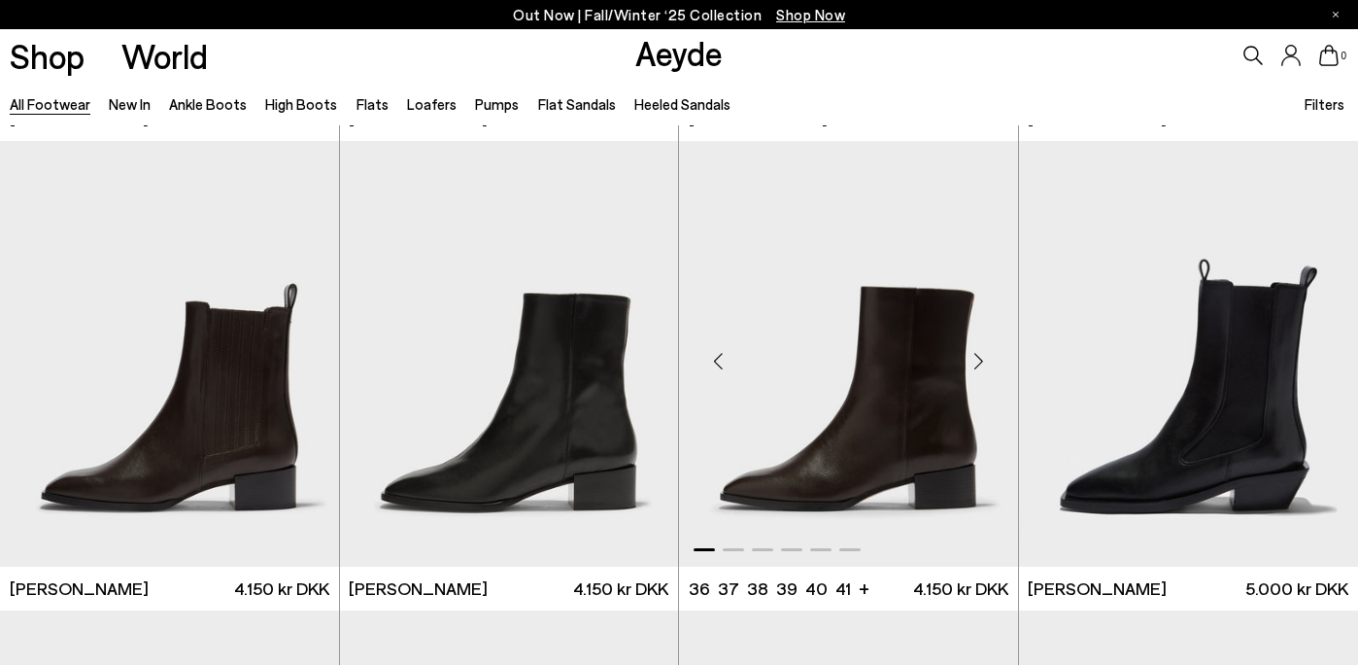
scroll to position [13167, 0]
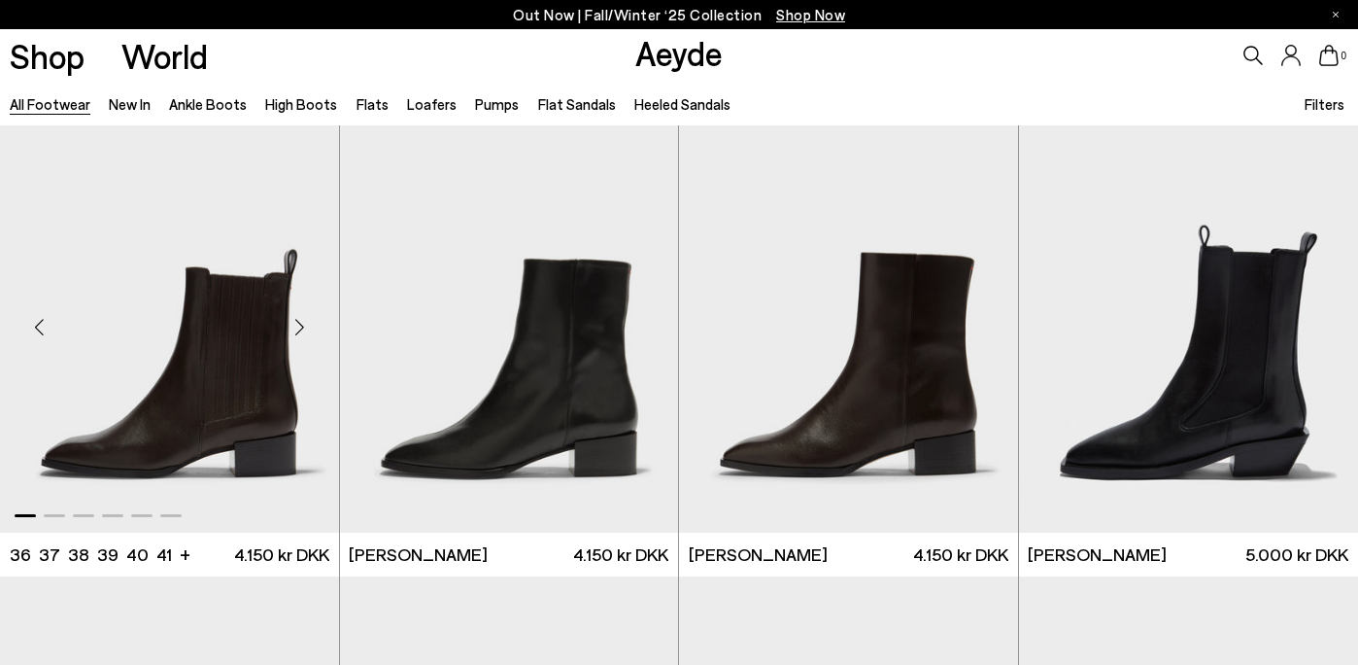
click at [301, 323] on div "Next slide" at bounding box center [300, 327] width 58 height 58
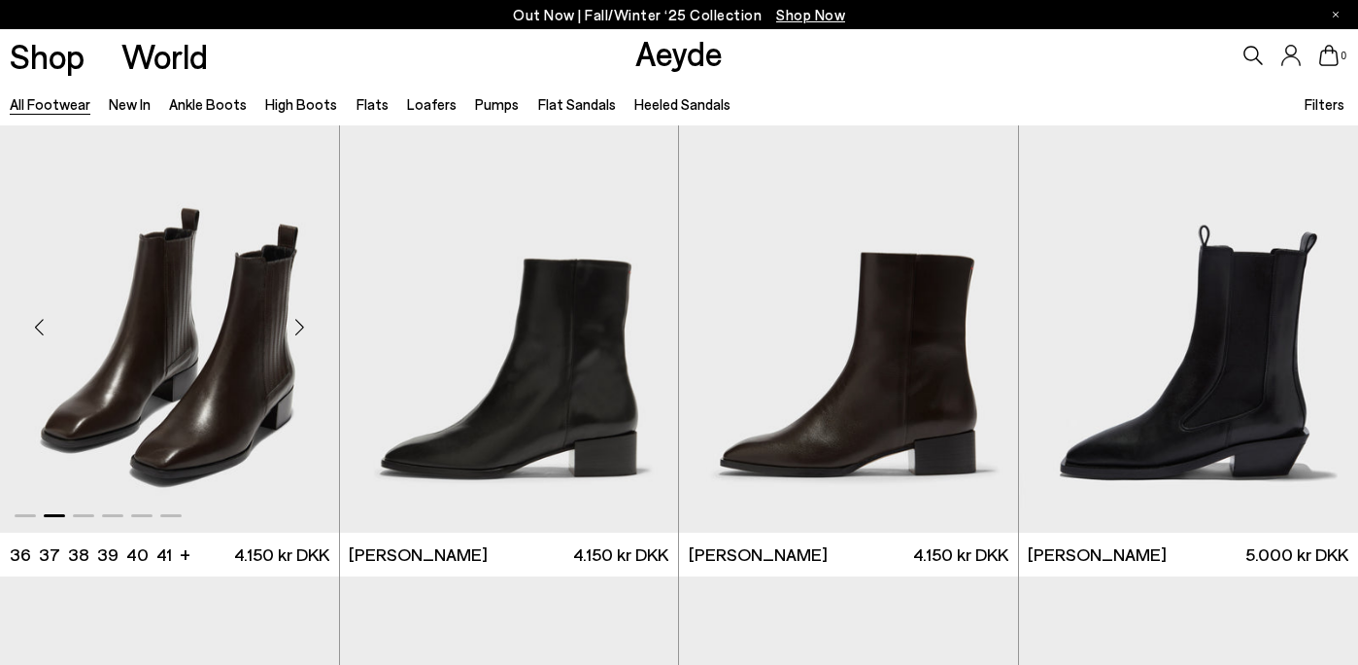
click at [300, 323] on div "Next slide" at bounding box center [300, 327] width 58 height 58
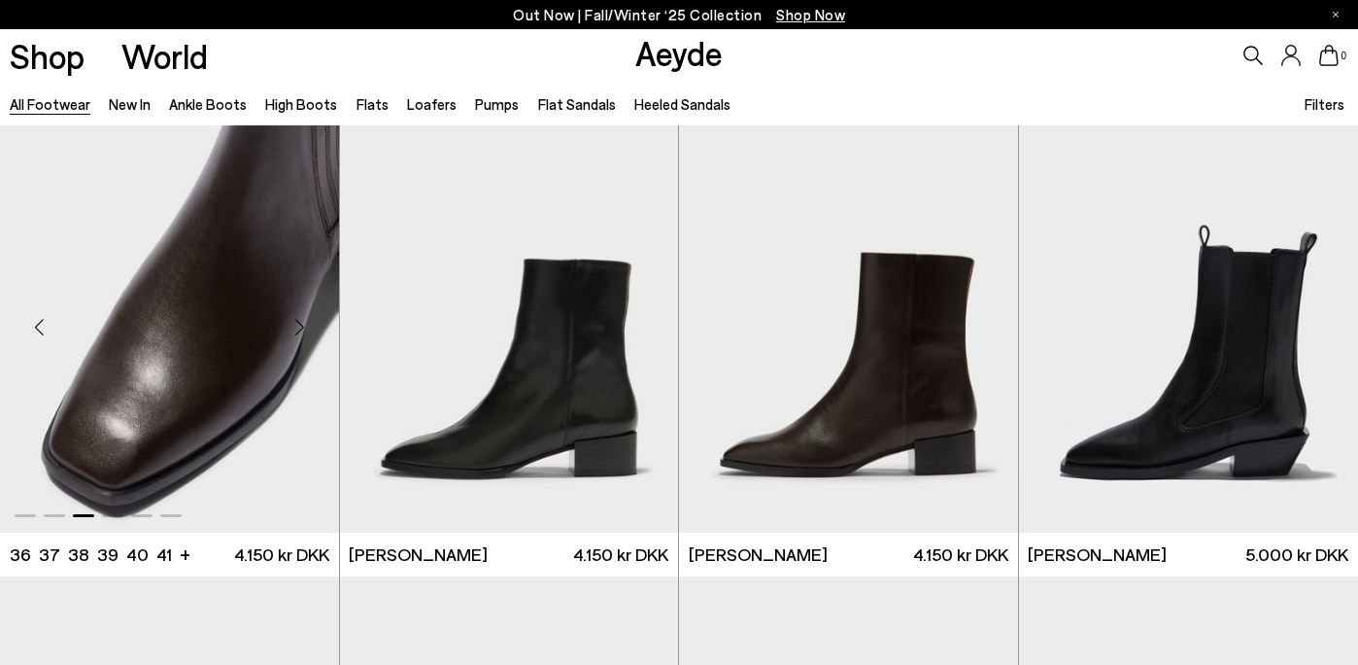
click at [300, 323] on div "Next slide" at bounding box center [300, 327] width 58 height 58
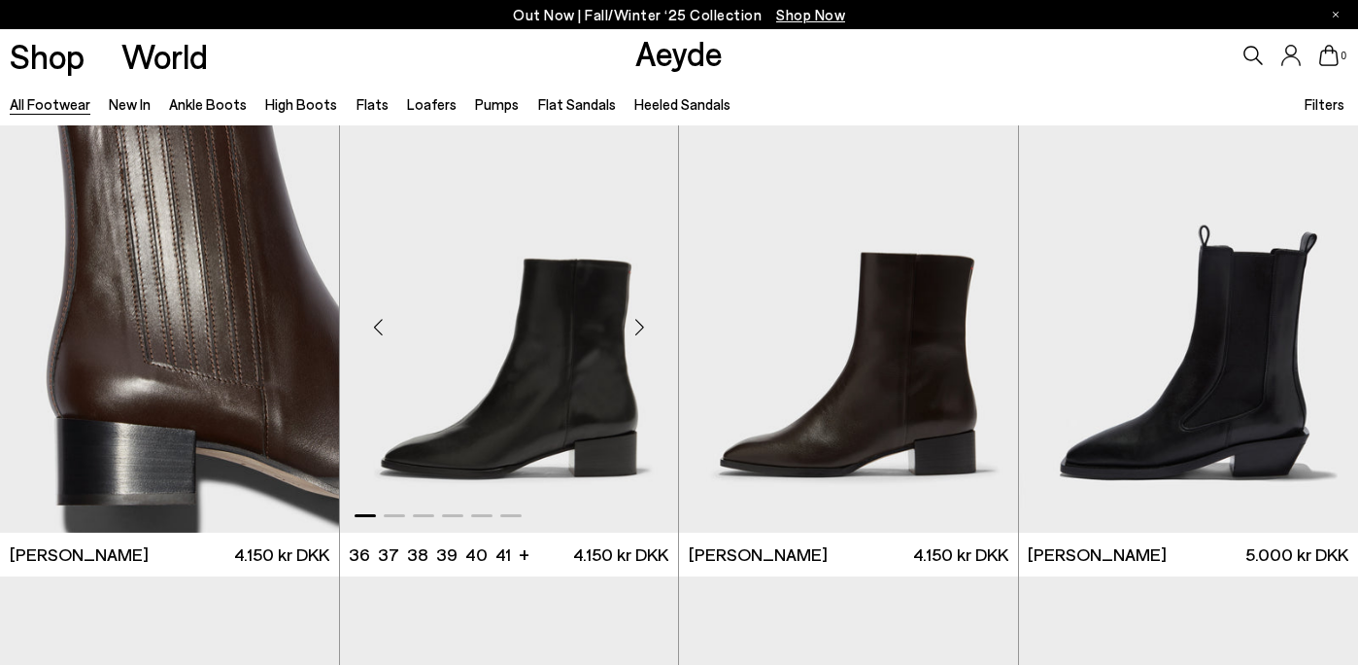
click at [640, 315] on div "Next slide" at bounding box center [639, 327] width 58 height 58
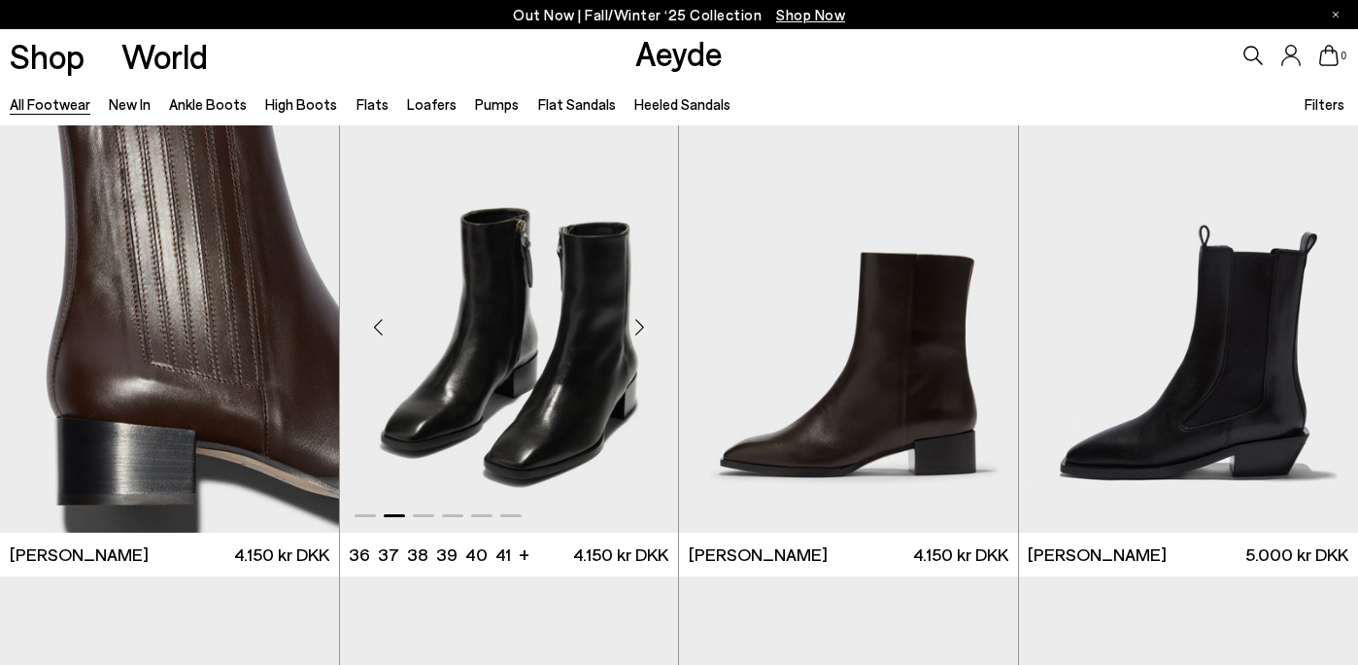
click at [640, 315] on div "Next slide" at bounding box center [639, 327] width 58 height 58
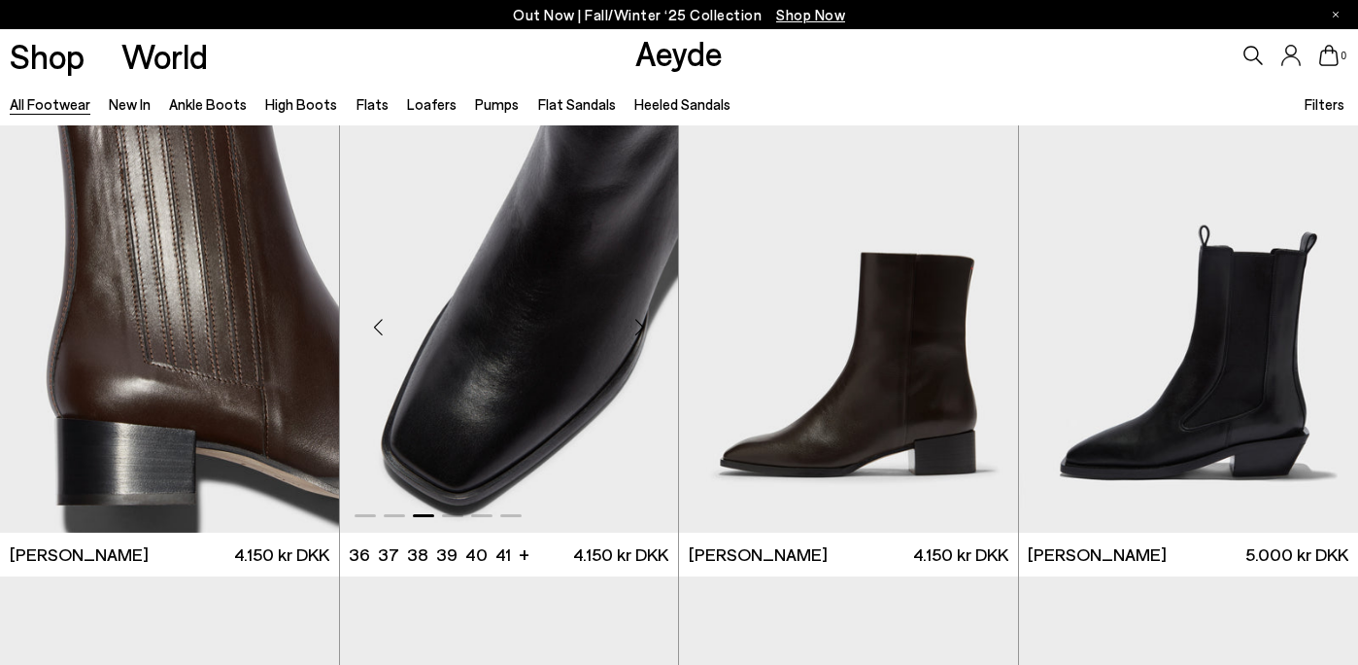
click at [640, 315] on div "Next slide" at bounding box center [639, 327] width 58 height 58
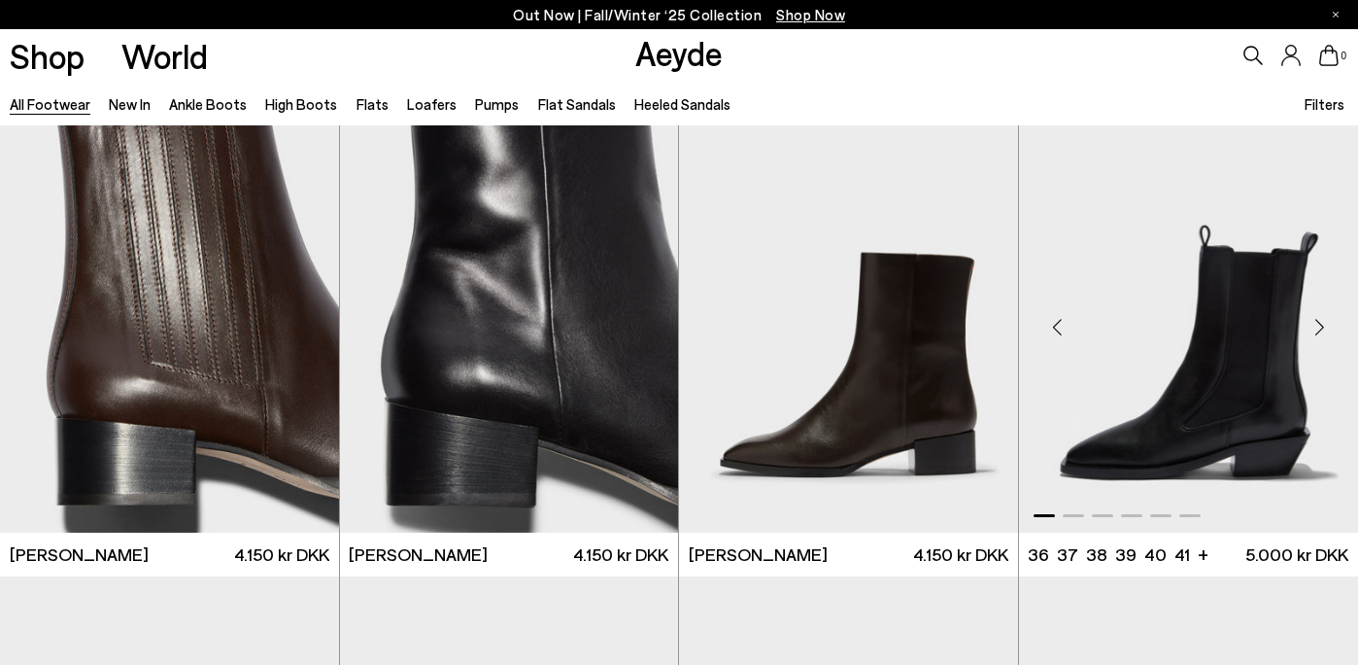
click at [1322, 328] on div "Next slide" at bounding box center [1319, 327] width 58 height 58
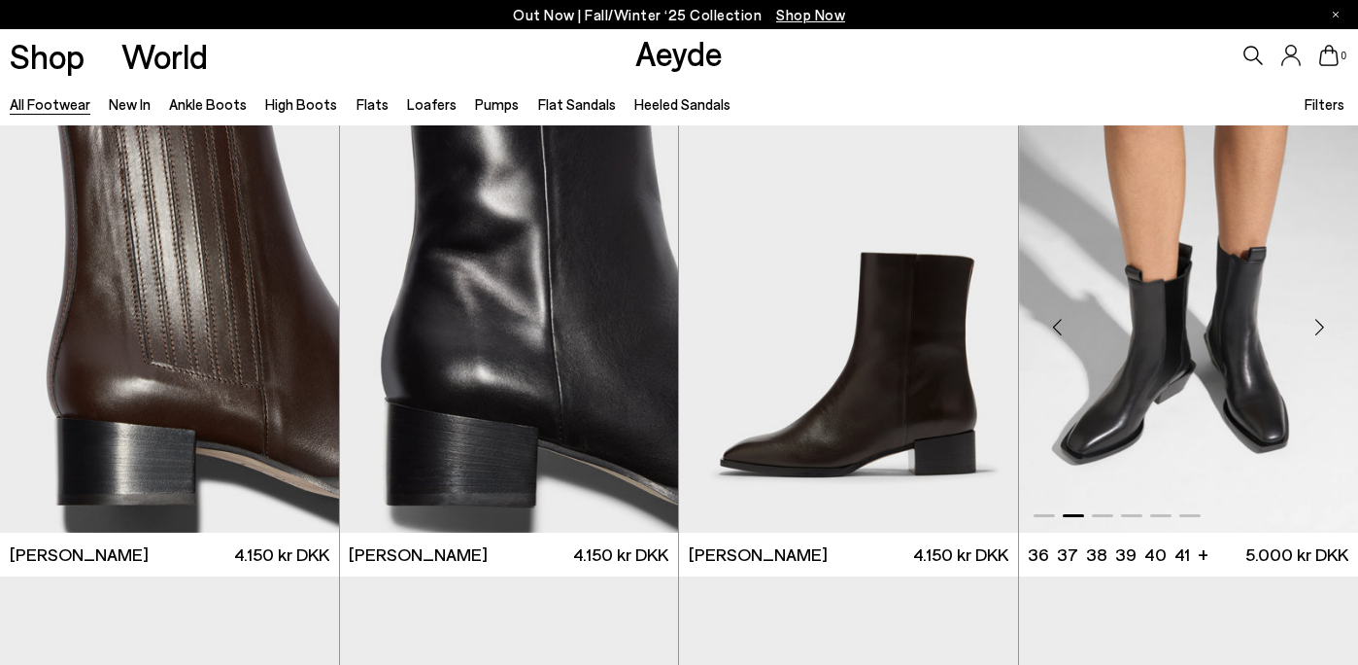
click at [1322, 328] on div "Next slide" at bounding box center [1319, 327] width 58 height 58
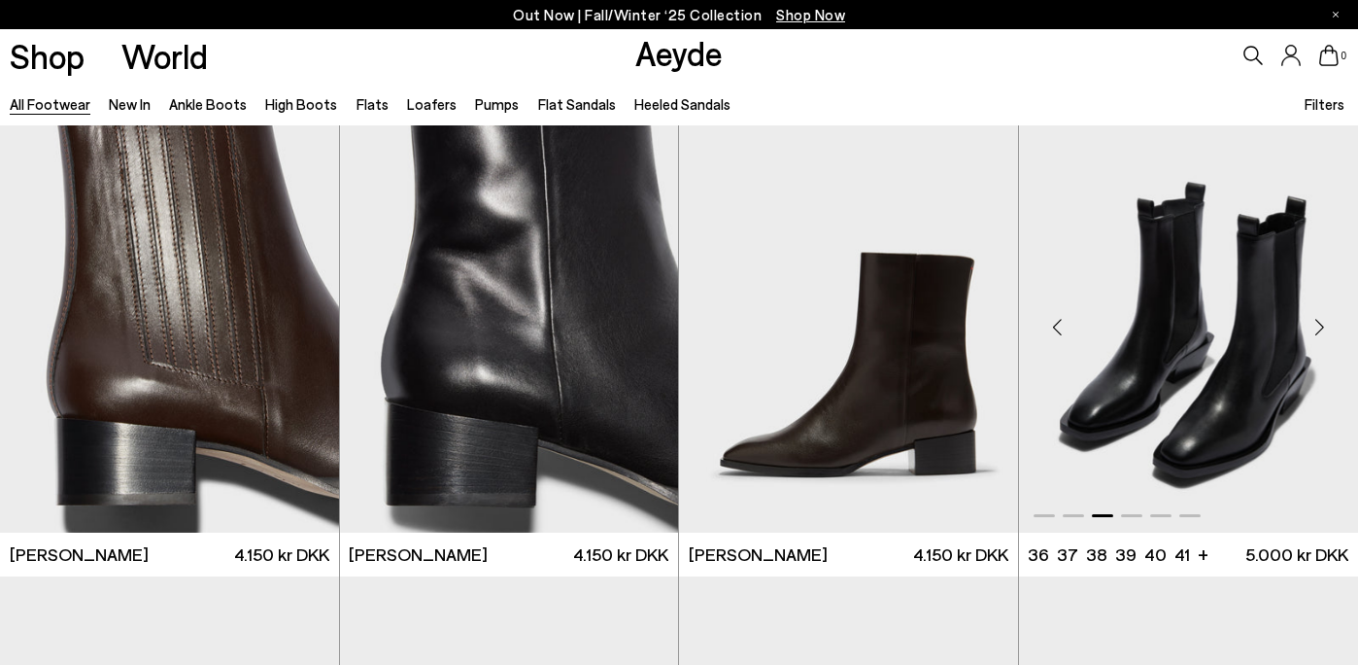
click at [1322, 328] on div "Next slide" at bounding box center [1319, 327] width 58 height 58
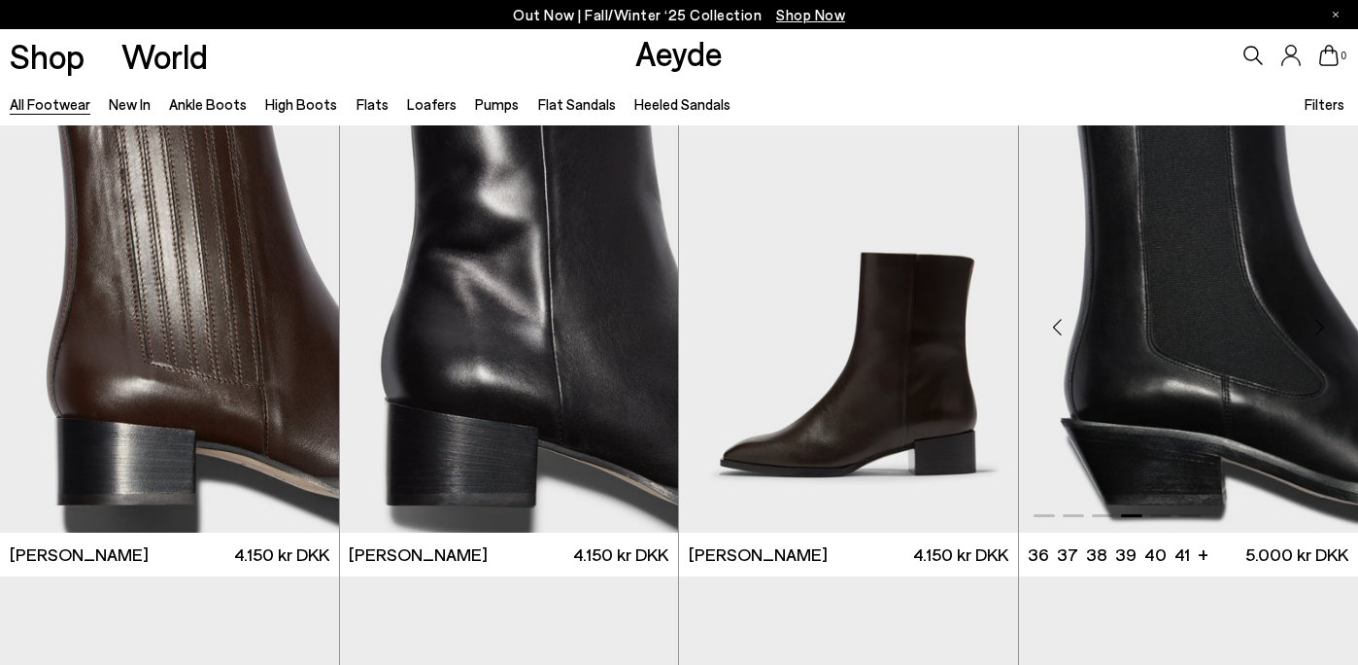
click at [1322, 328] on div "Next slide" at bounding box center [1319, 327] width 58 height 58
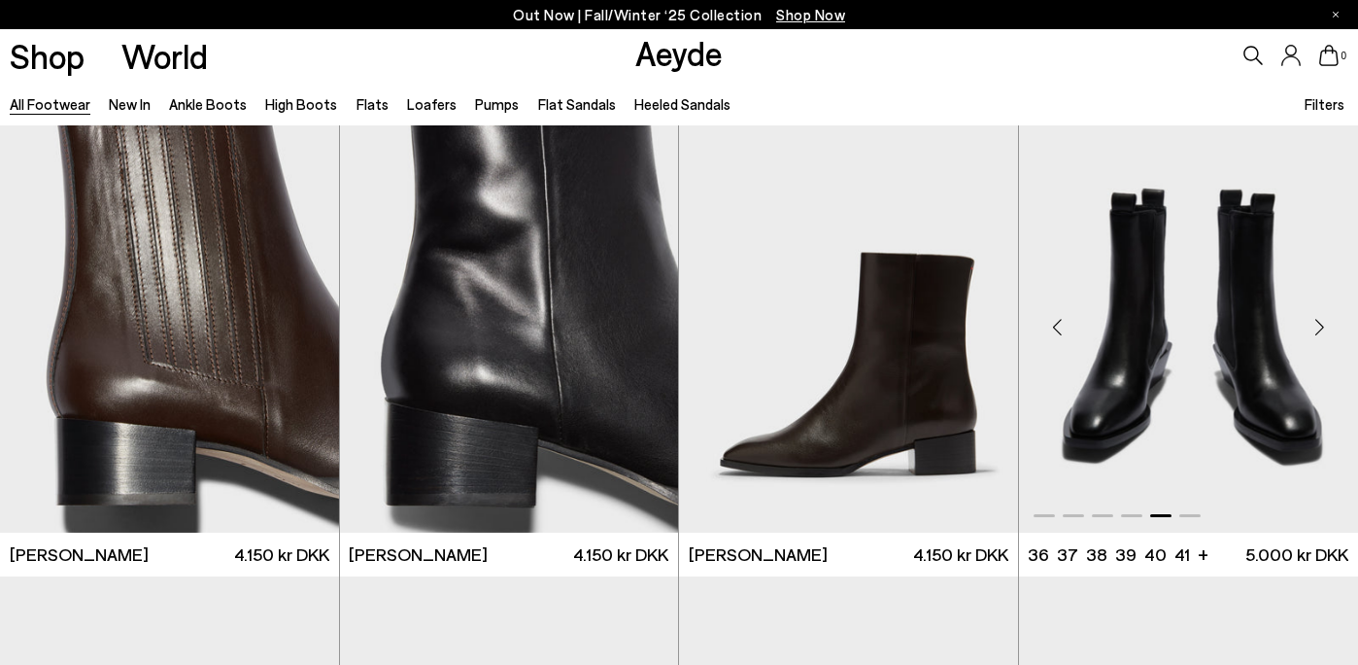
click at [1322, 328] on div "Next slide" at bounding box center [1319, 327] width 58 height 58
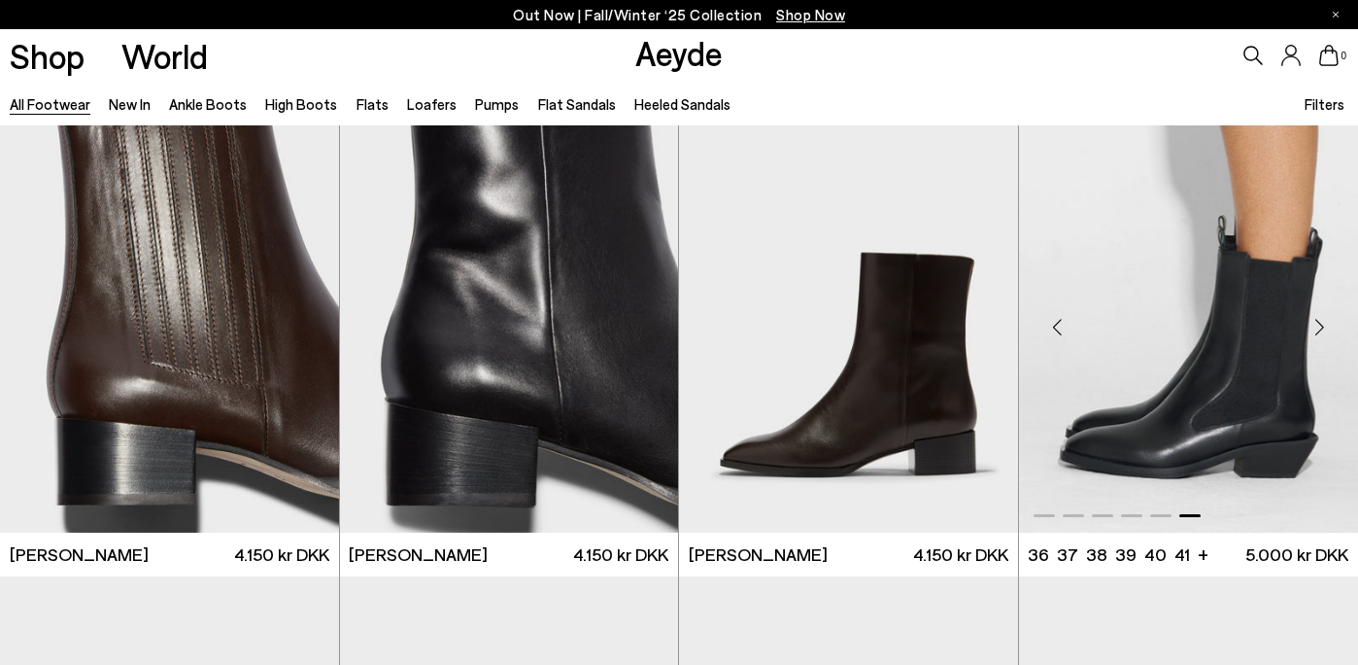
click at [1322, 328] on div "Next slide" at bounding box center [1319, 327] width 58 height 58
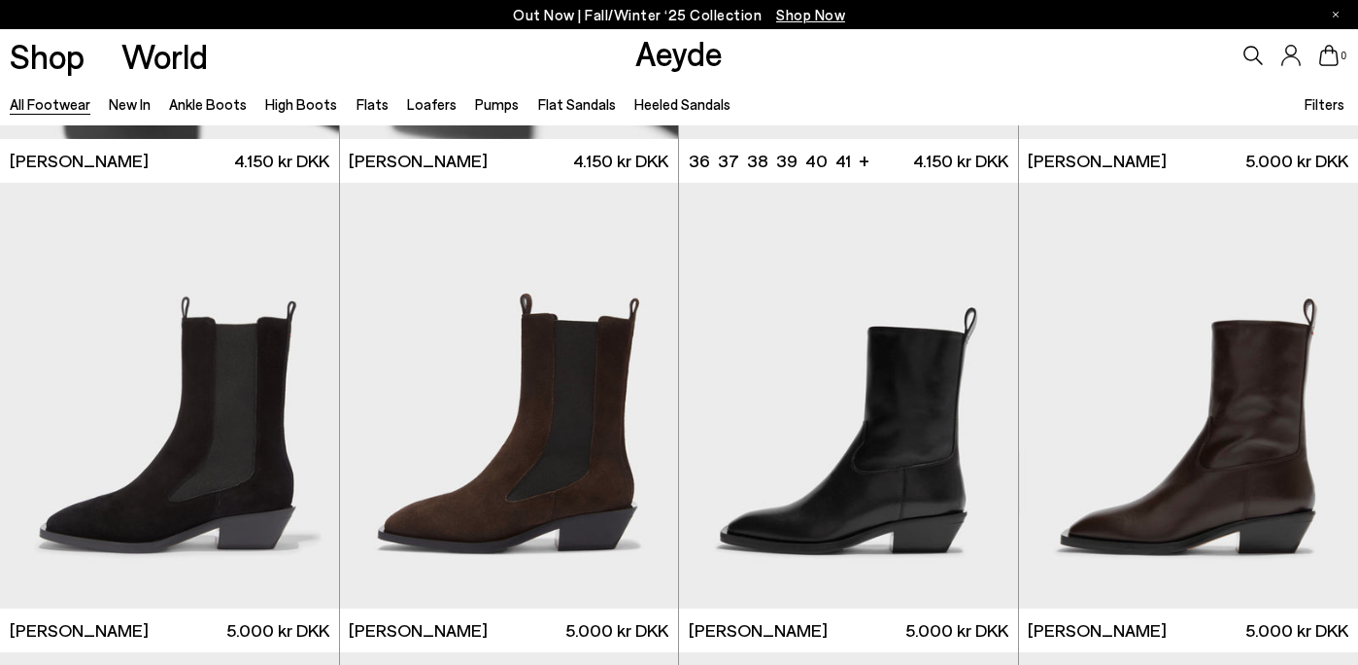
scroll to position [13691, 0]
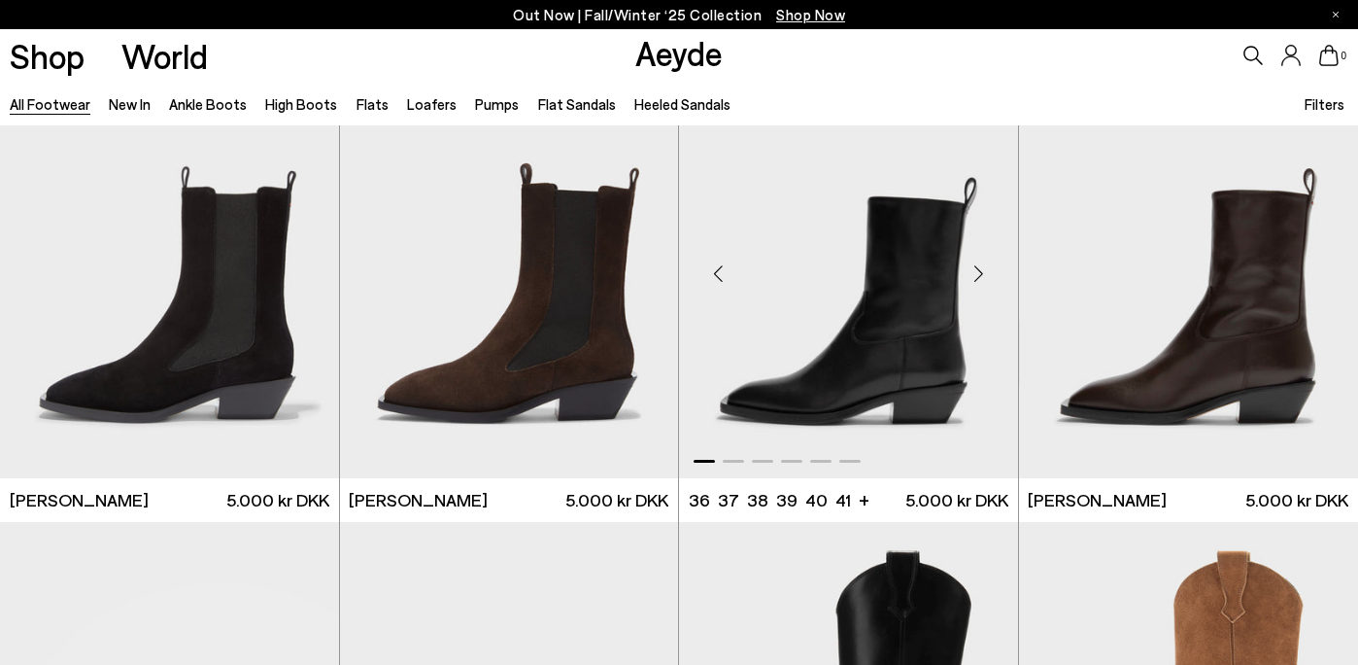
click at [977, 272] on div "Next slide" at bounding box center [979, 273] width 58 height 58
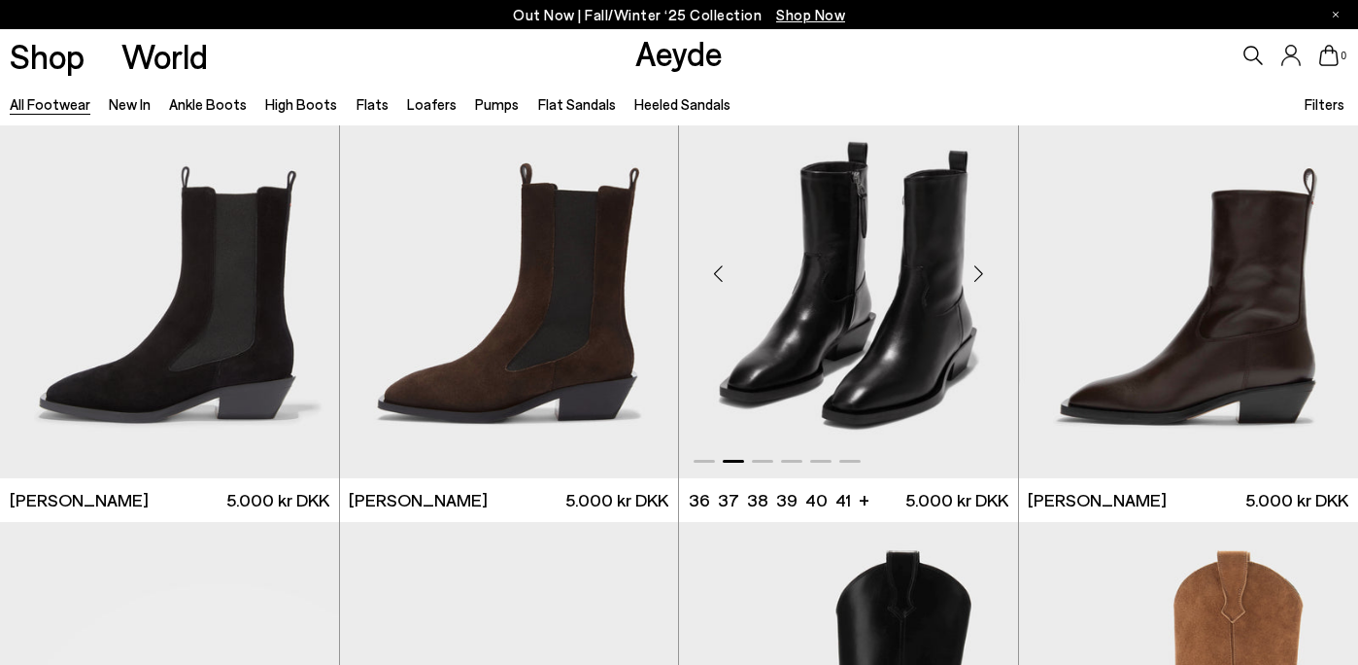
click at [977, 273] on div "Next slide" at bounding box center [979, 273] width 58 height 58
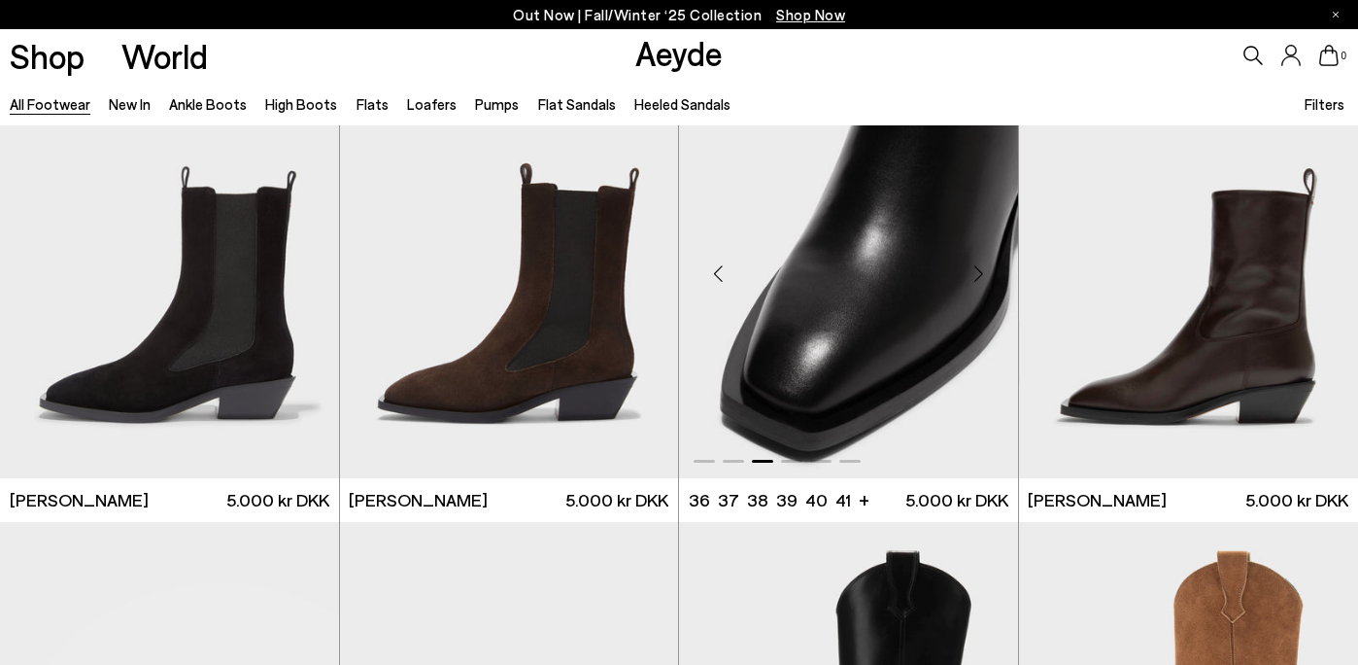
click at [977, 274] on div "Next slide" at bounding box center [979, 273] width 58 height 58
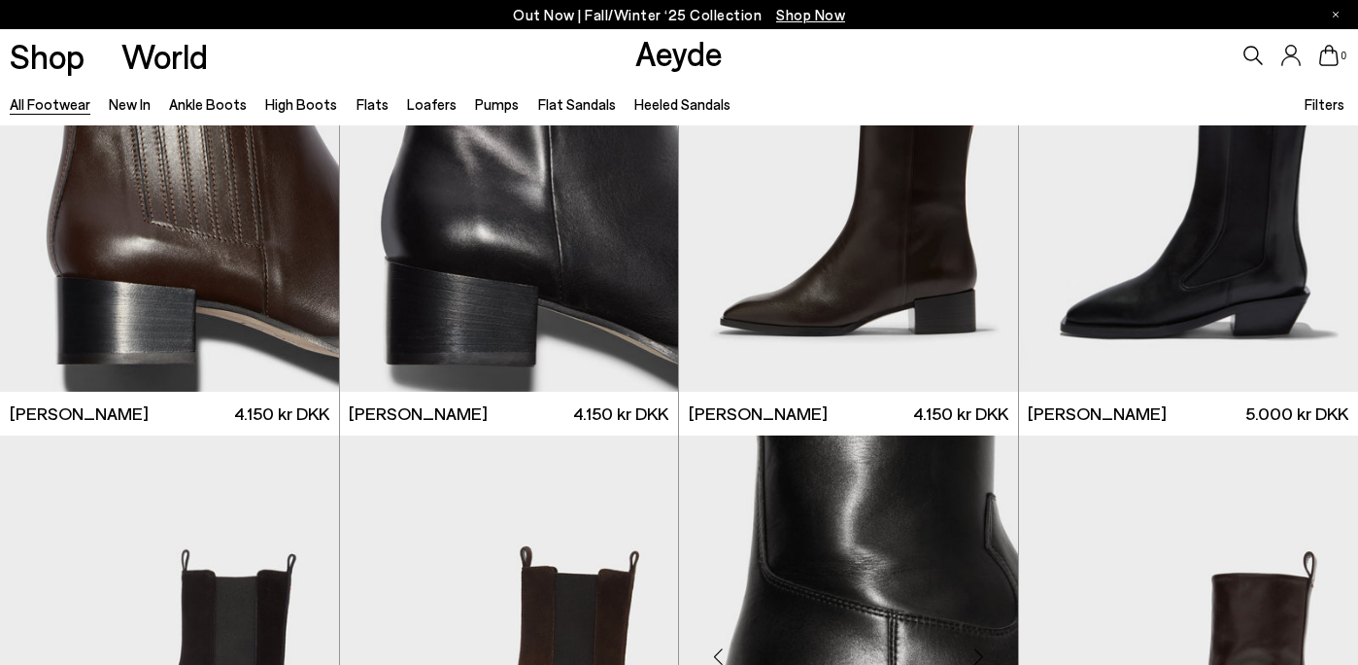
scroll to position [13167, 0]
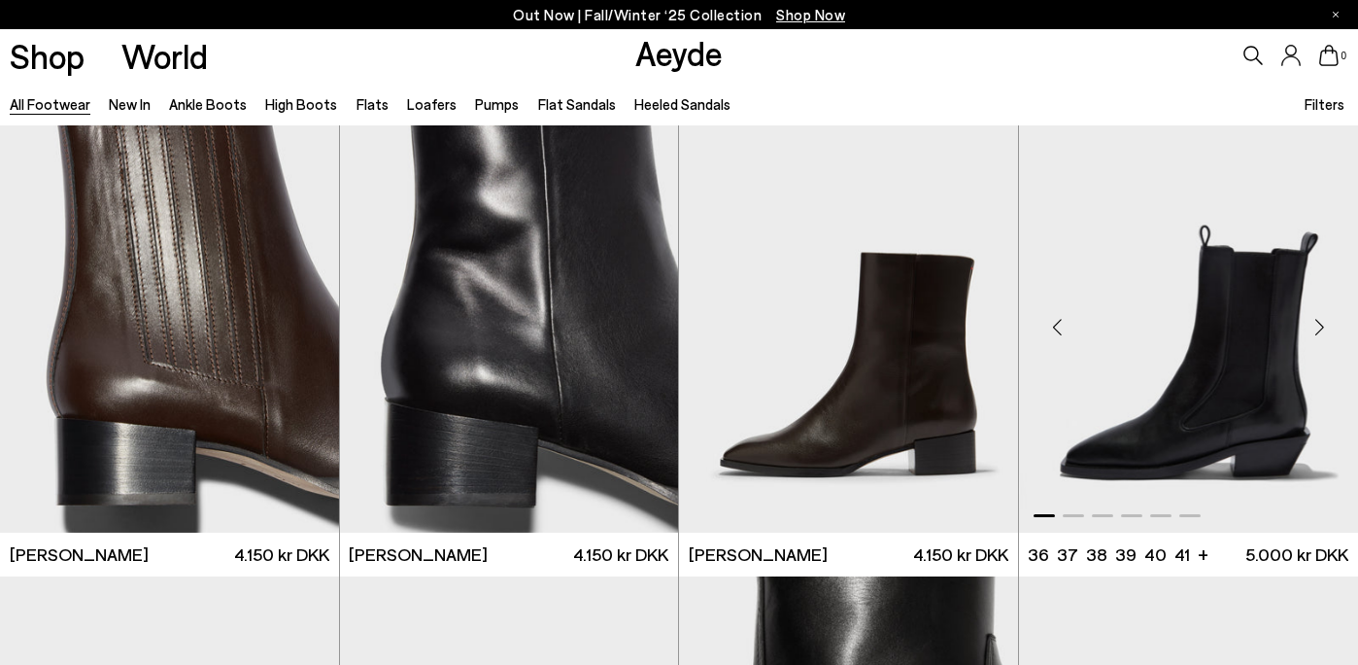
click at [1330, 323] on div "Next slide" at bounding box center [1319, 327] width 58 height 58
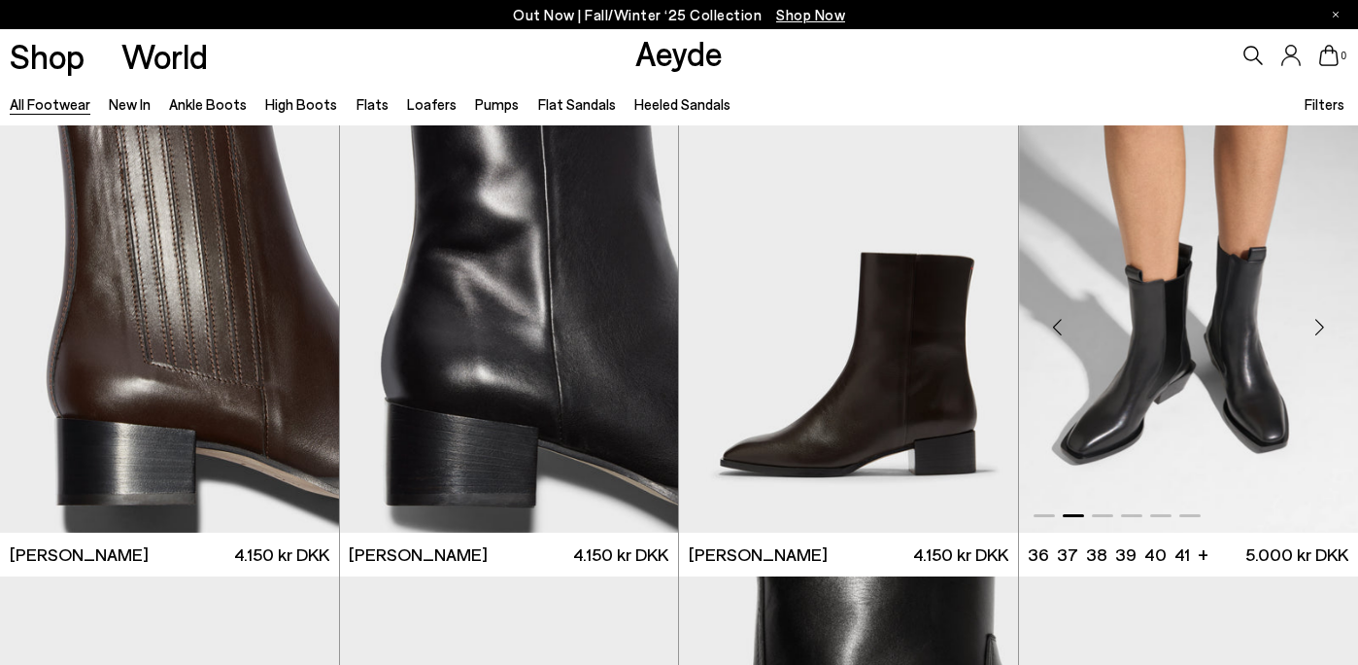
click at [1330, 323] on div "Next slide" at bounding box center [1319, 327] width 58 height 58
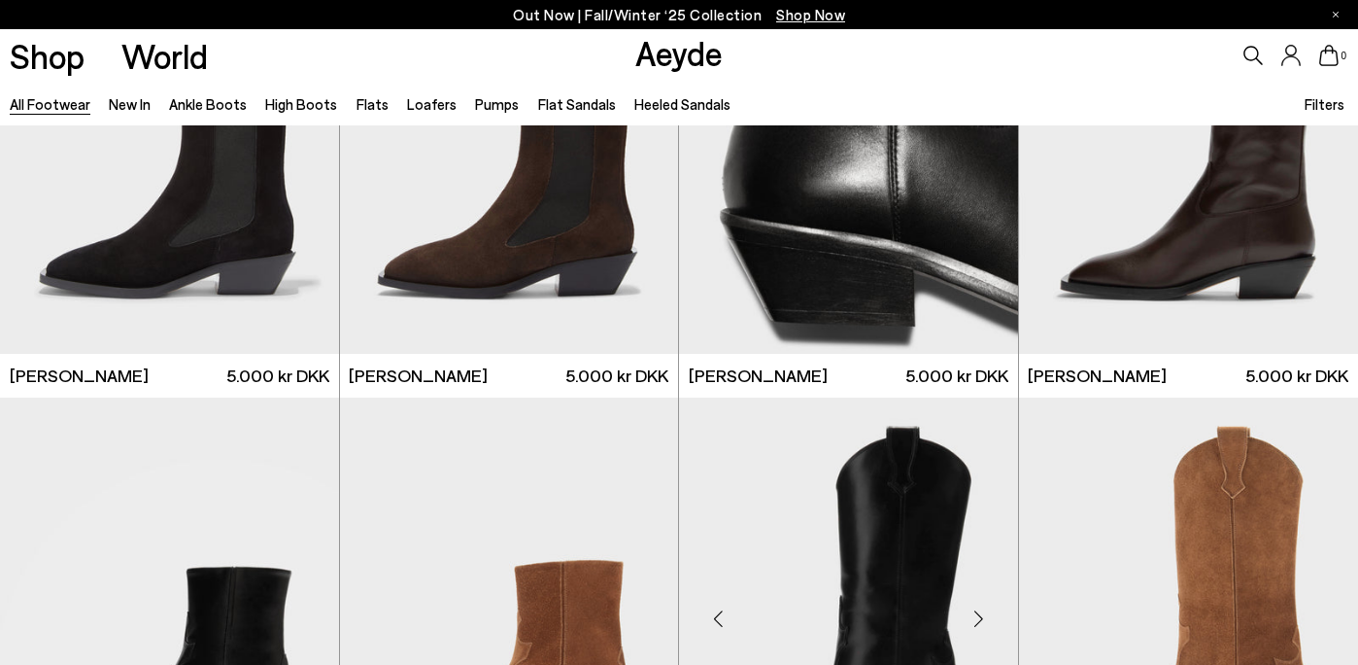
scroll to position [14077, 0]
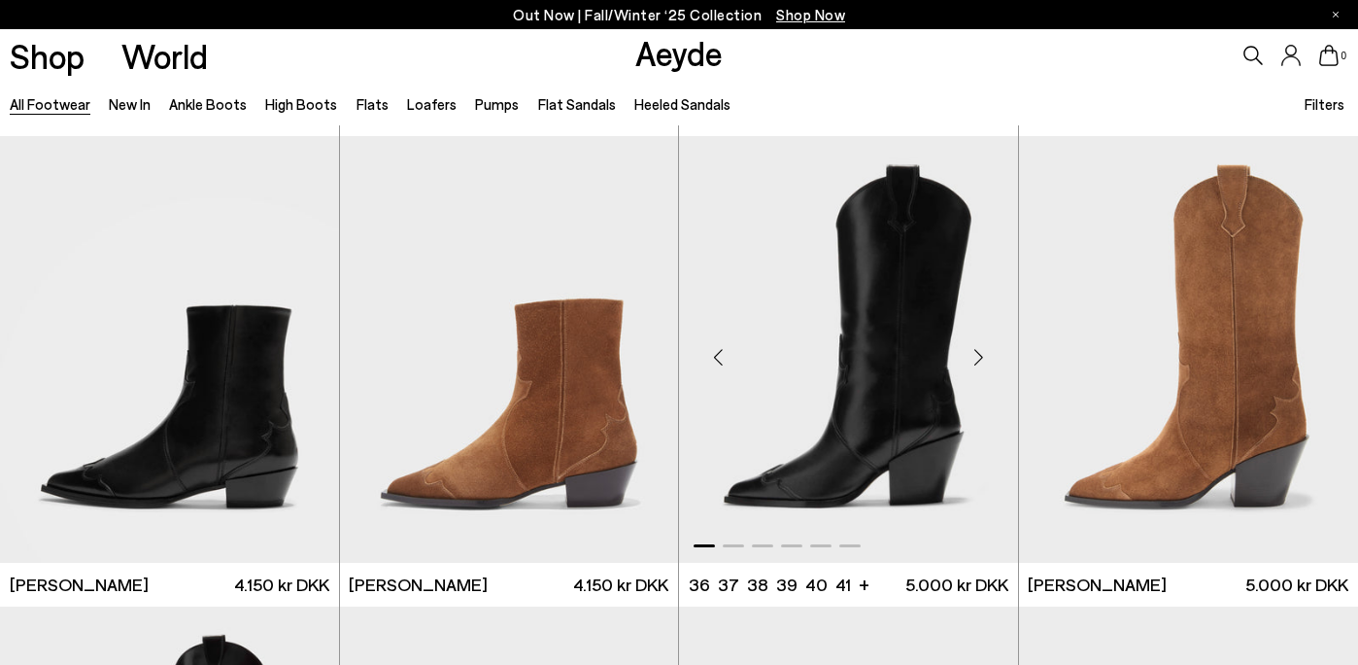
click at [979, 356] on div "Next slide" at bounding box center [979, 356] width 58 height 58
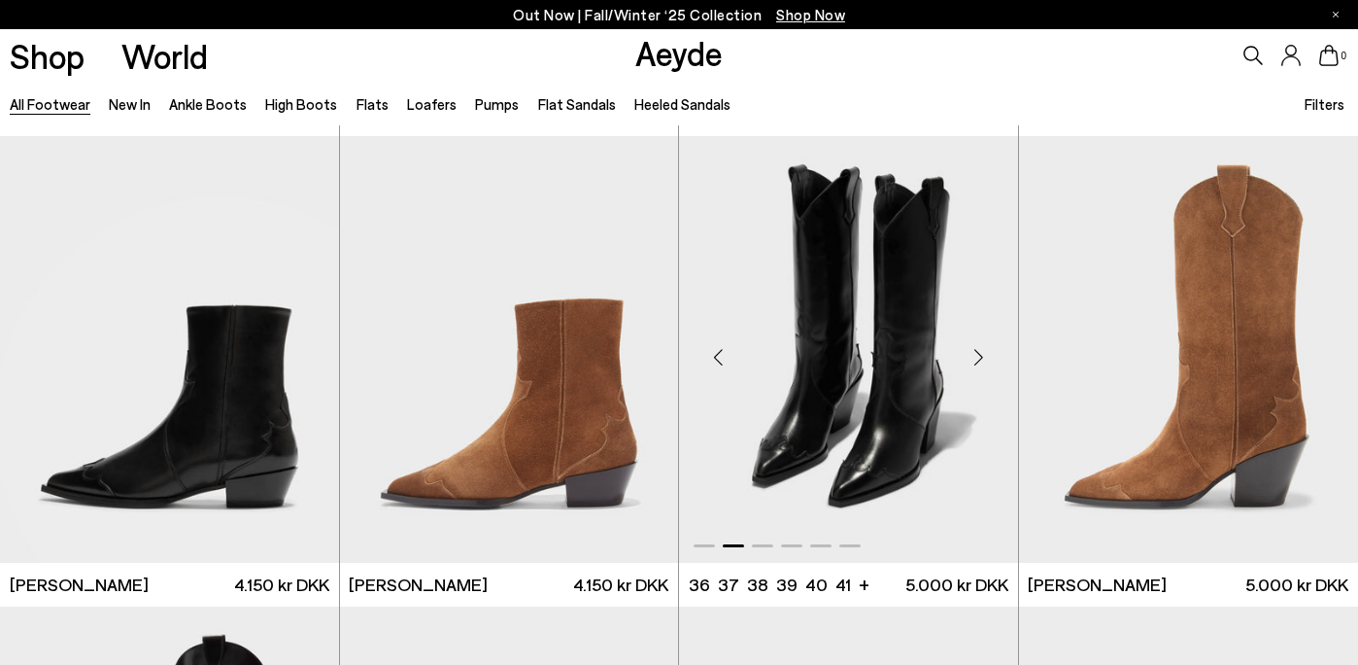
click at [979, 356] on div "Next slide" at bounding box center [979, 356] width 58 height 58
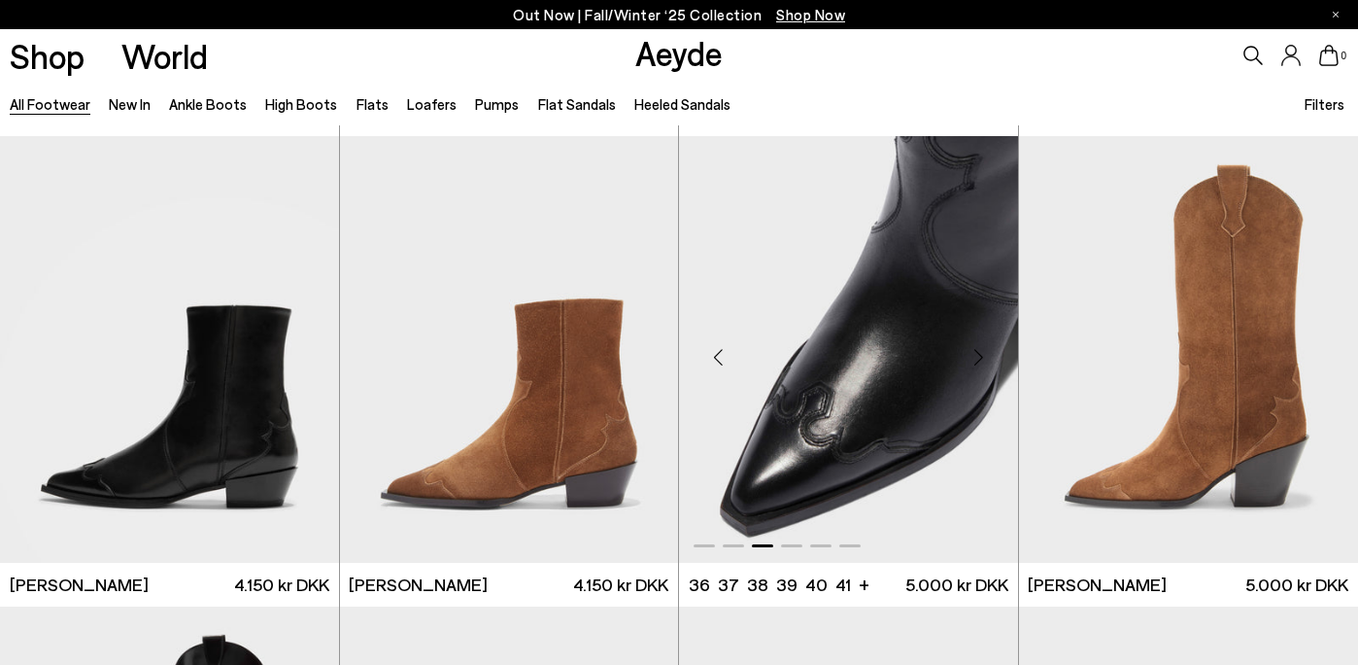
click at [979, 356] on div "Next slide" at bounding box center [979, 356] width 58 height 58
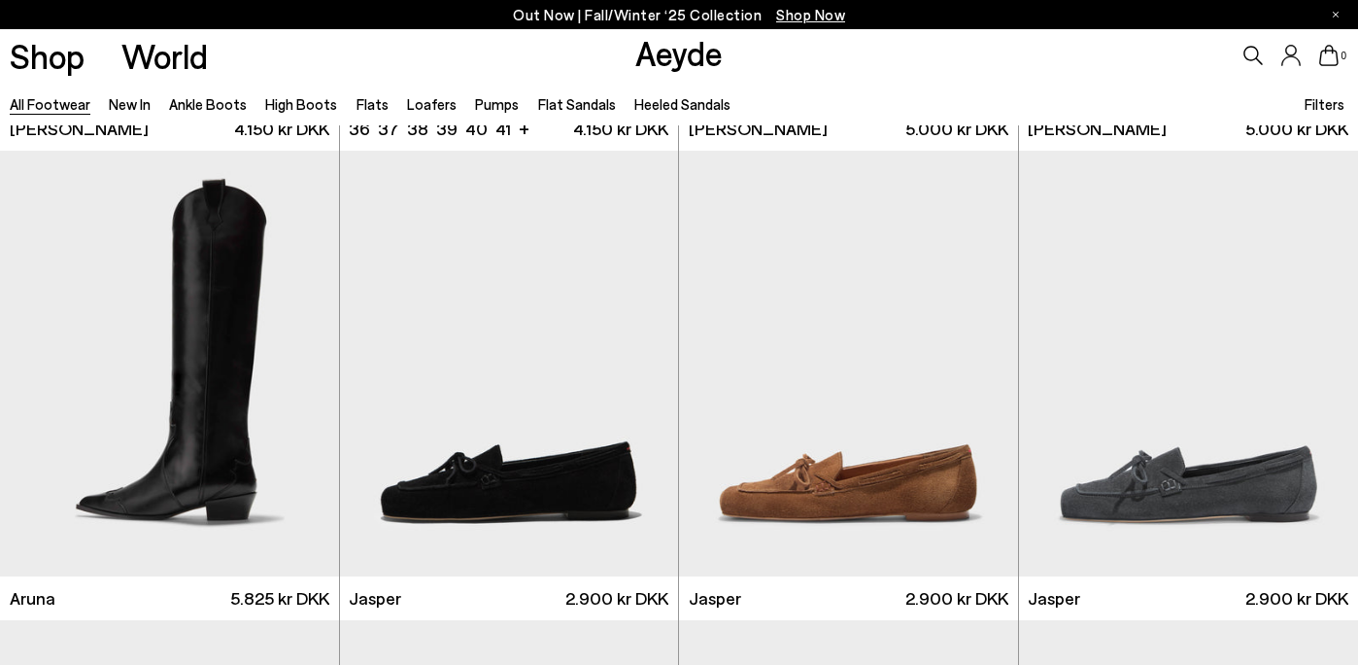
scroll to position [14533, 0]
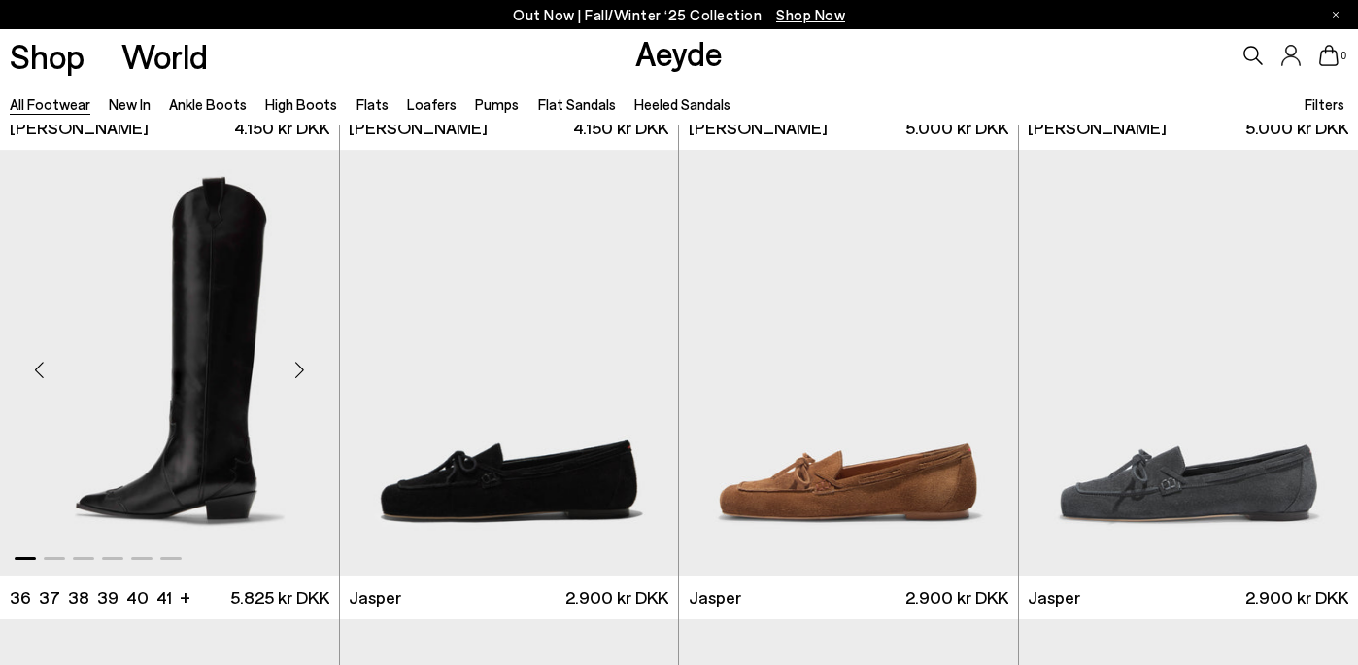
click at [300, 363] on div "Next slide" at bounding box center [300, 370] width 58 height 58
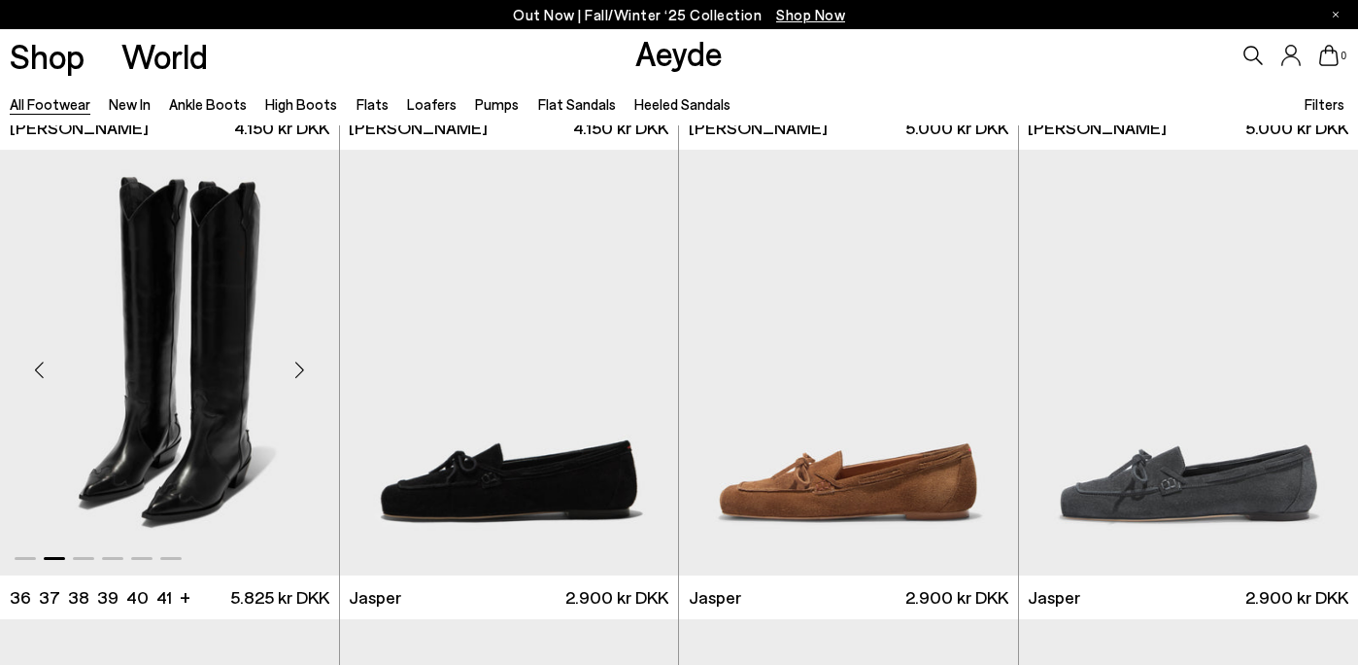
click at [302, 363] on div "Next slide" at bounding box center [300, 370] width 58 height 58
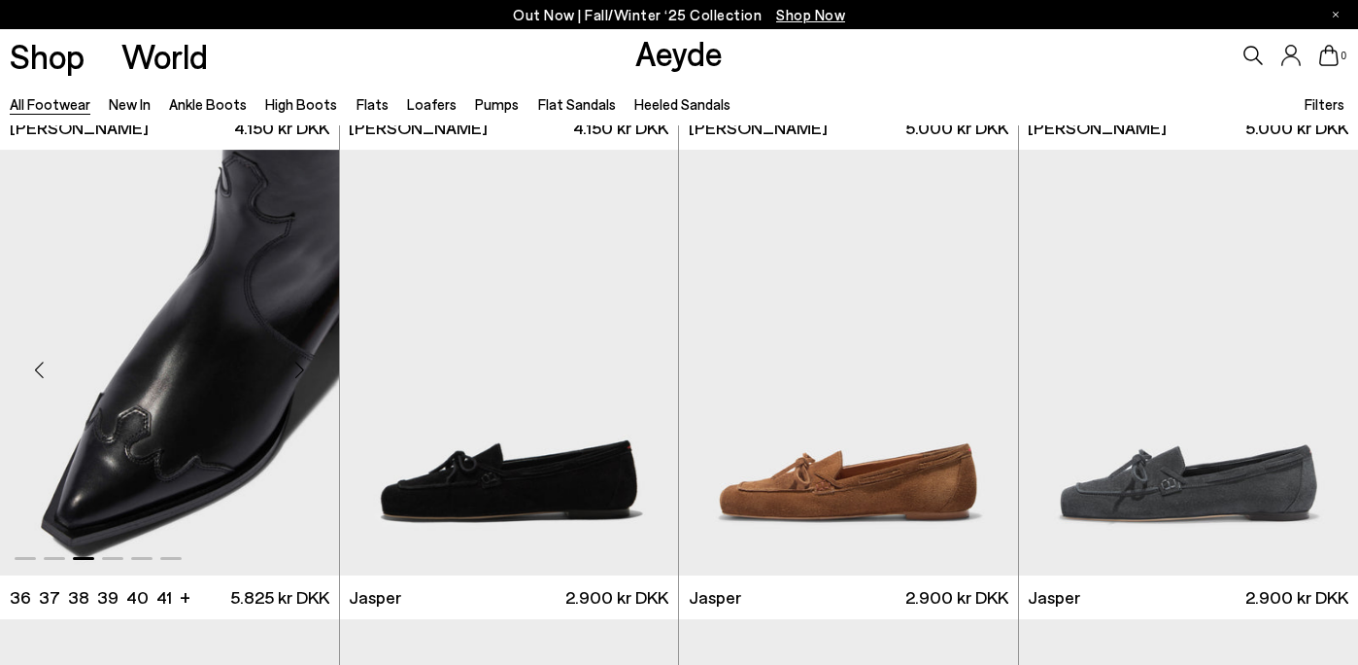
click at [302, 364] on div "Next slide" at bounding box center [300, 370] width 58 height 58
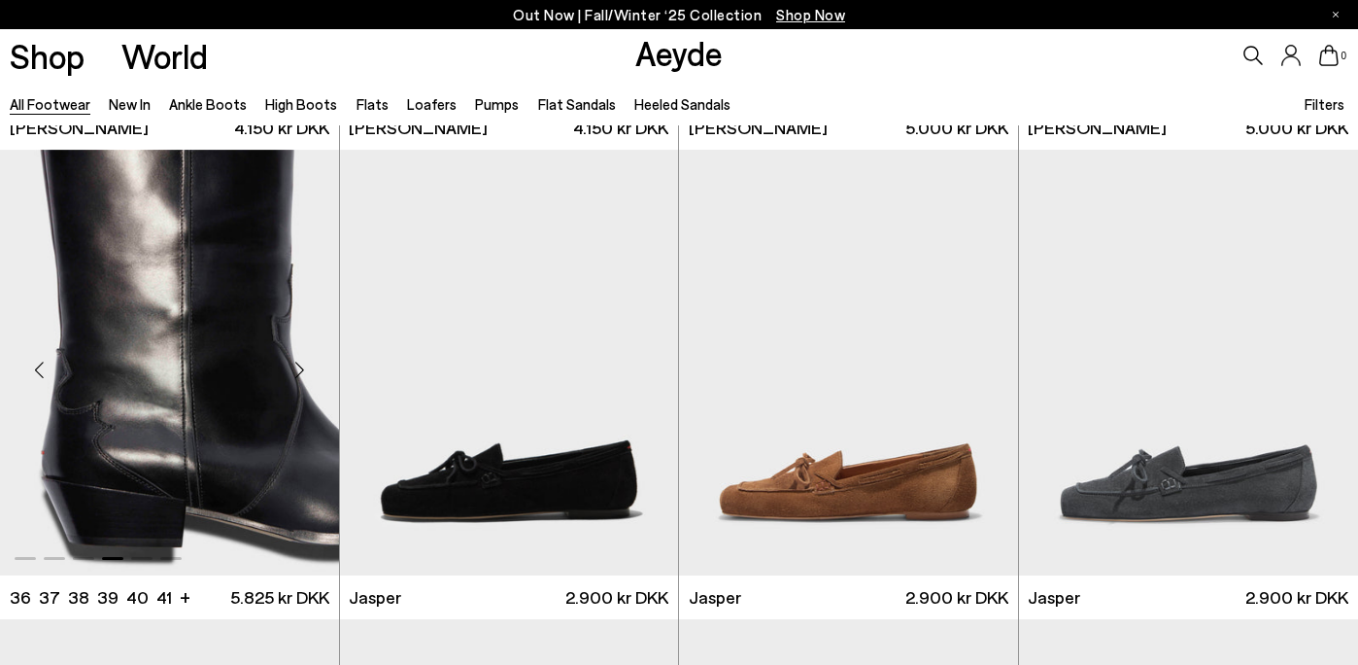
click at [302, 363] on div "Next slide" at bounding box center [300, 370] width 58 height 58
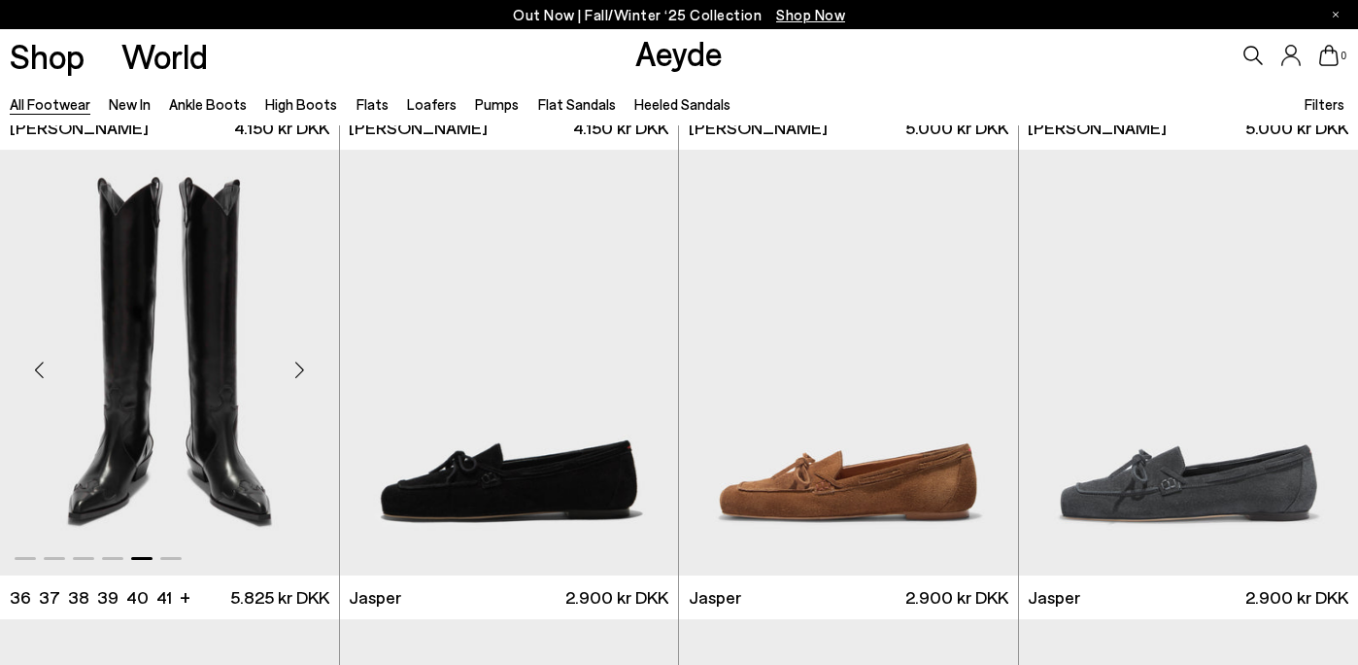
click at [302, 363] on div "Next slide" at bounding box center [300, 370] width 58 height 58
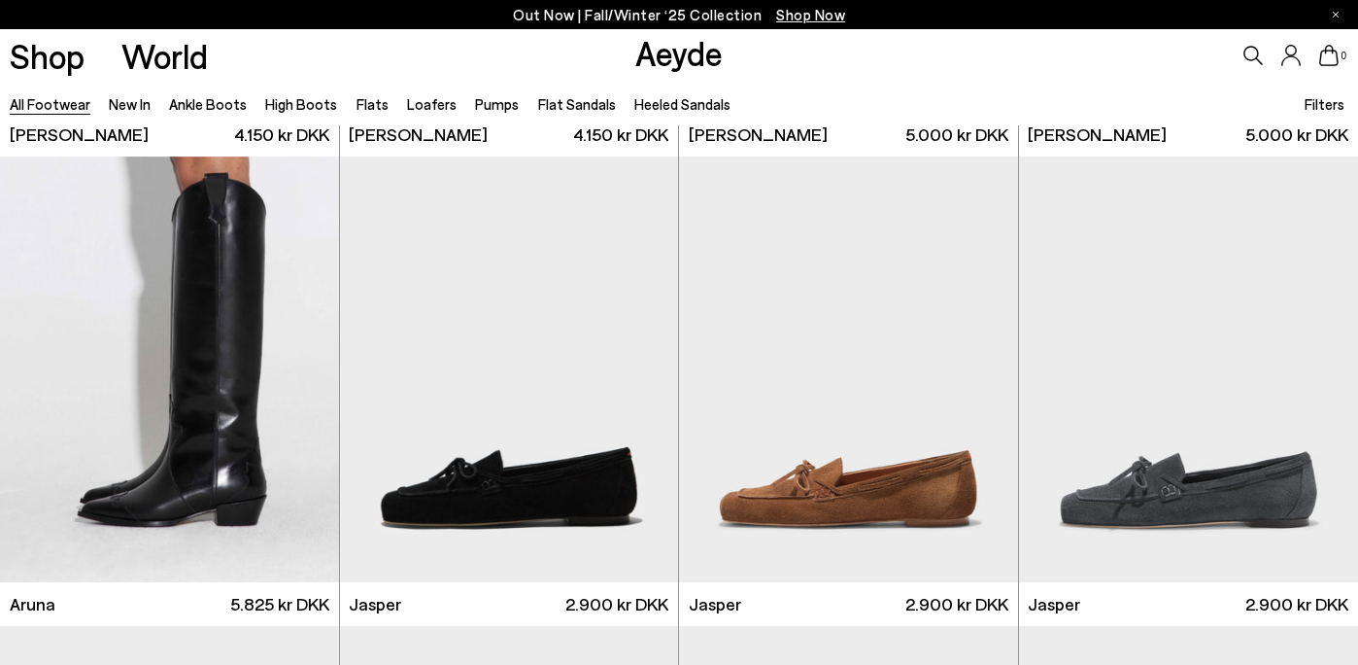
scroll to position [14529, 0]
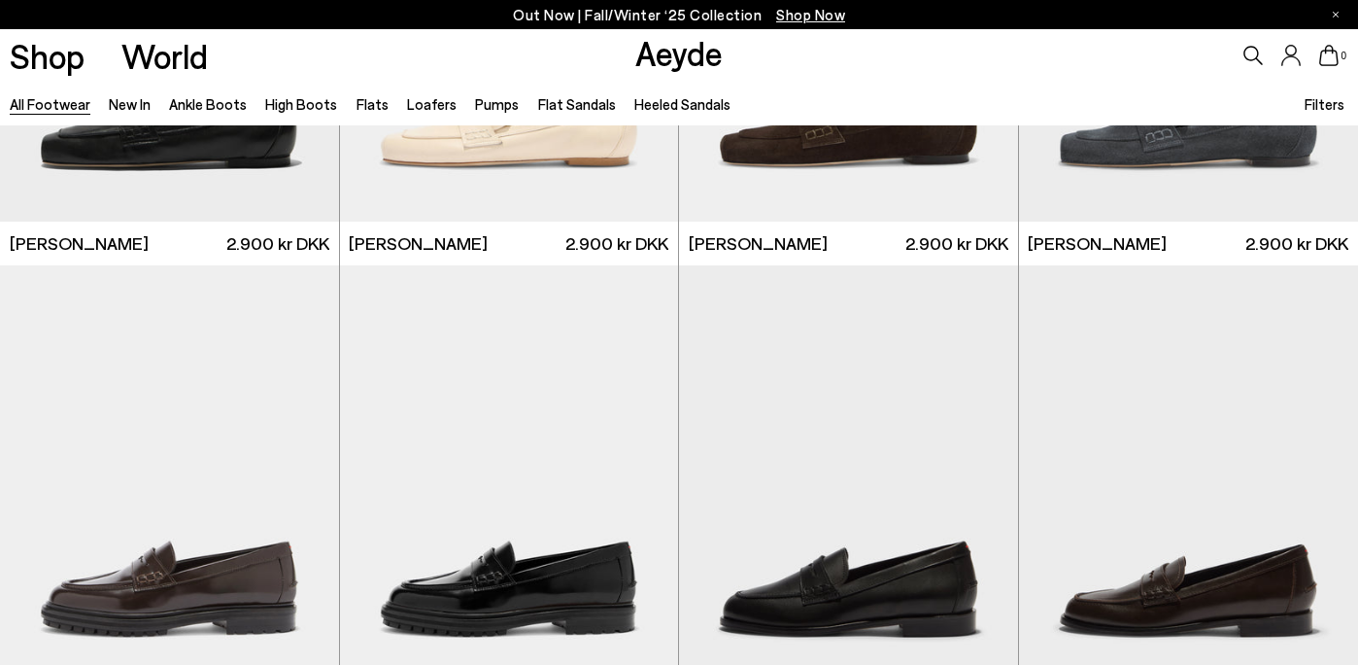
scroll to position [15828, 0]
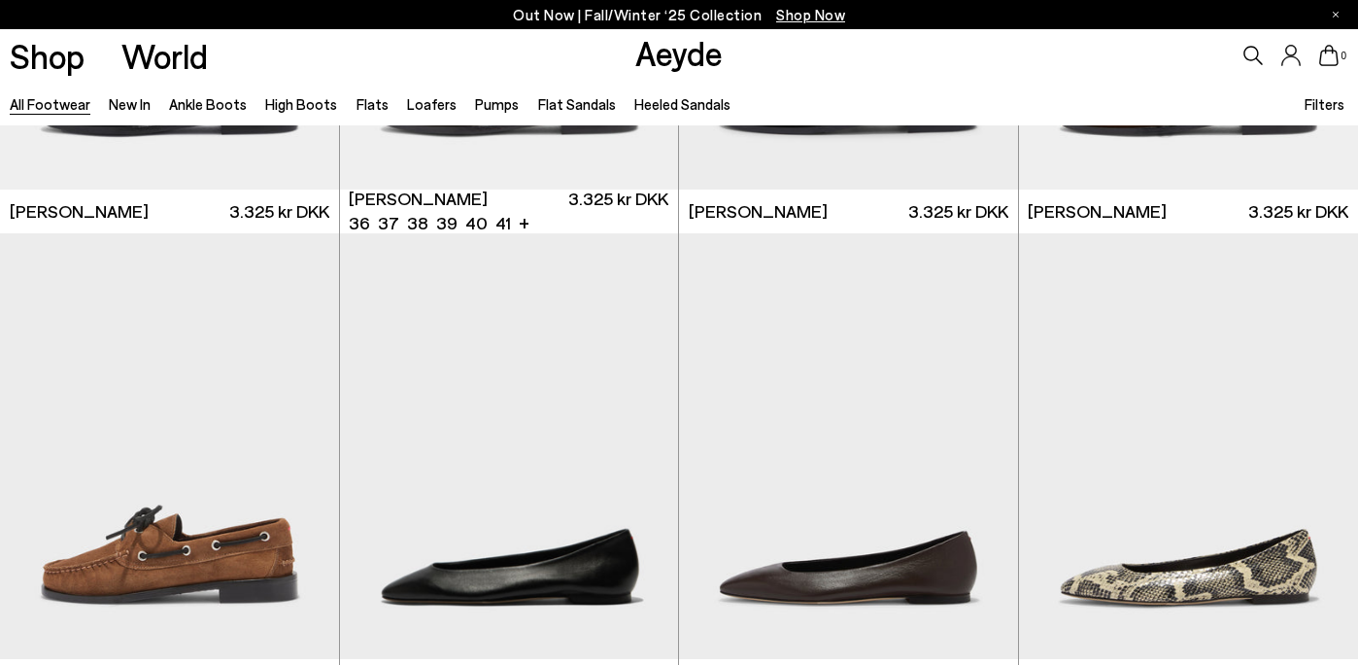
scroll to position [17132, 0]
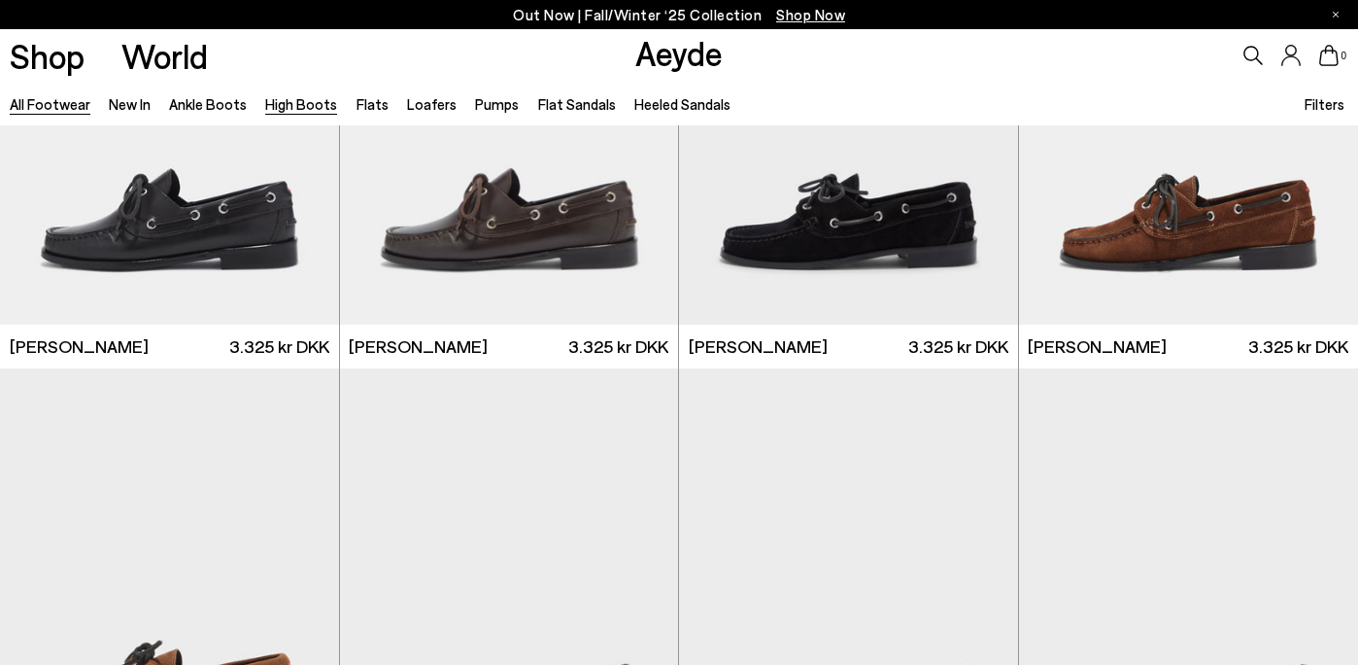
click at [298, 103] on link "High Boots" at bounding box center [301, 103] width 72 height 17
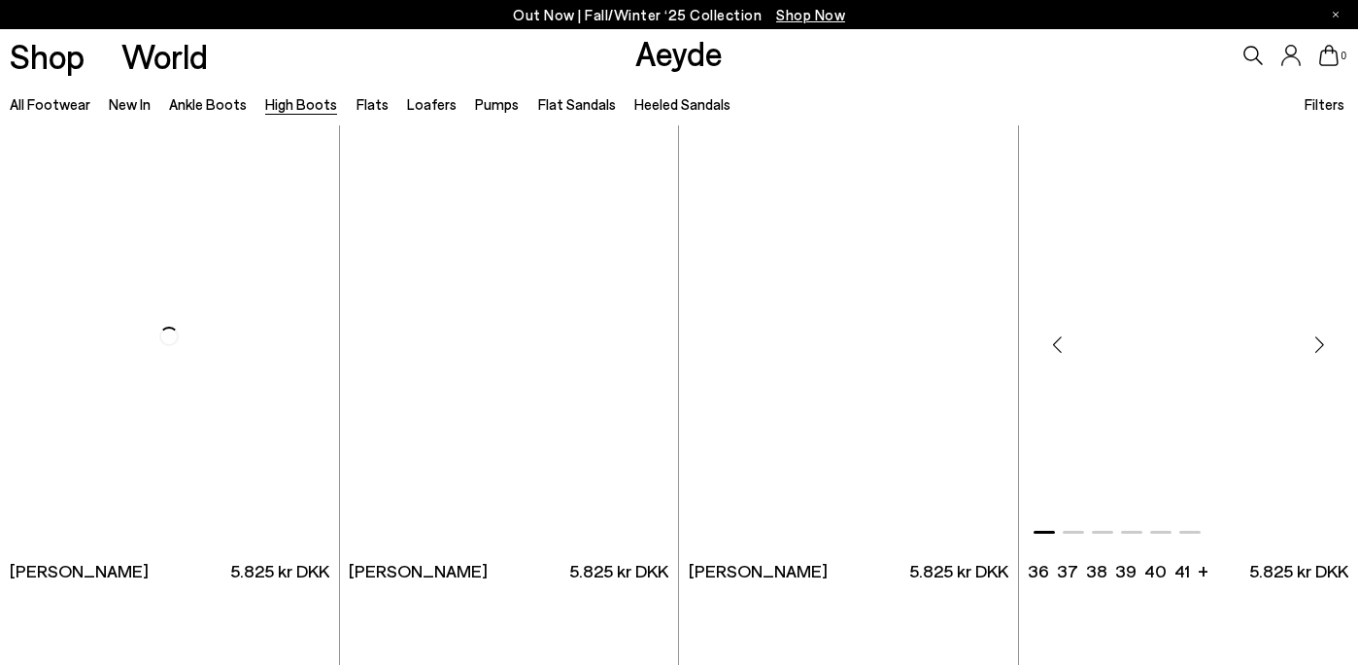
scroll to position [3292, 0]
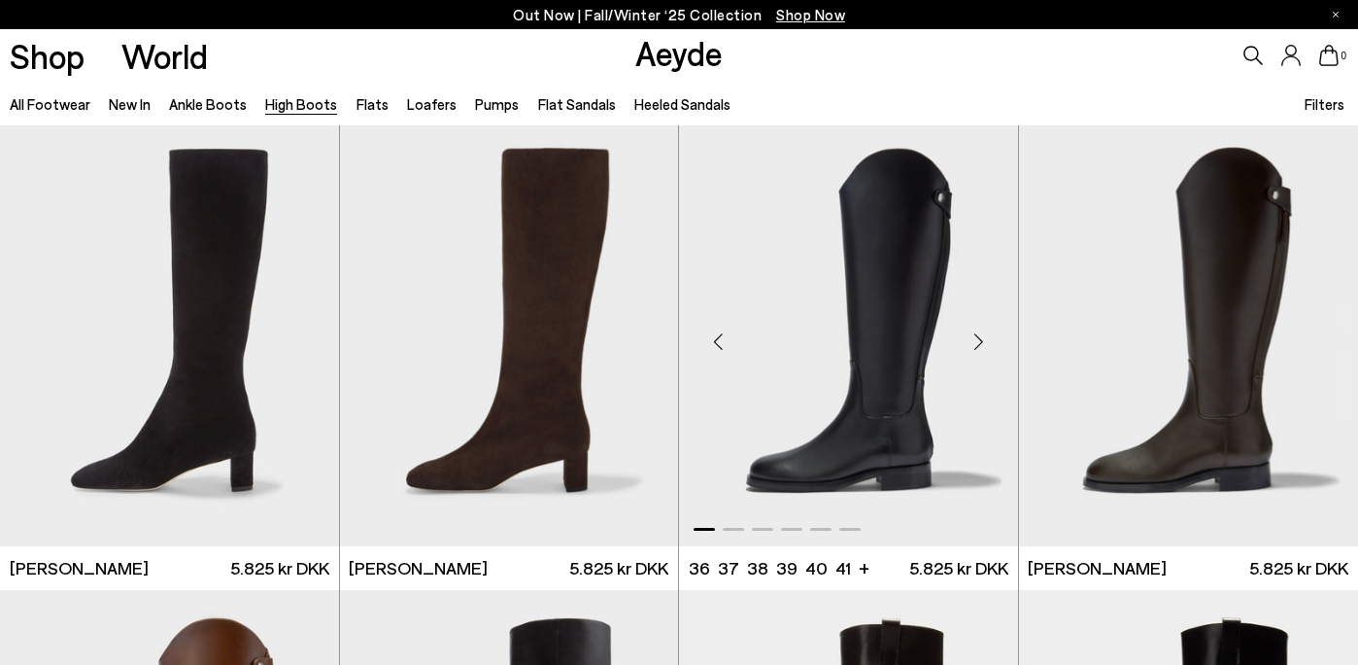
click at [904, 418] on img "1 / 6" at bounding box center [848, 333] width 339 height 426
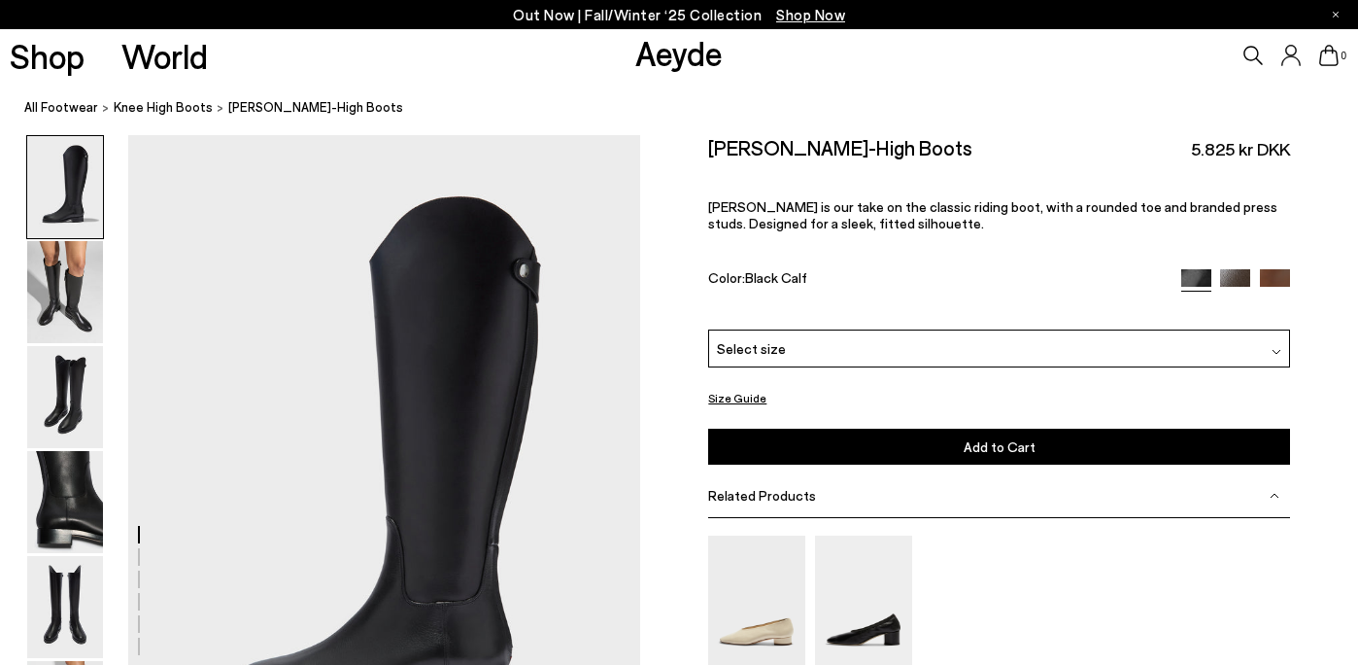
click at [999, 348] on div "Select size" at bounding box center [999, 348] width 582 height 38
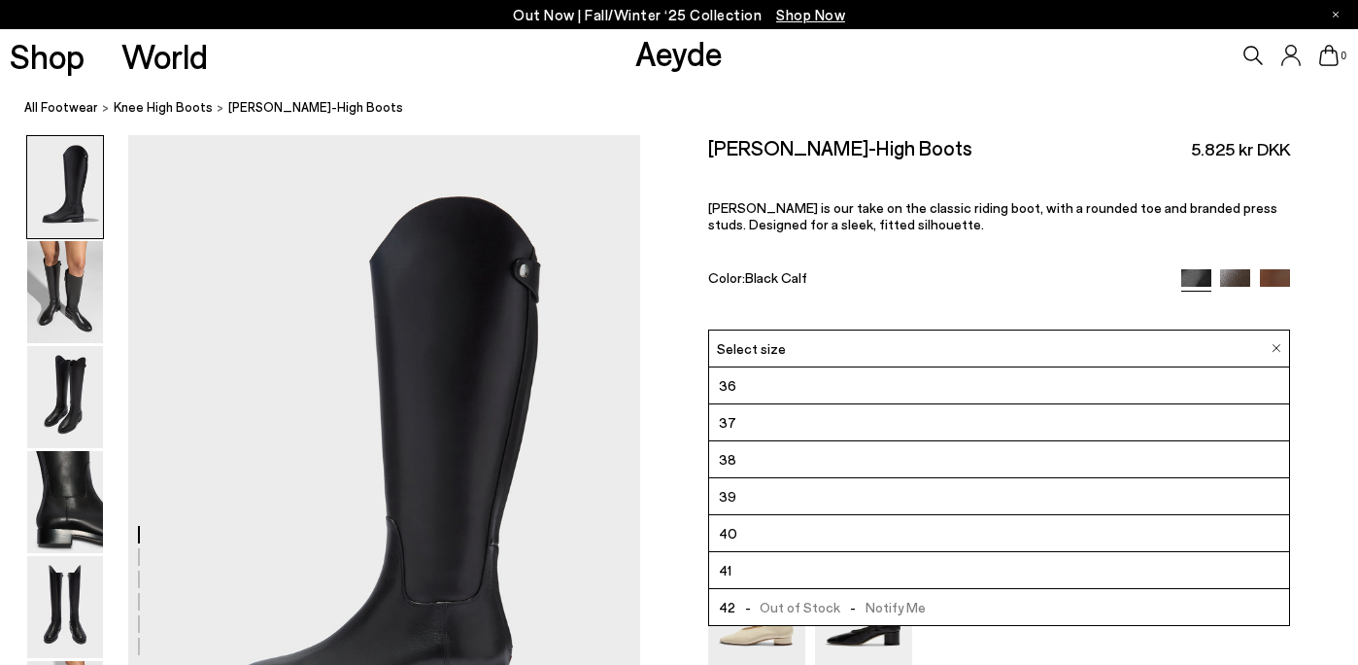
click at [799, 501] on li "39" at bounding box center [999, 496] width 580 height 37
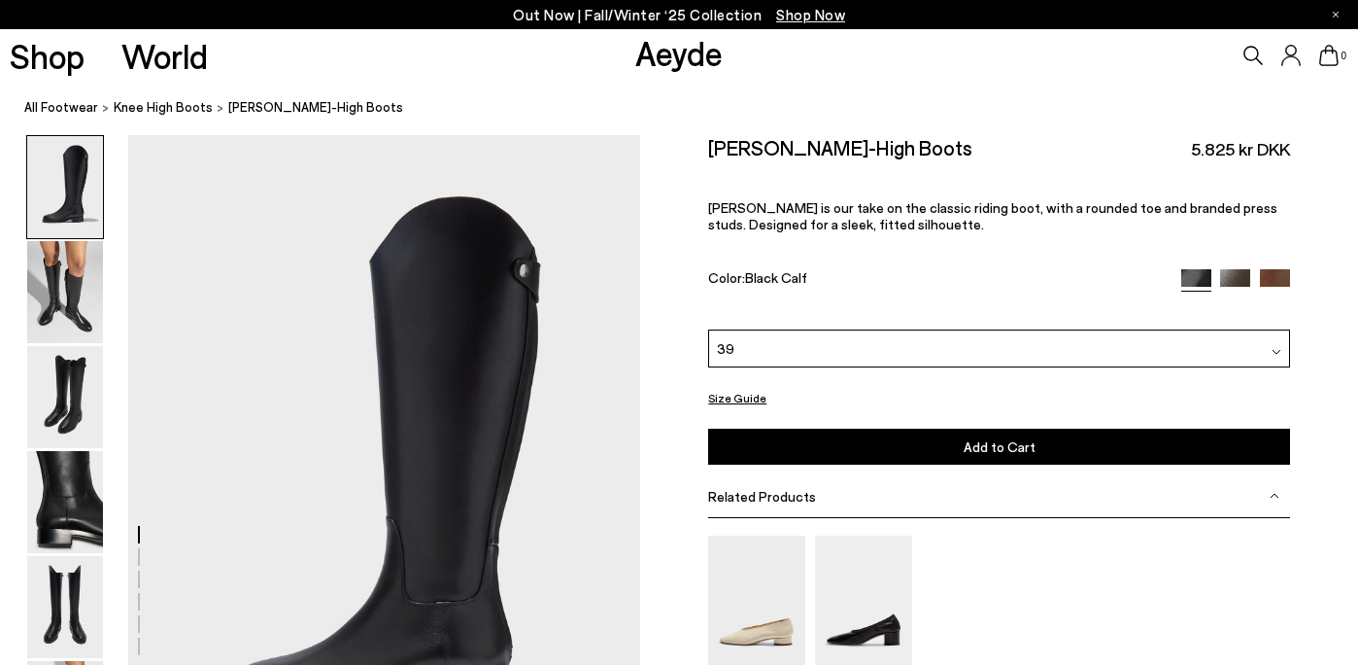
click at [663, 380] on div "Size Guide Shoes Belt Our shoes come in European sizing. The easiest way to mea…" at bounding box center [999, 483] width 718 height 697
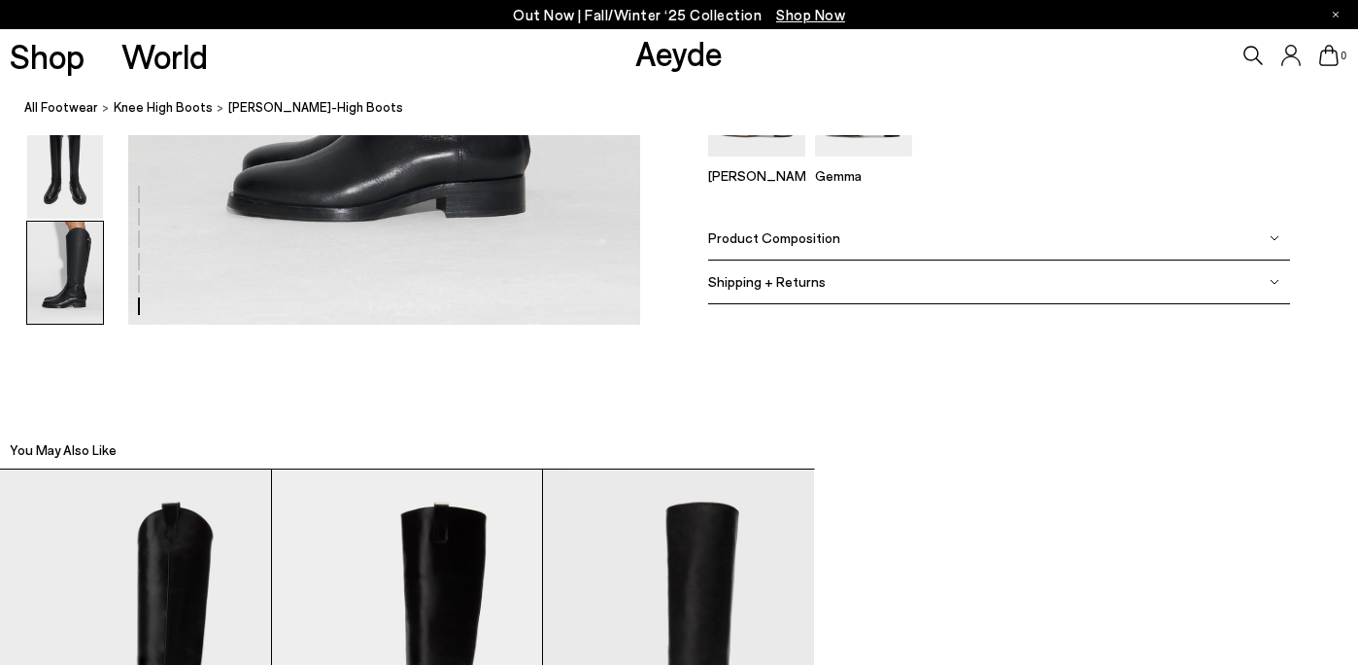
scroll to position [4285, 0]
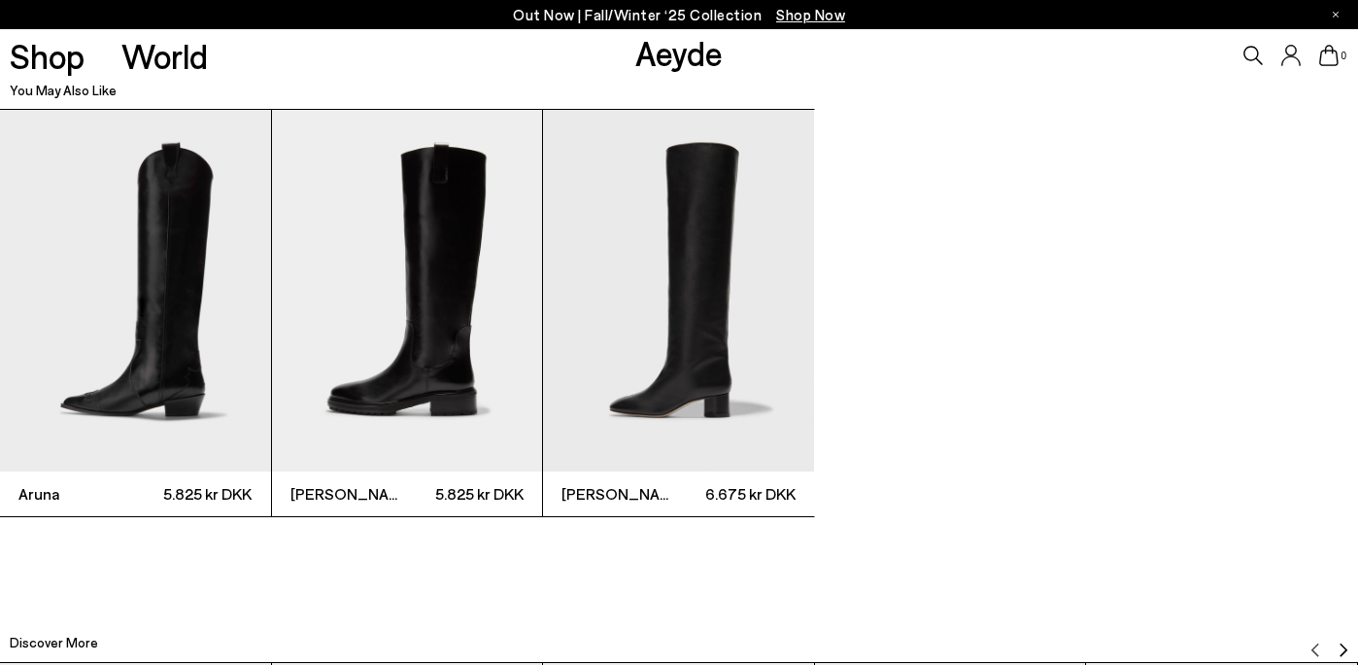
click at [421, 279] on img "2 / 3" at bounding box center [407, 290] width 271 height 361
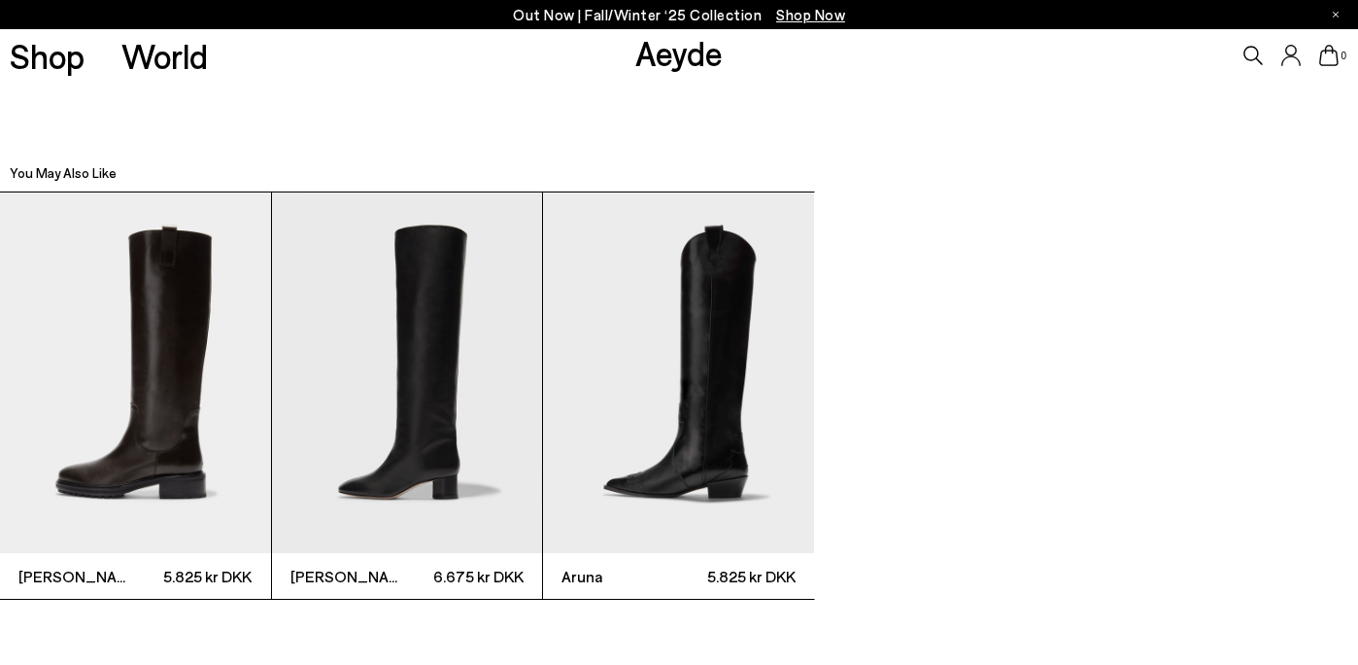
scroll to position [4048, 0]
click at [421, 434] on img "2 / 3" at bounding box center [407, 373] width 271 height 361
